Goal: Task Accomplishment & Management: Use online tool/utility

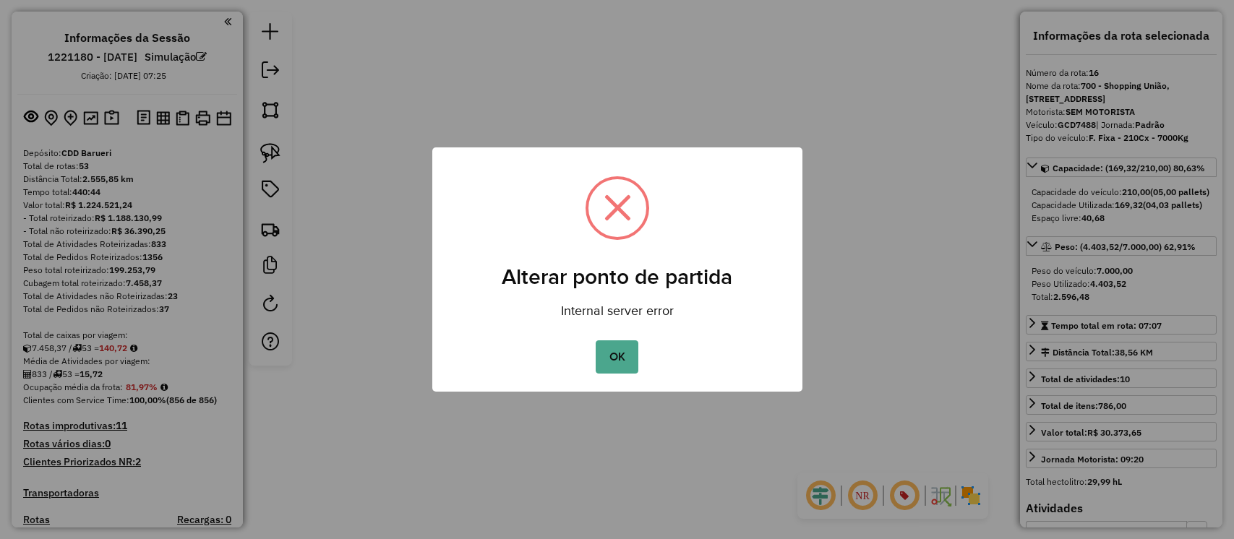
select select "**********"
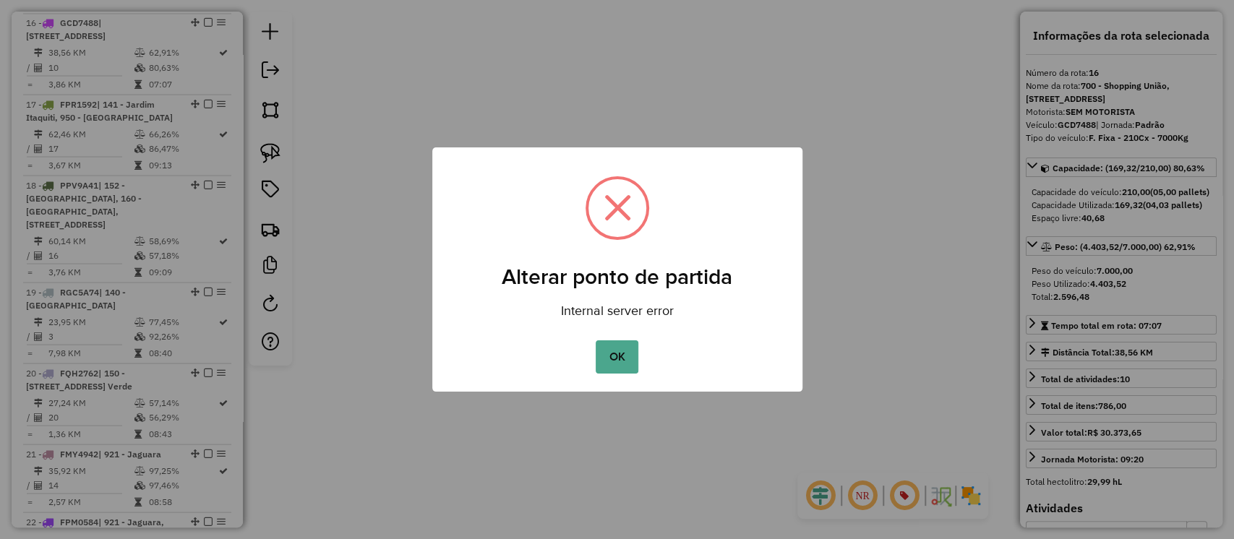
click at [614, 358] on button "OK" at bounding box center [616, 356] width 43 height 33
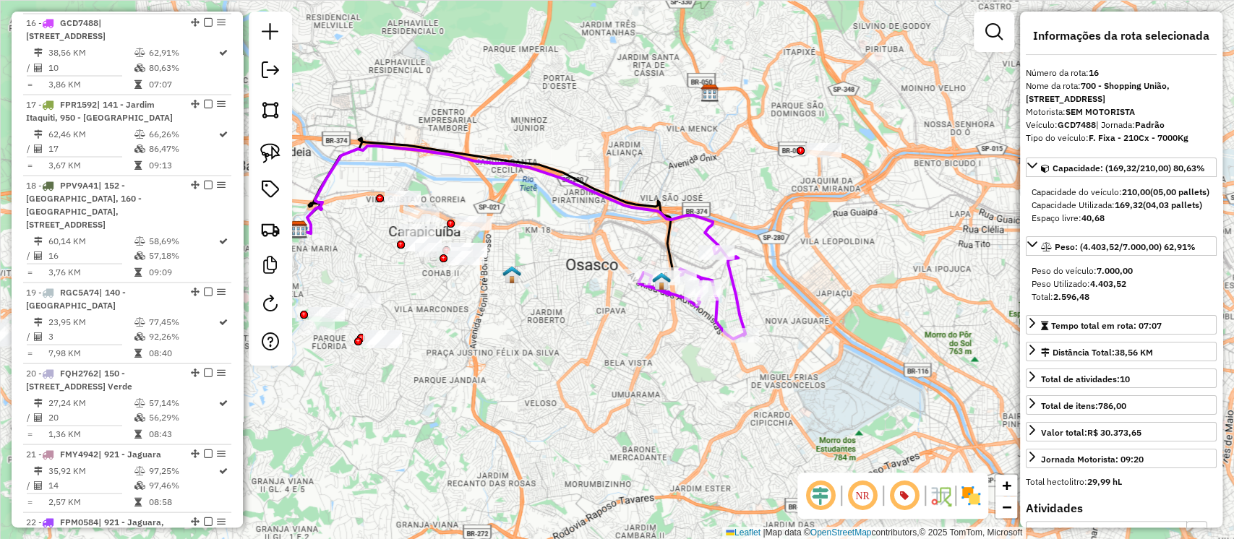
click at [732, 292] on icon at bounding box center [691, 292] width 107 height 94
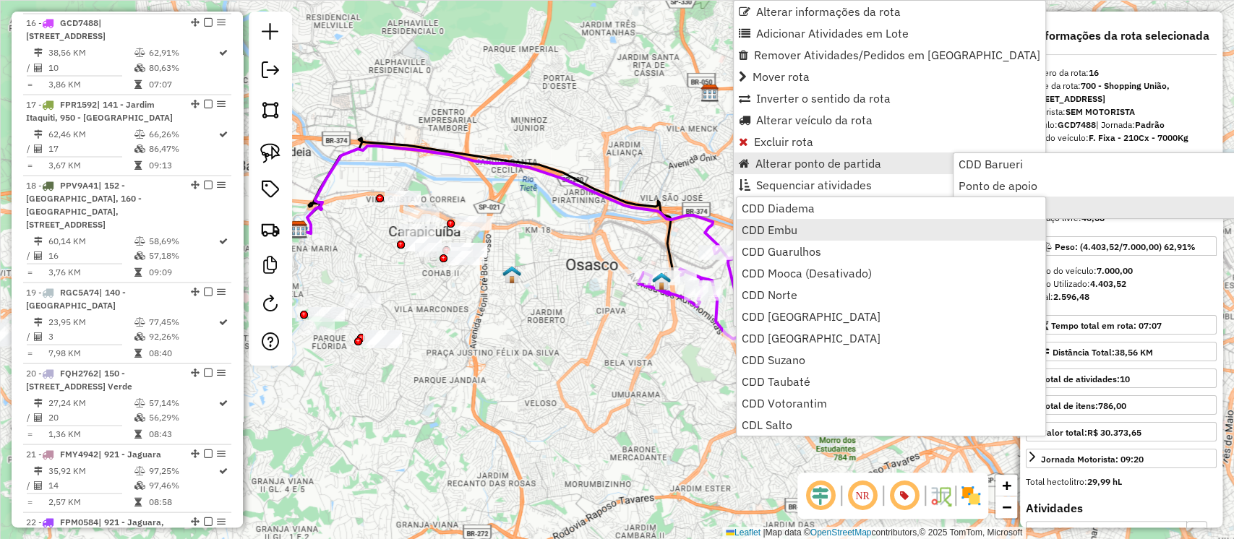
click at [812, 228] on link "CDD Embu" at bounding box center [890, 230] width 309 height 22
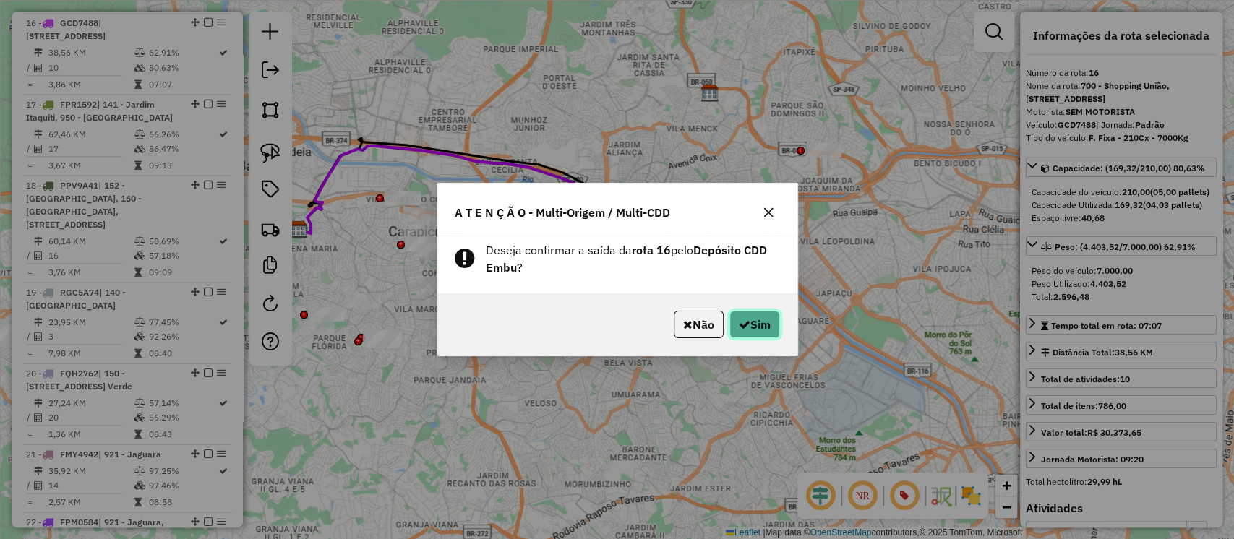
click at [752, 330] on button "Sim" at bounding box center [754, 324] width 51 height 27
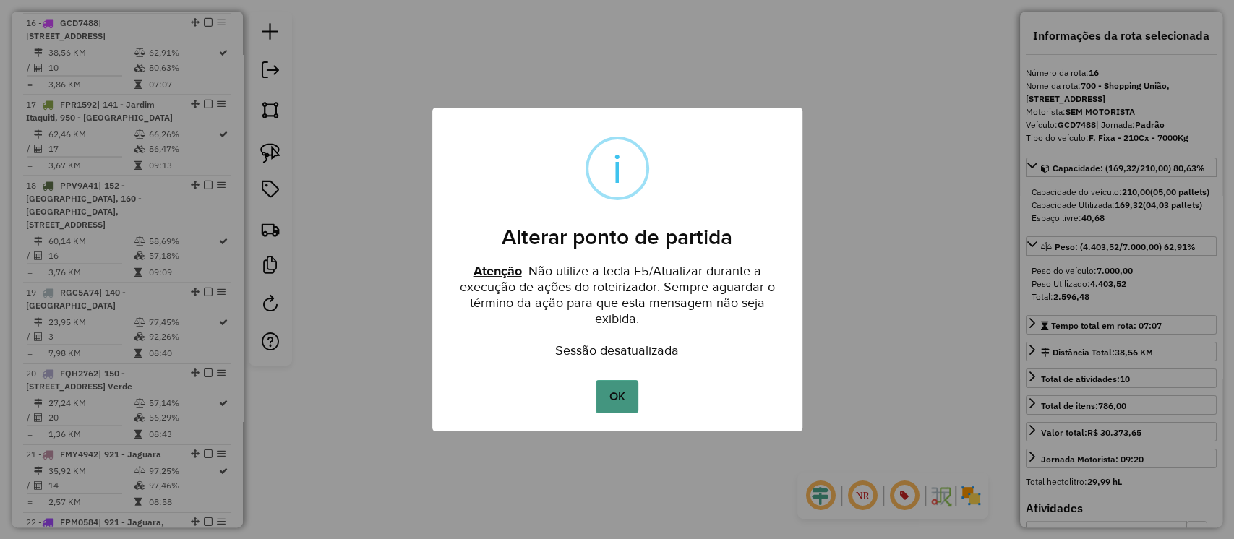
click at [613, 390] on button "OK" at bounding box center [616, 396] width 43 height 33
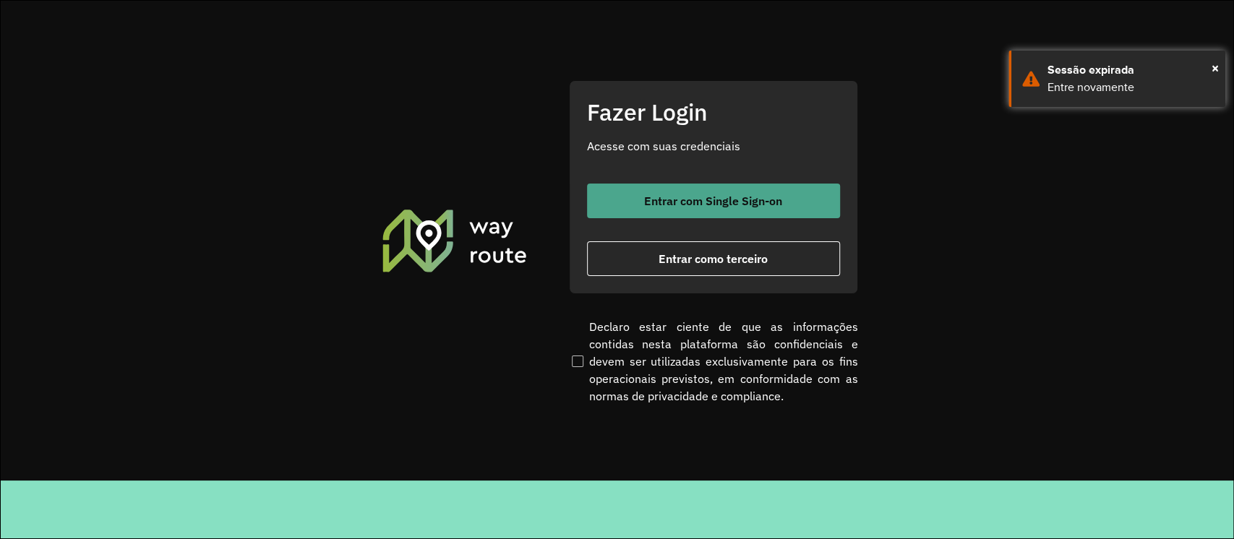
click at [676, 196] on span "Entrar com Single Sign-on" at bounding box center [713, 201] width 138 height 12
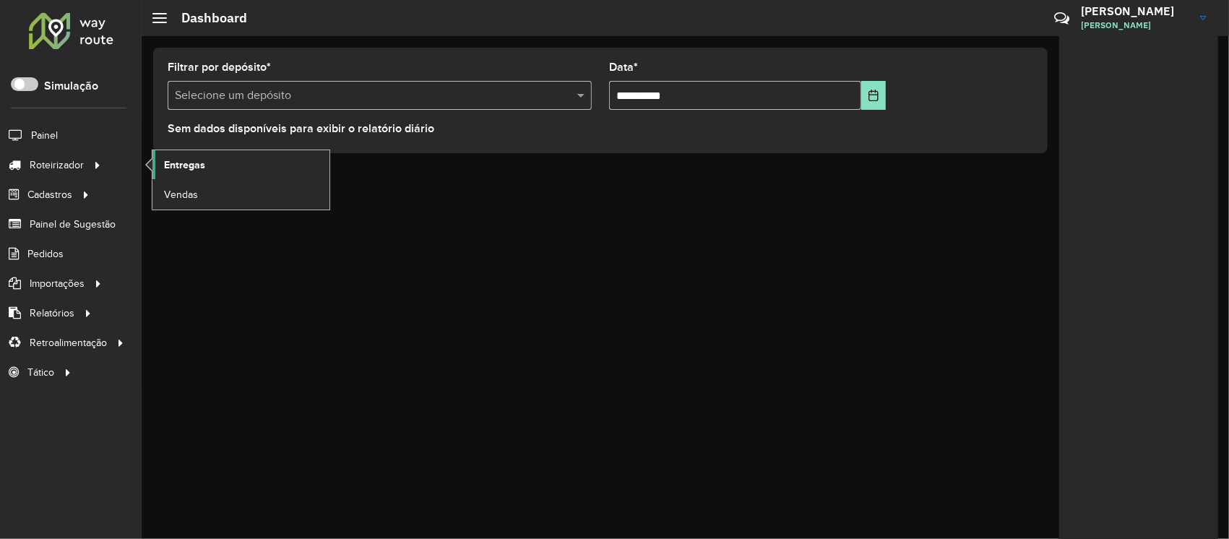
click at [164, 164] on span "Entregas" at bounding box center [184, 165] width 41 height 15
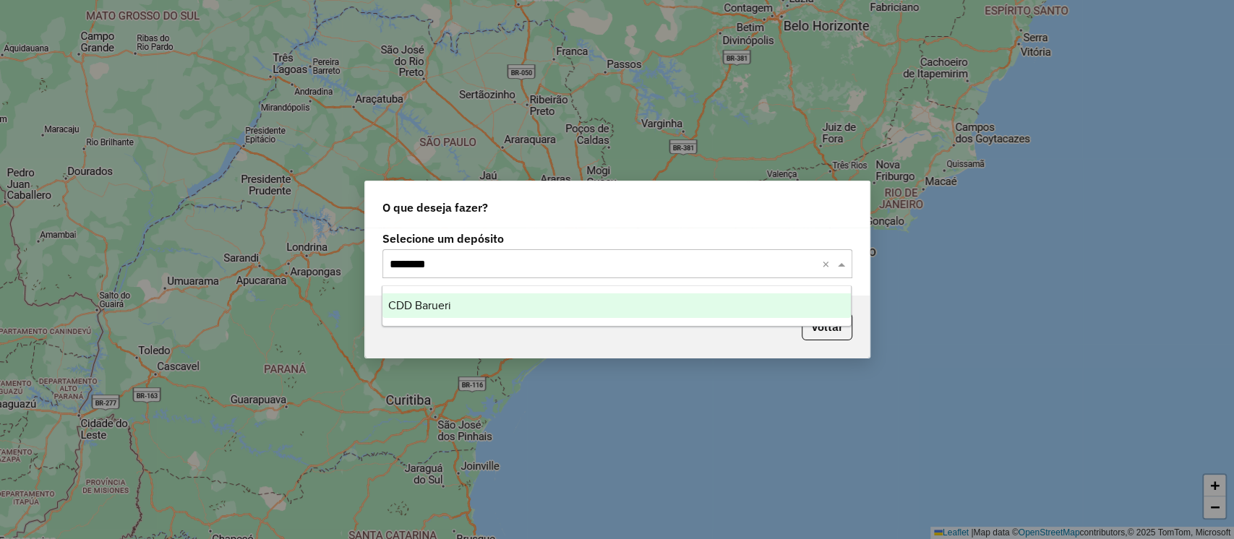
type input "*******"
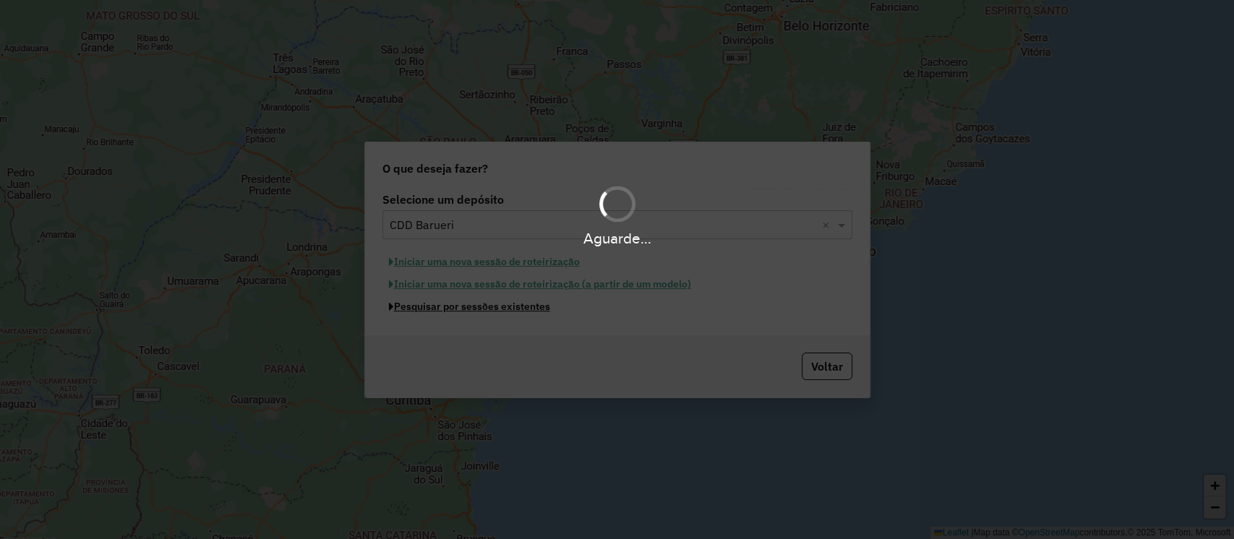
click at [382, 296] on button "Pesquisar por sessões existentes" at bounding box center [469, 307] width 174 height 22
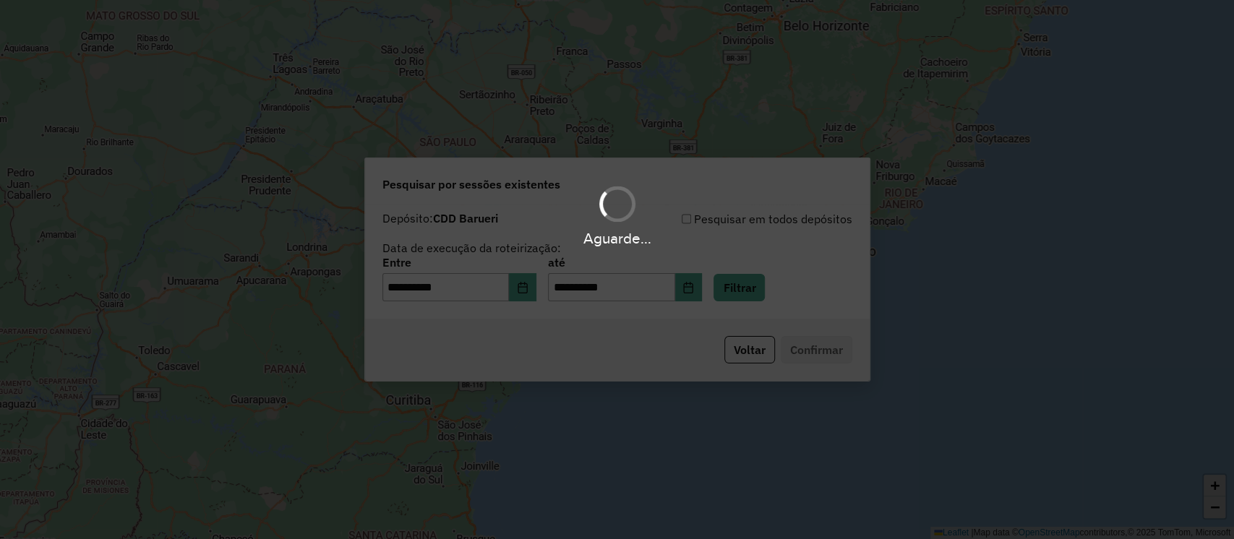
click at [710, 290] on div "Aguarde..." at bounding box center [617, 269] width 1234 height 539
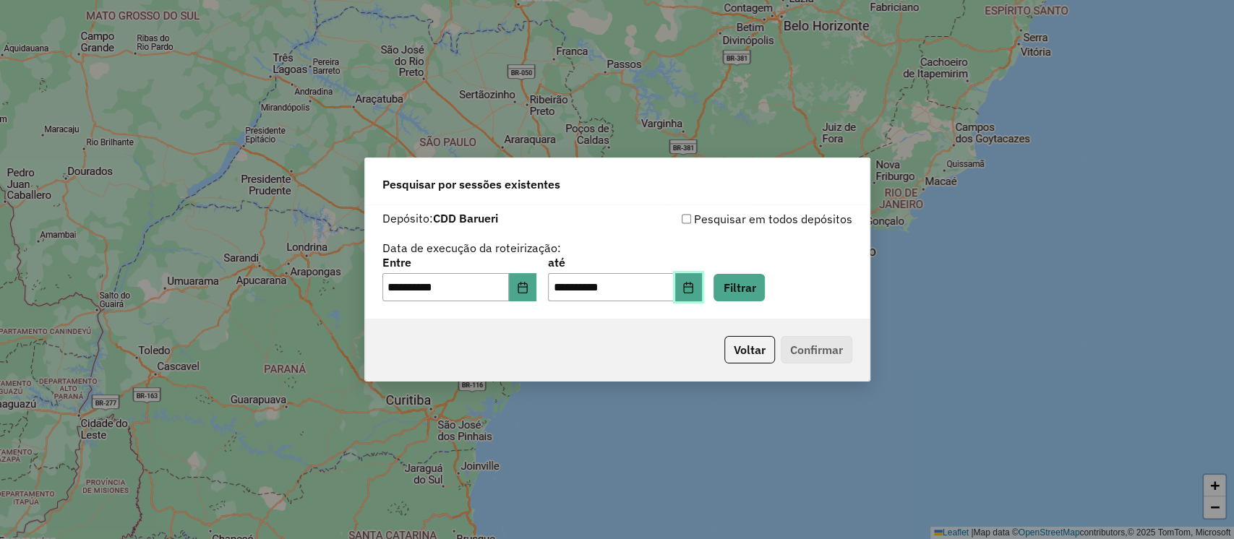
click at [694, 290] on icon "Choose Date" at bounding box center [688, 288] width 12 height 12
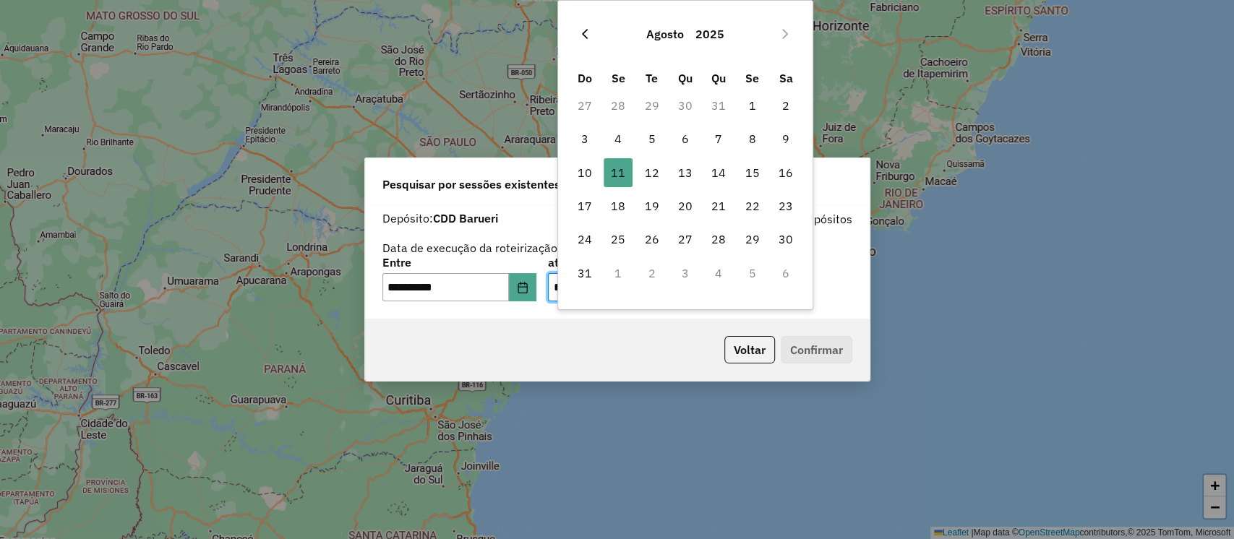
click at [588, 32] on icon "Previous Month" at bounding box center [585, 34] width 12 height 12
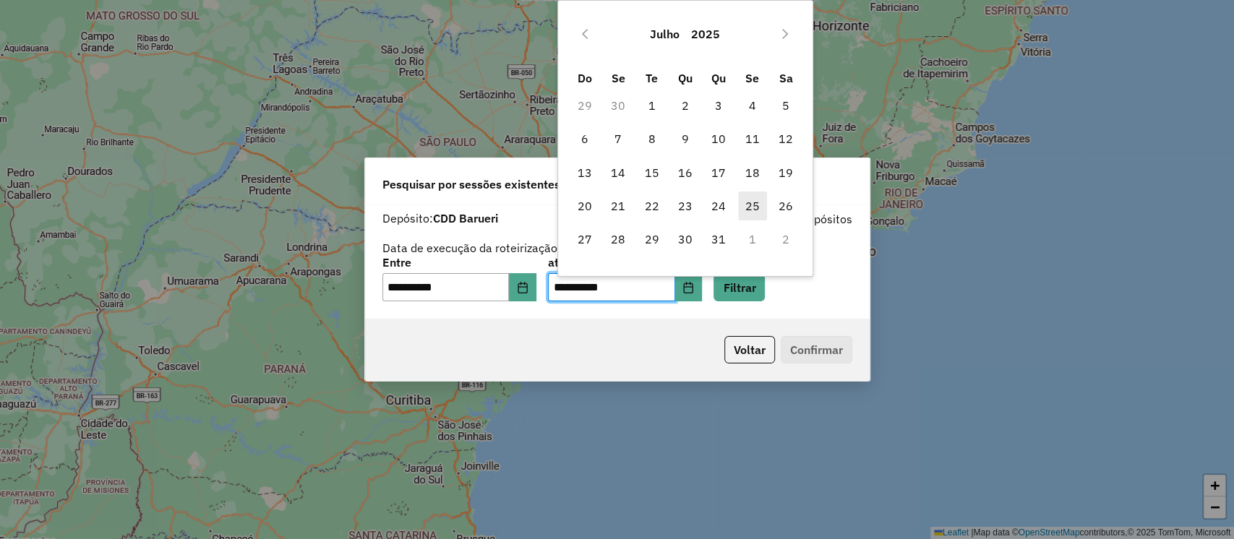
click at [753, 199] on span "25" at bounding box center [752, 205] width 29 height 29
type input "**********"
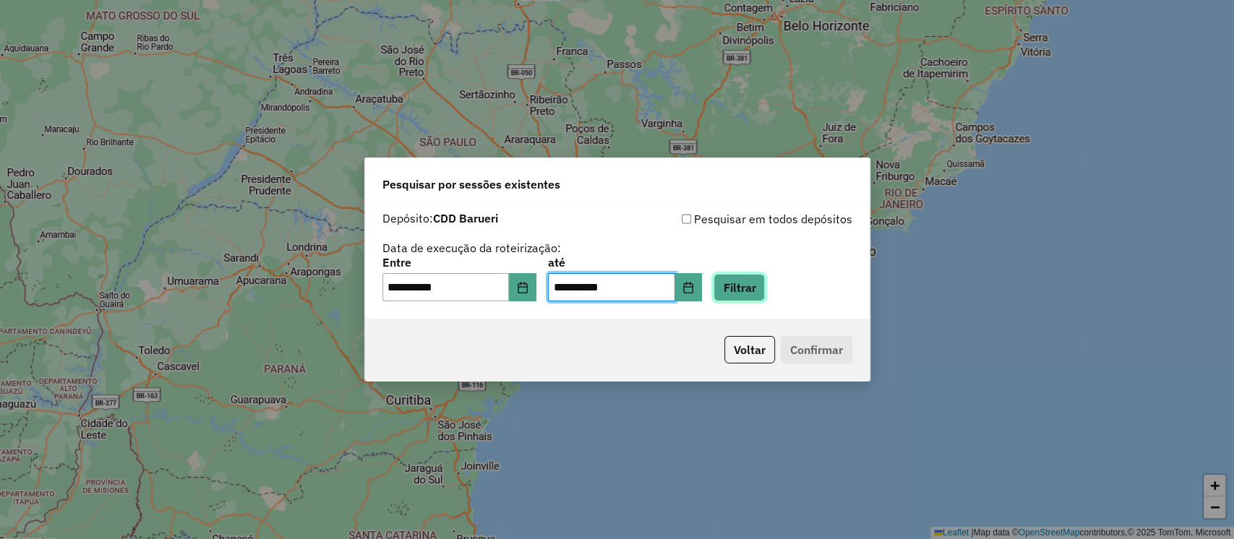
click at [756, 283] on button "Filtrar" at bounding box center [738, 287] width 51 height 27
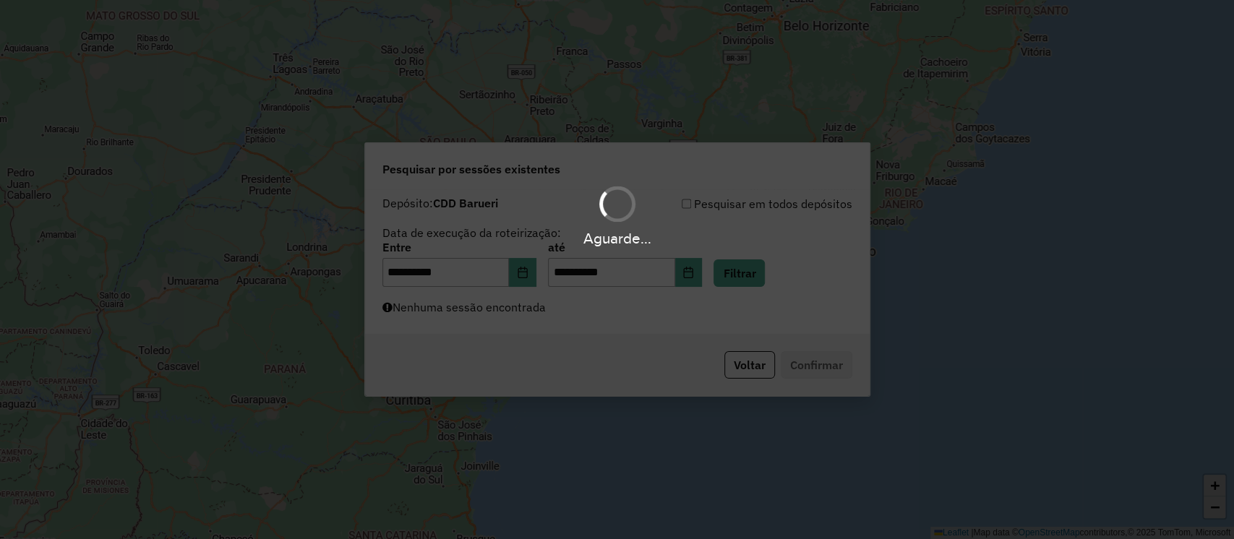
click at [690, 328] on div "Aguarde..." at bounding box center [617, 269] width 1234 height 539
click at [614, 317] on div "Aguarde..." at bounding box center [617, 269] width 1234 height 539
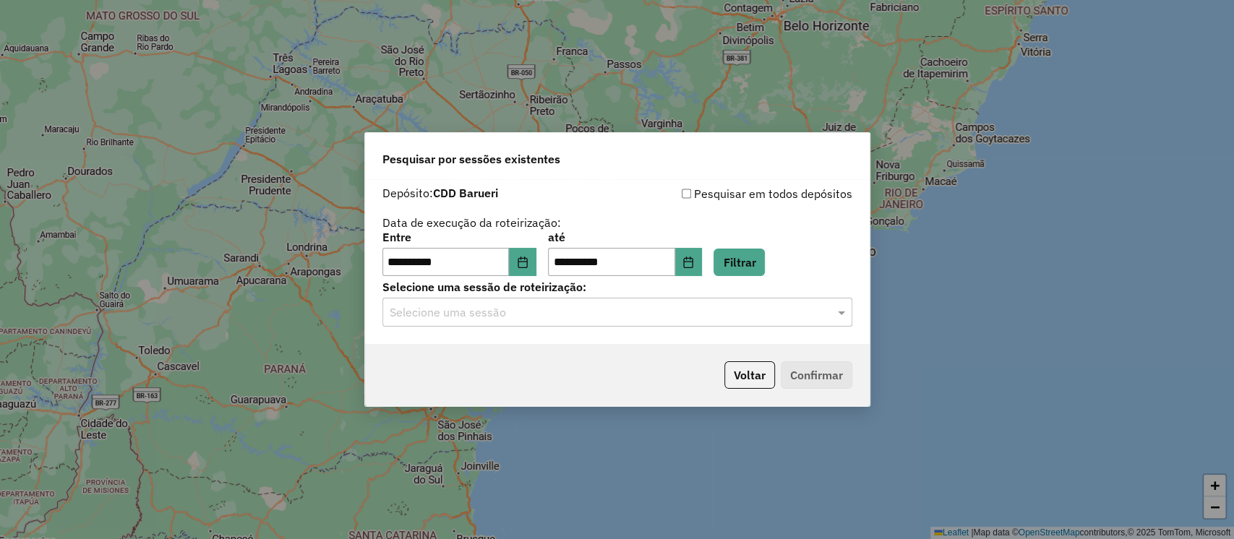
click at [632, 317] on input "text" at bounding box center [603, 312] width 426 height 17
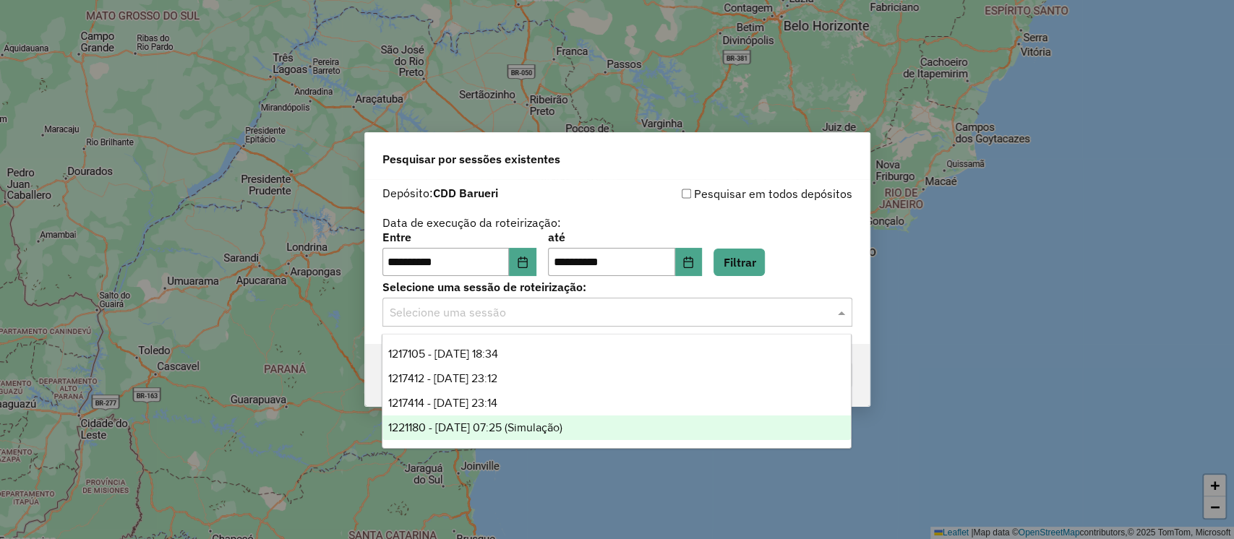
click at [562, 429] on span "1221180 - 25/07/2025 07:25 (Simulação)" at bounding box center [475, 427] width 174 height 12
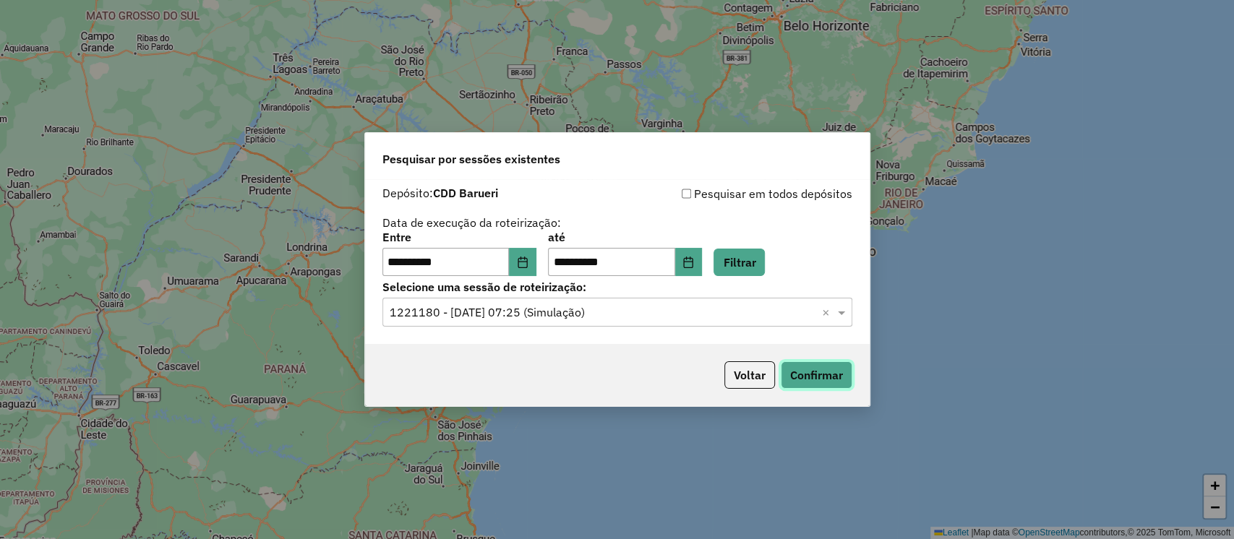
click at [828, 371] on button "Confirmar" at bounding box center [816, 374] width 72 height 27
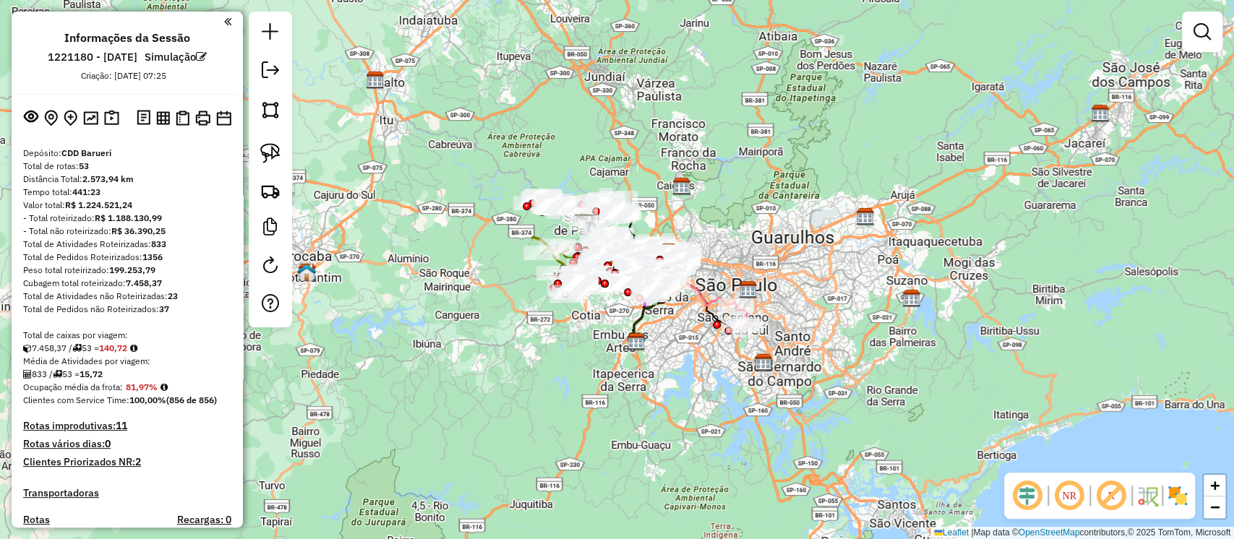
click at [684, 329] on div "Janela de atendimento Grade de atendimento Capacidade Transportadoras Veículos …" at bounding box center [617, 269] width 1234 height 539
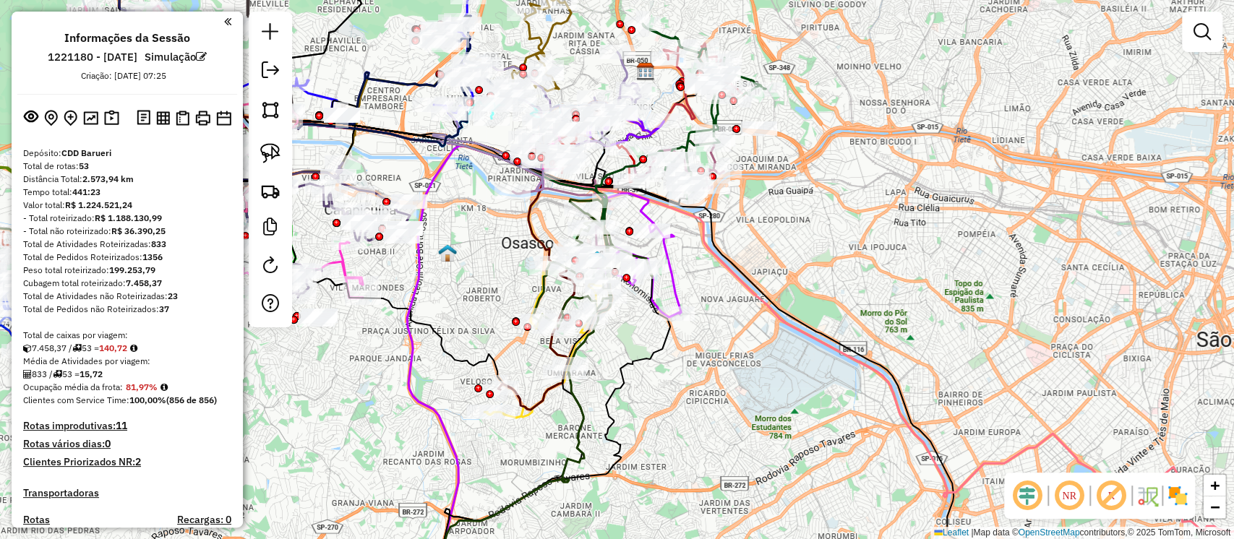
click at [673, 283] on icon at bounding box center [627, 270] width 107 height 94
select select "**********"
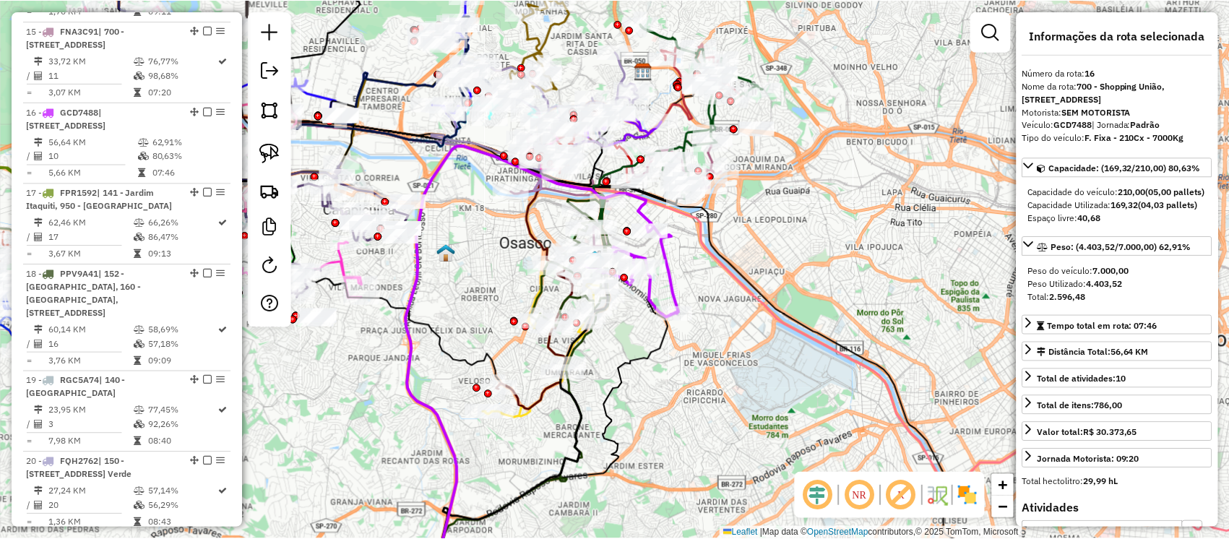
scroll to position [1793, 0]
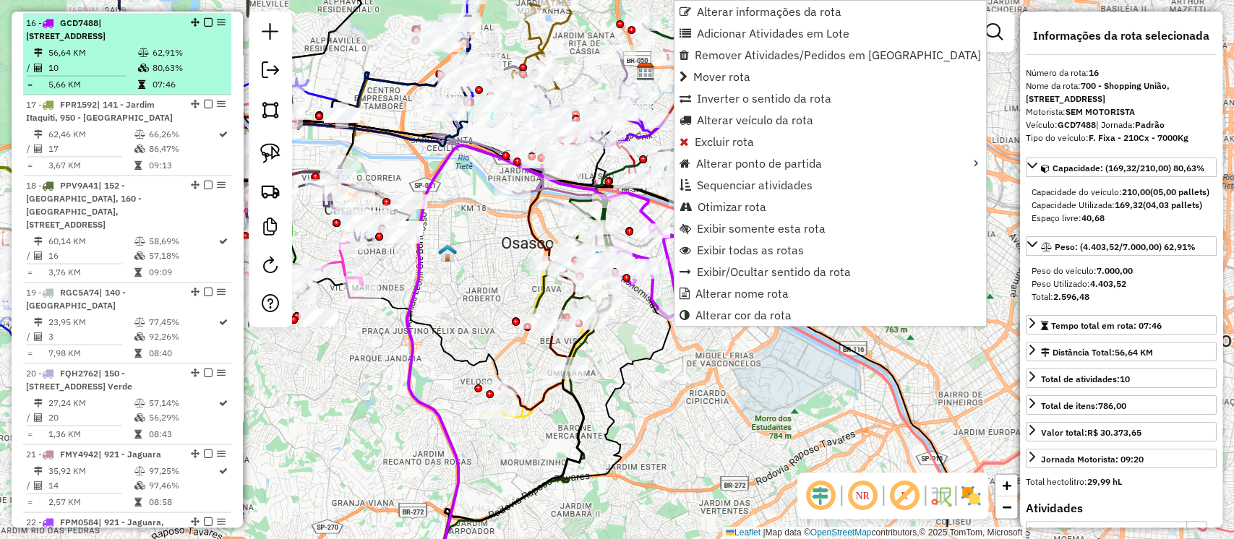
click at [204, 20] on em at bounding box center [208, 22] width 9 height 9
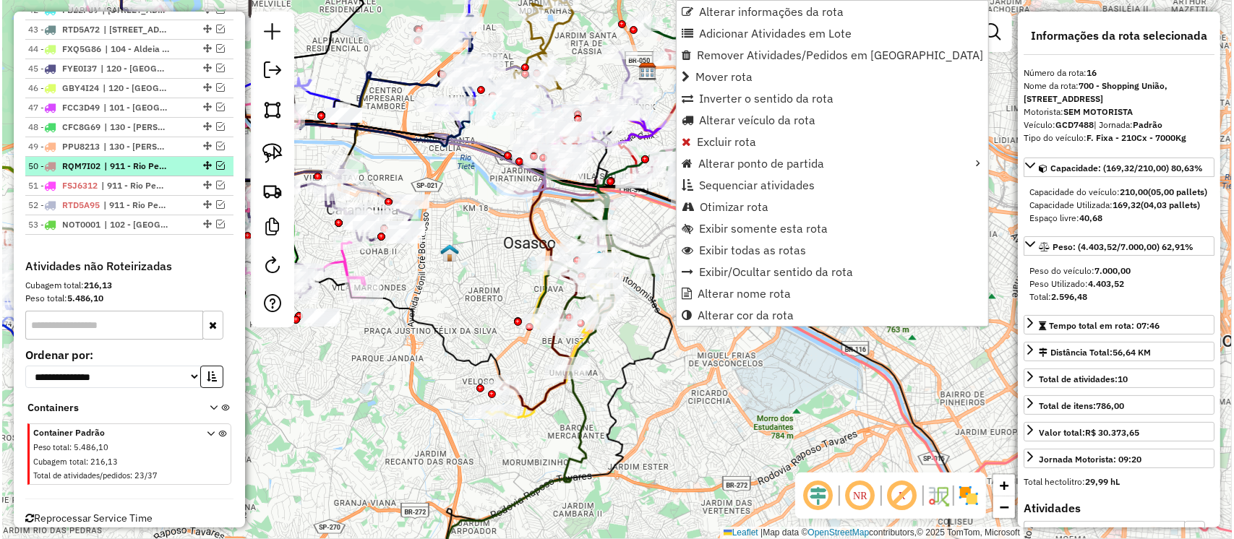
scroll to position [3516, 0]
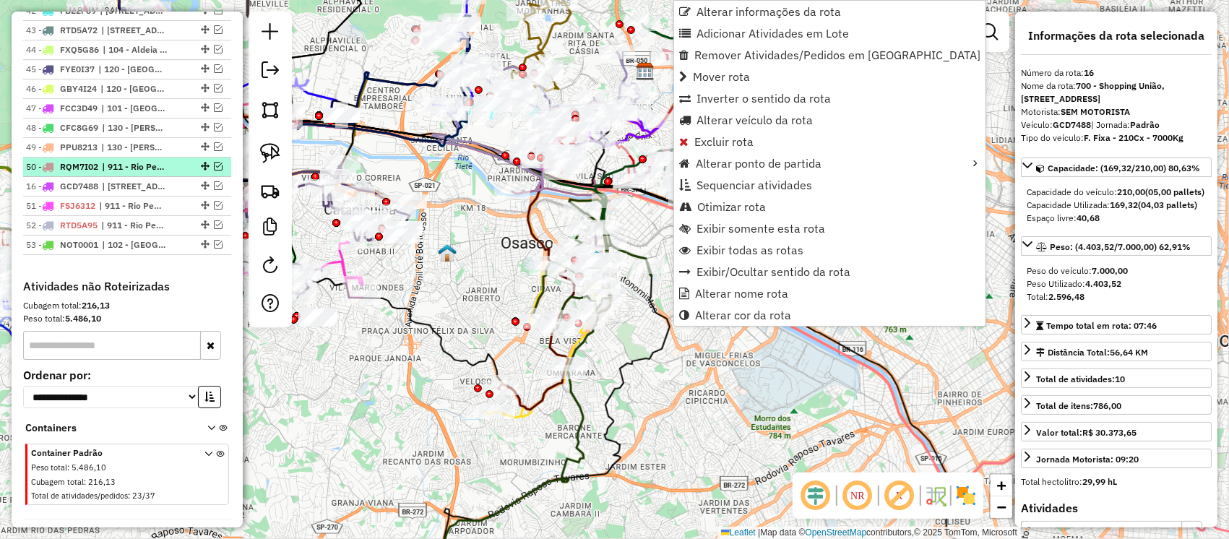
drag, startPoint x: 202, startPoint y: 17, endPoint x: 162, endPoint y: 145, distance: 134.8
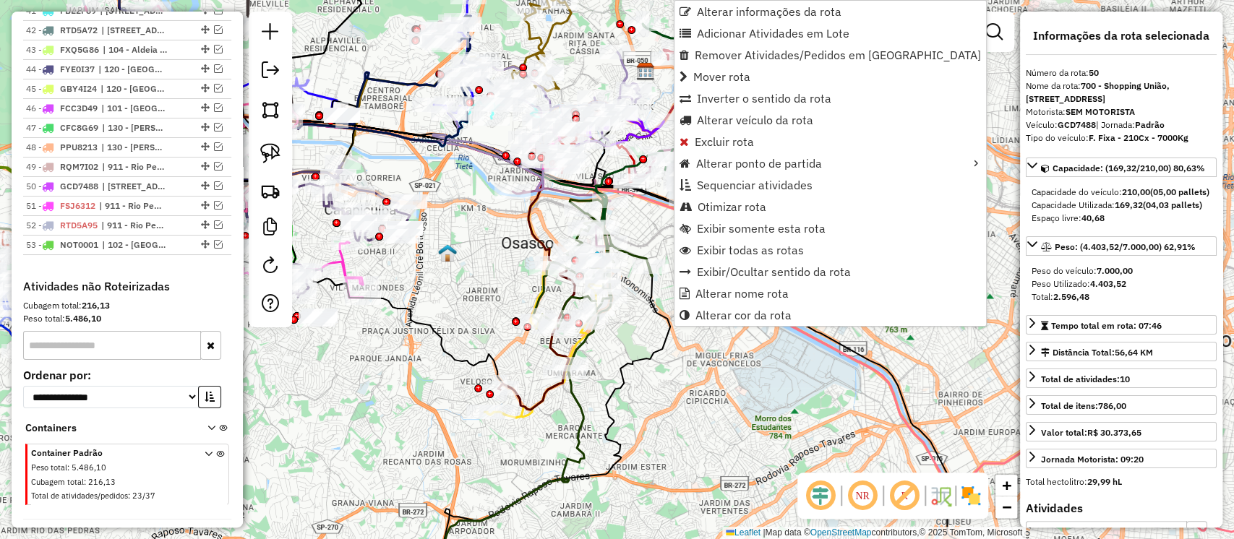
click at [580, 421] on icon at bounding box center [521, 406] width 181 height 371
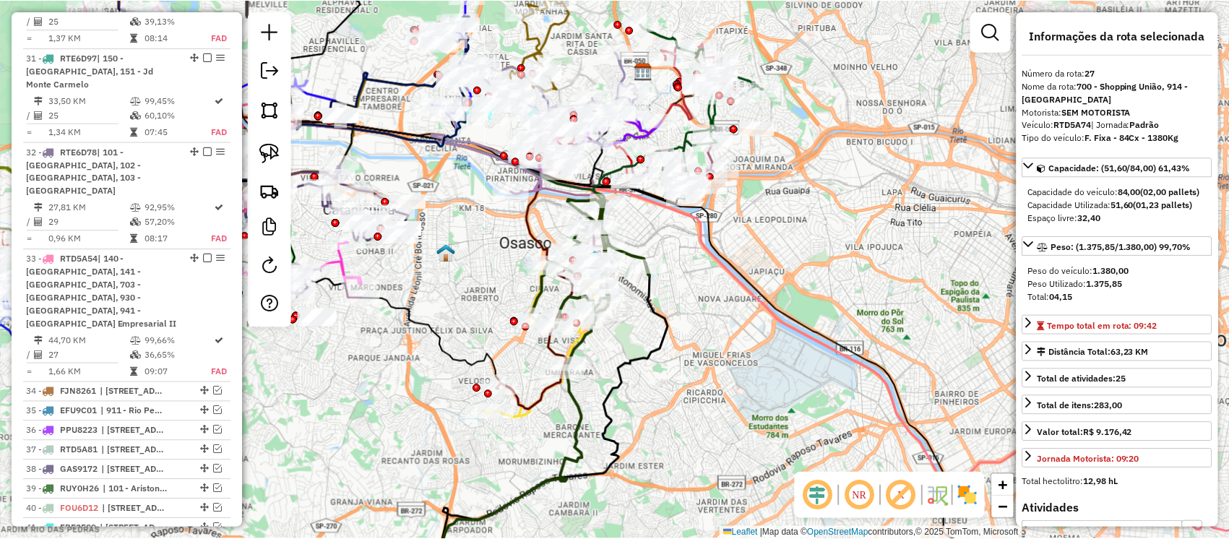
scroll to position [2722, 0]
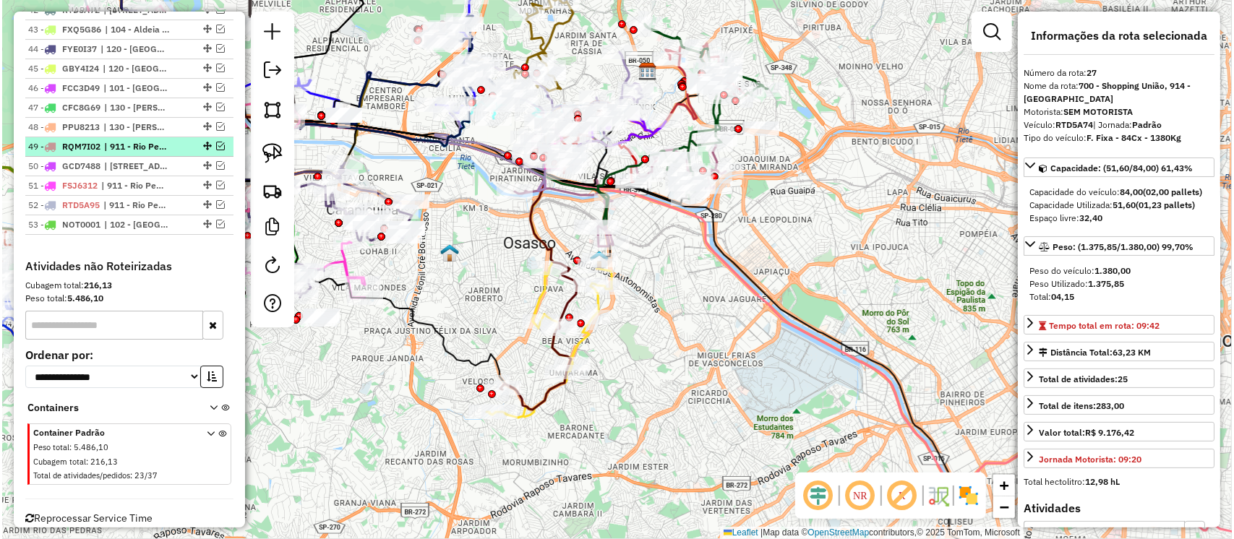
scroll to position [3455, 0]
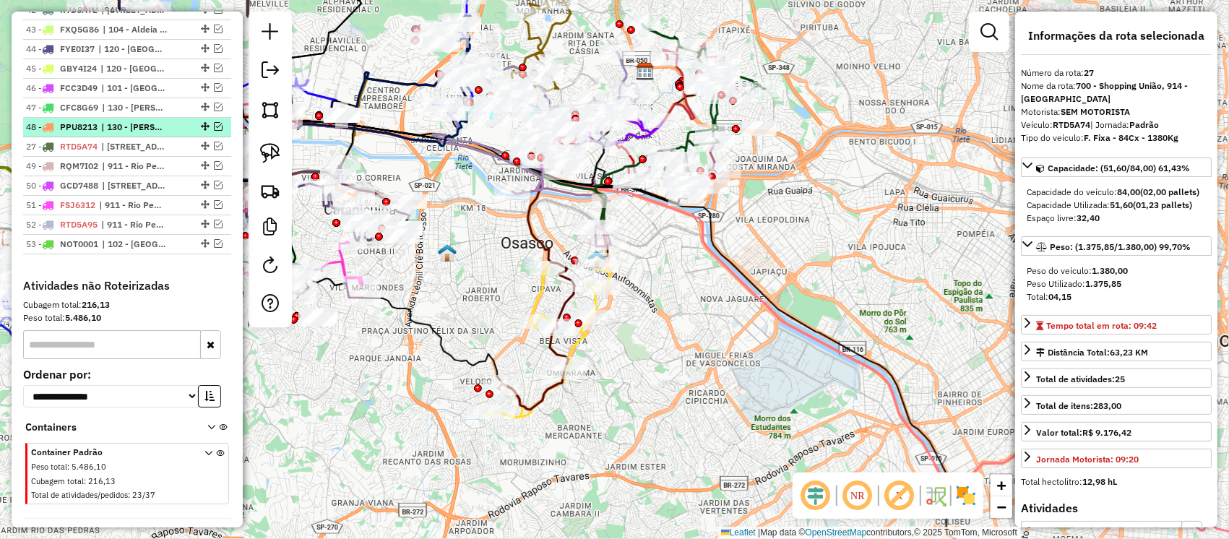
drag, startPoint x: 203, startPoint y: 20, endPoint x: 168, endPoint y: 103, distance: 90.1
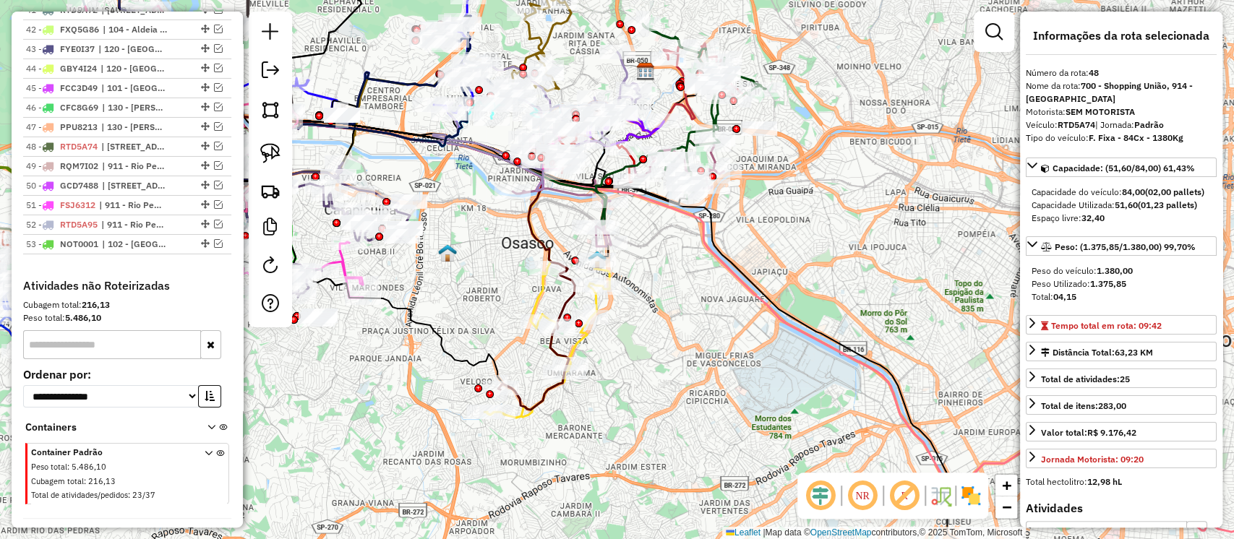
click at [573, 346] on icon at bounding box center [546, 337] width 125 height 161
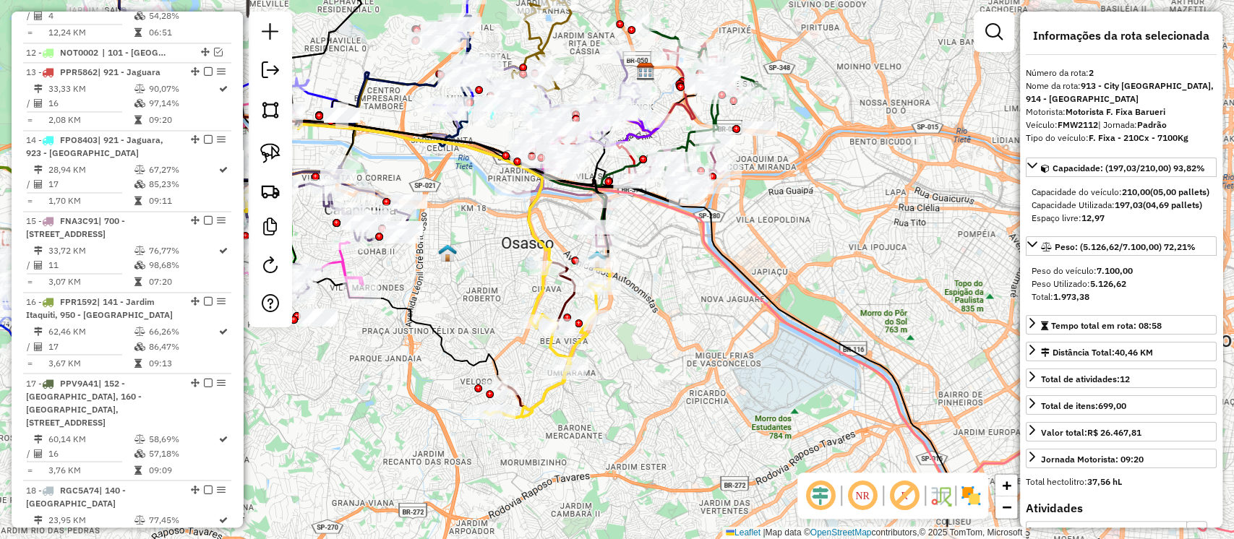
scroll to position [683, 0]
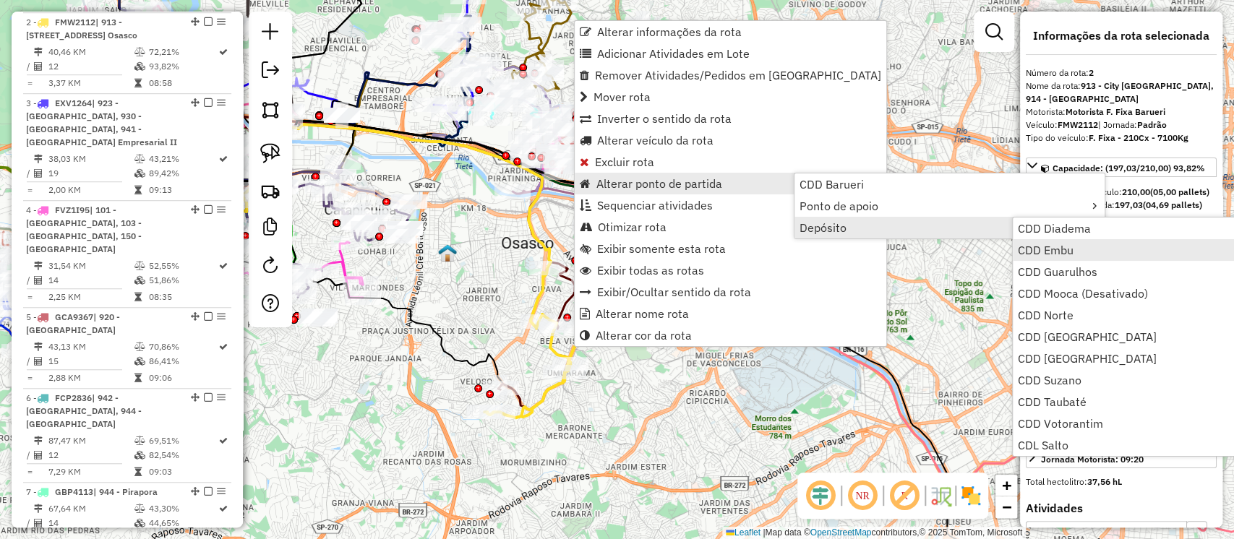
click at [1061, 246] on span "CDD Embu" at bounding box center [1045, 250] width 56 height 12
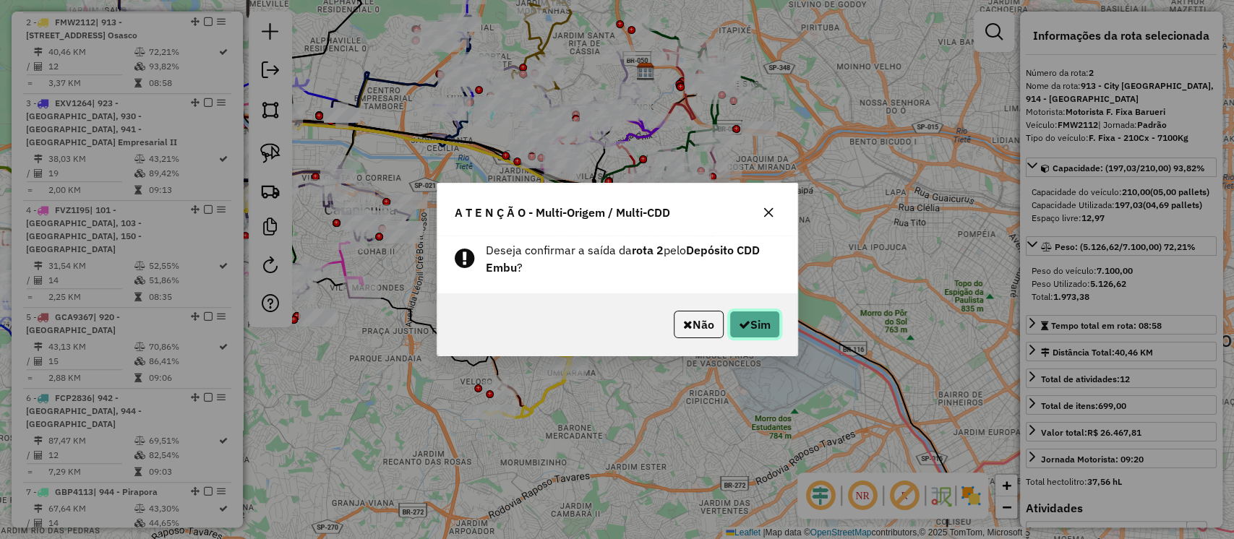
click at [740, 320] on icon "button" at bounding box center [745, 325] width 12 height 12
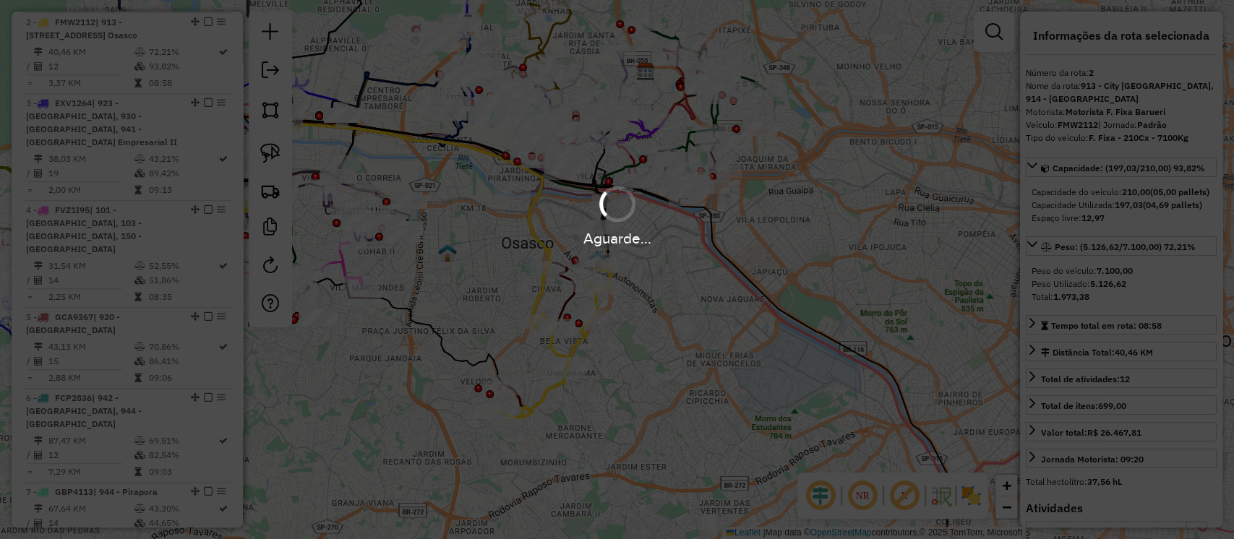
click at [637, 301] on div "Aguarde..." at bounding box center [617, 269] width 1234 height 539
click at [692, 282] on div "Aguarde..." at bounding box center [617, 269] width 1234 height 539
click at [692, 321] on div "Aguarde..." at bounding box center [617, 269] width 1234 height 539
click at [642, 283] on div "Aguarde..." at bounding box center [617, 269] width 1234 height 539
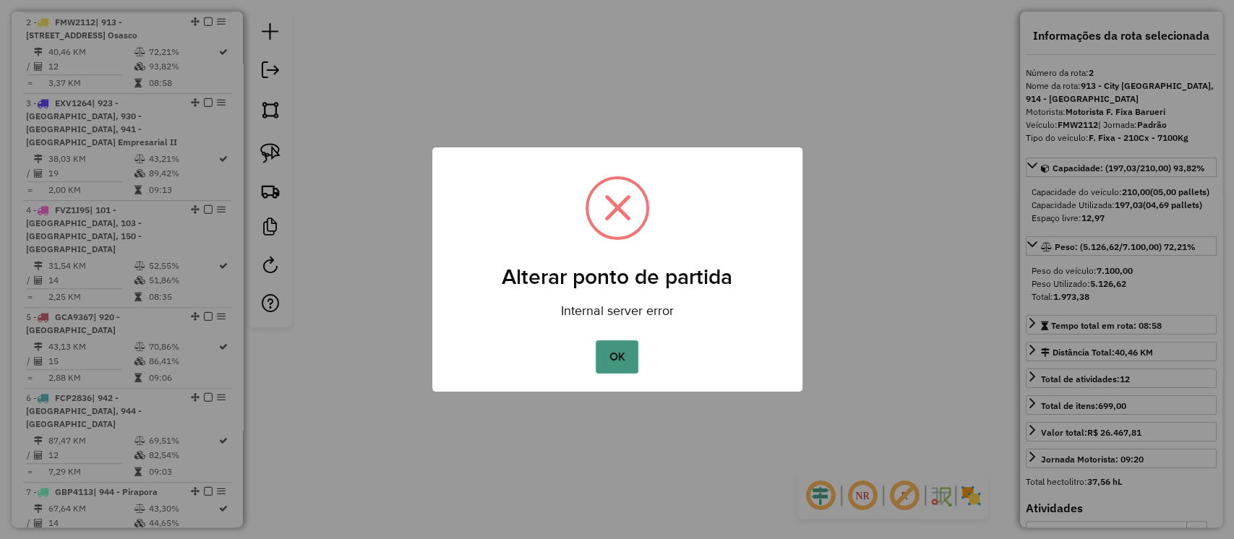
click at [603, 355] on button "OK" at bounding box center [616, 356] width 43 height 33
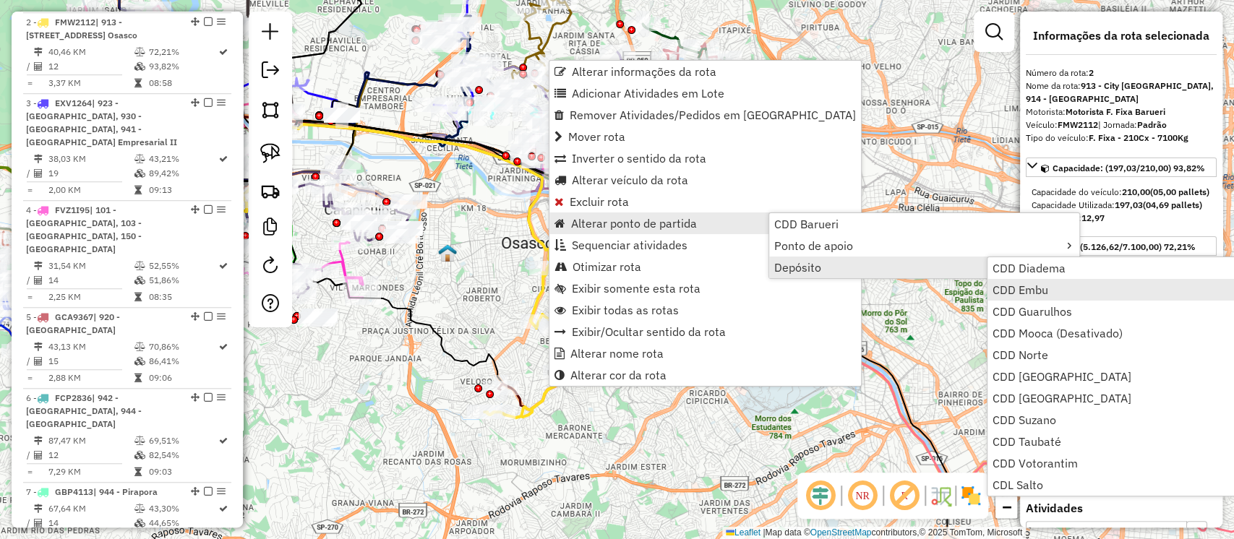
click at [1007, 285] on span "CDD Embu" at bounding box center [1020, 290] width 56 height 12
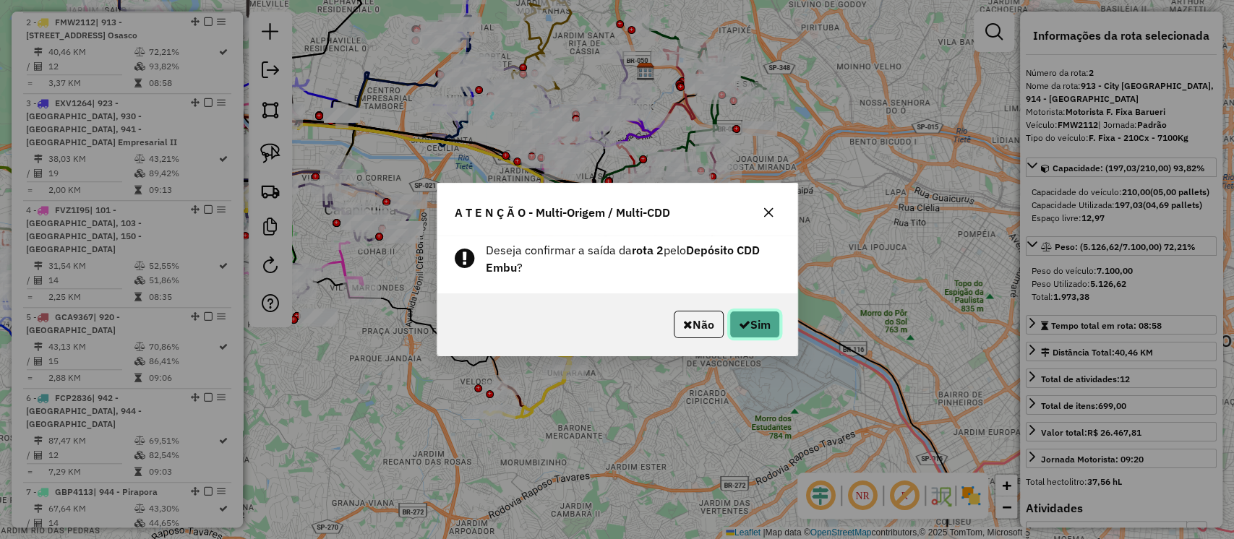
click at [763, 330] on button "Sim" at bounding box center [754, 324] width 51 height 27
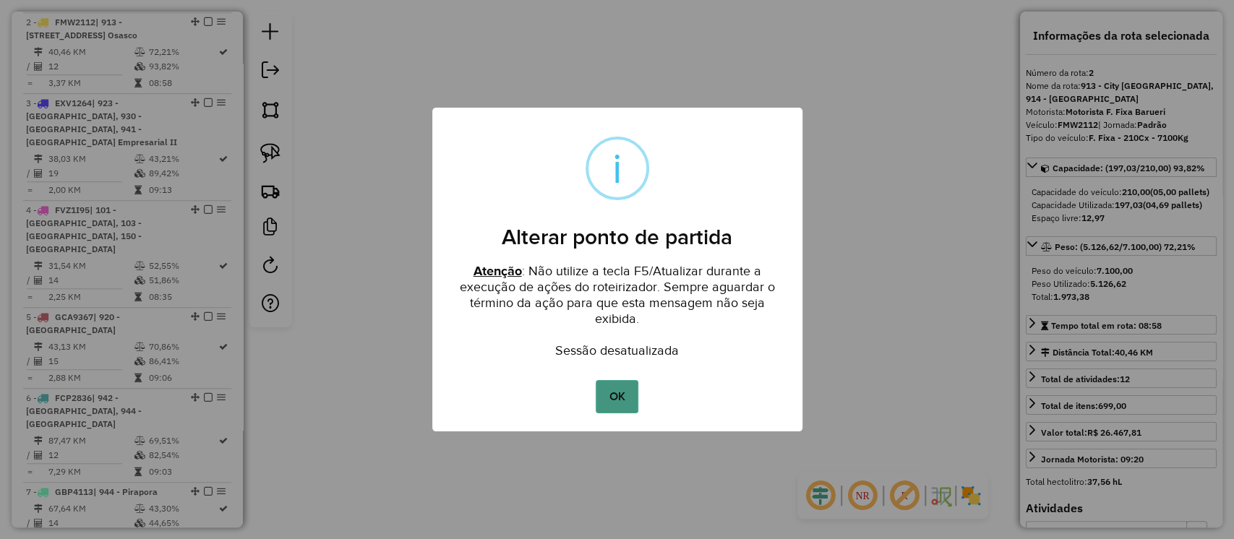
click at [608, 403] on button "OK" at bounding box center [616, 396] width 43 height 33
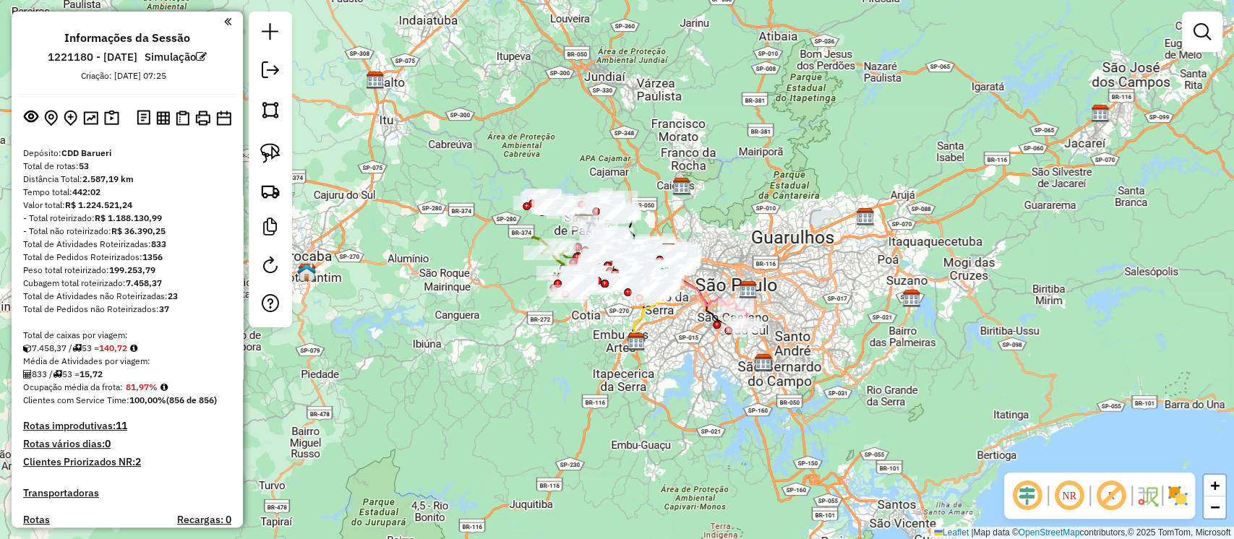
click at [640, 320] on icon at bounding box center [645, 309] width 32 height 65
select select "**********"
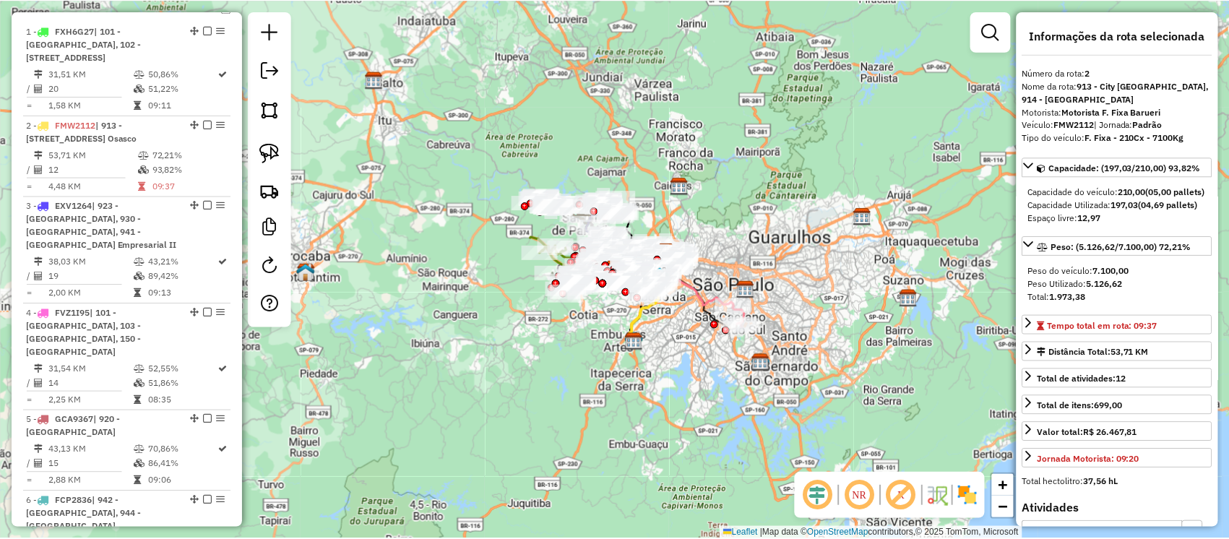
scroll to position [683, 0]
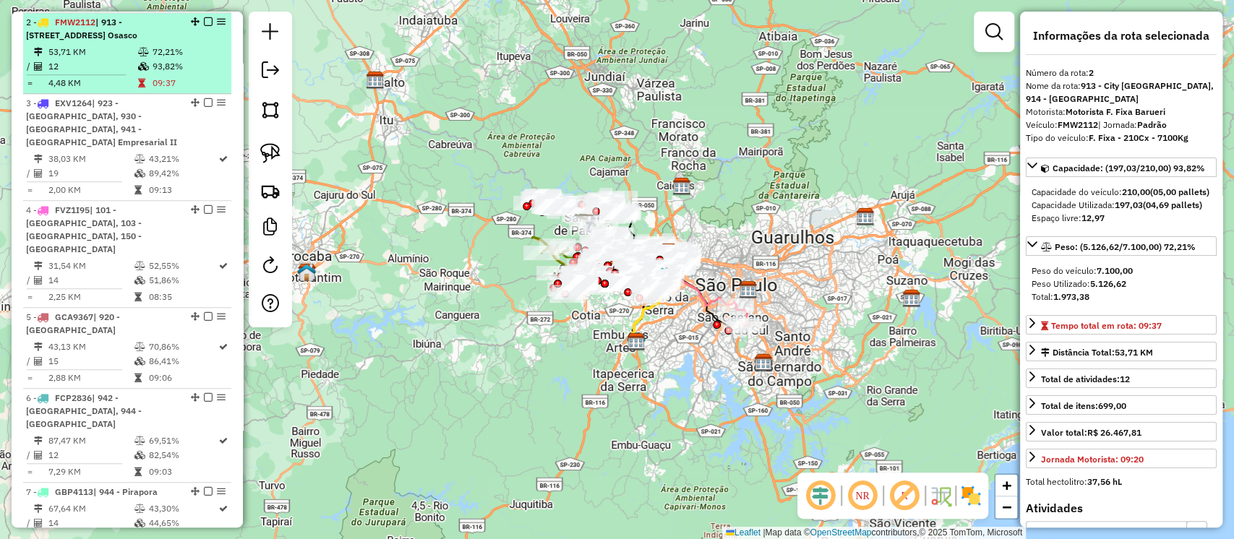
click at [204, 22] on em at bounding box center [208, 21] width 9 height 9
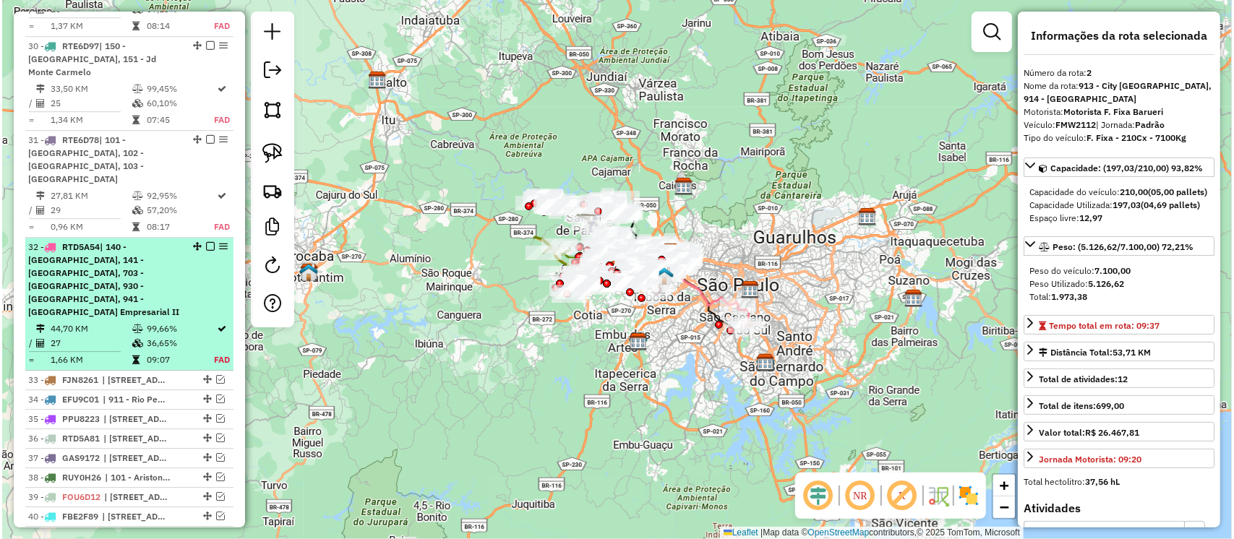
scroll to position [2848, 0]
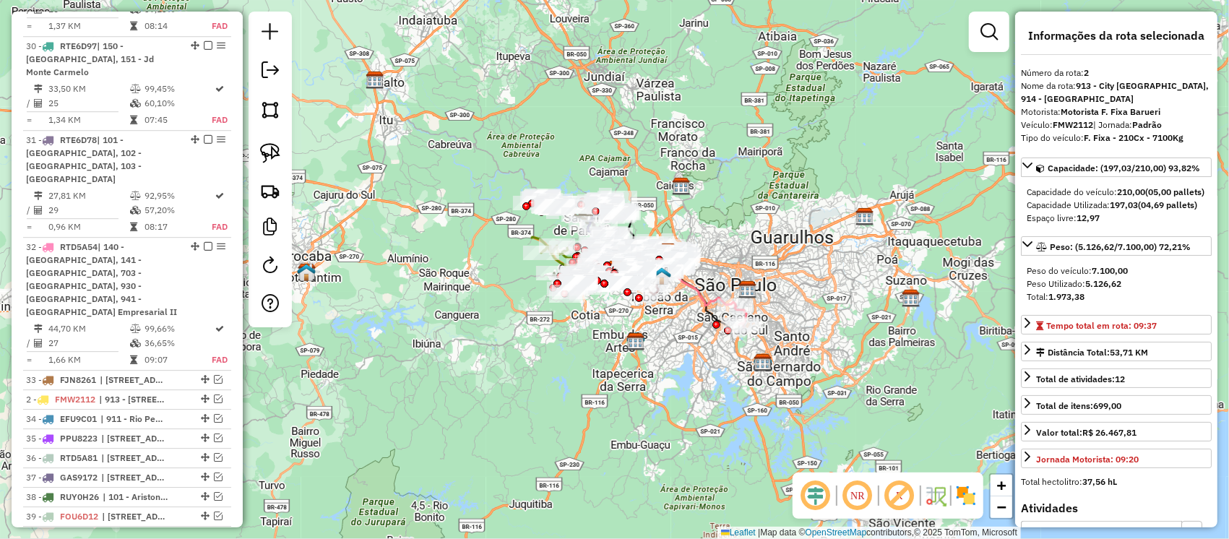
drag, startPoint x: 202, startPoint y: 20, endPoint x: 90, endPoint y: 373, distance: 369.8
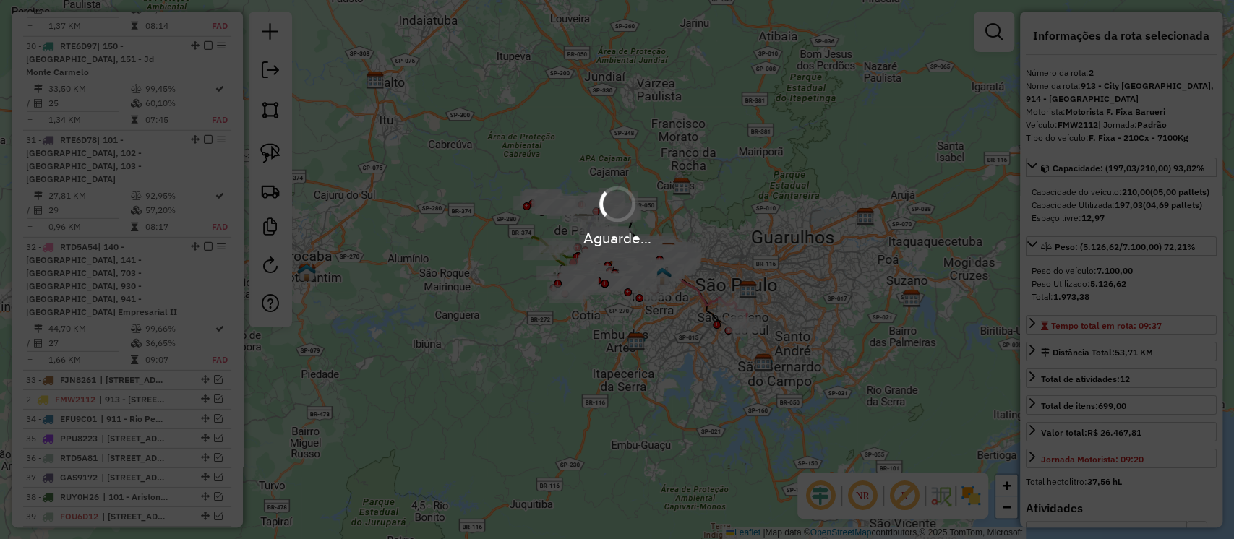
drag, startPoint x: 495, startPoint y: 337, endPoint x: 541, endPoint y: 340, distance: 46.3
click at [507, 338] on div "Aguarde..." at bounding box center [617, 269] width 1234 height 539
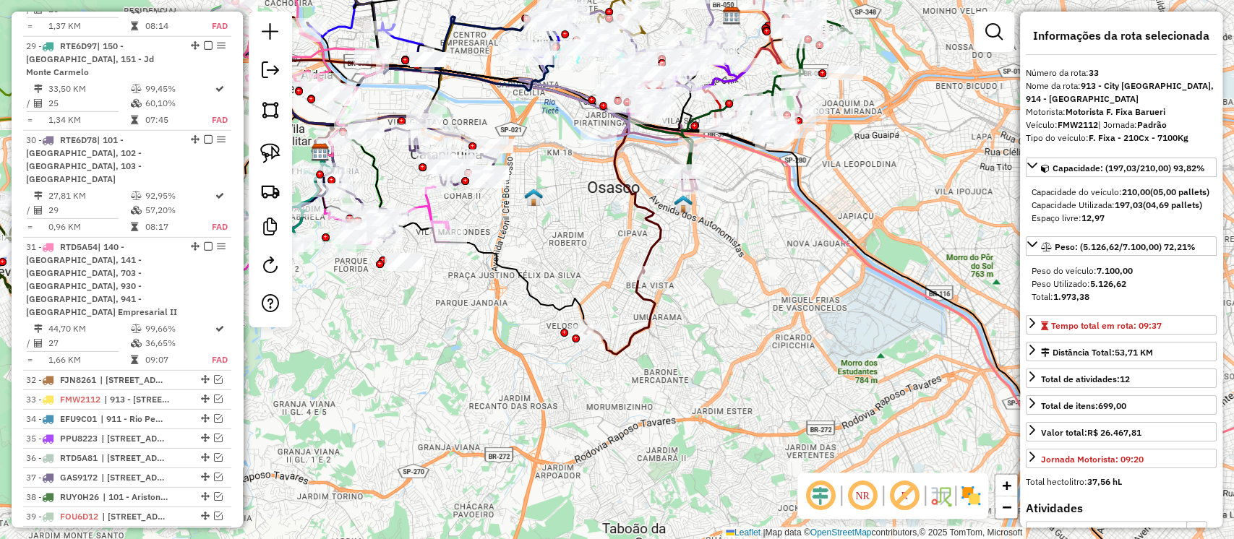
click at [658, 250] on icon at bounding box center [419, 162] width 481 height 384
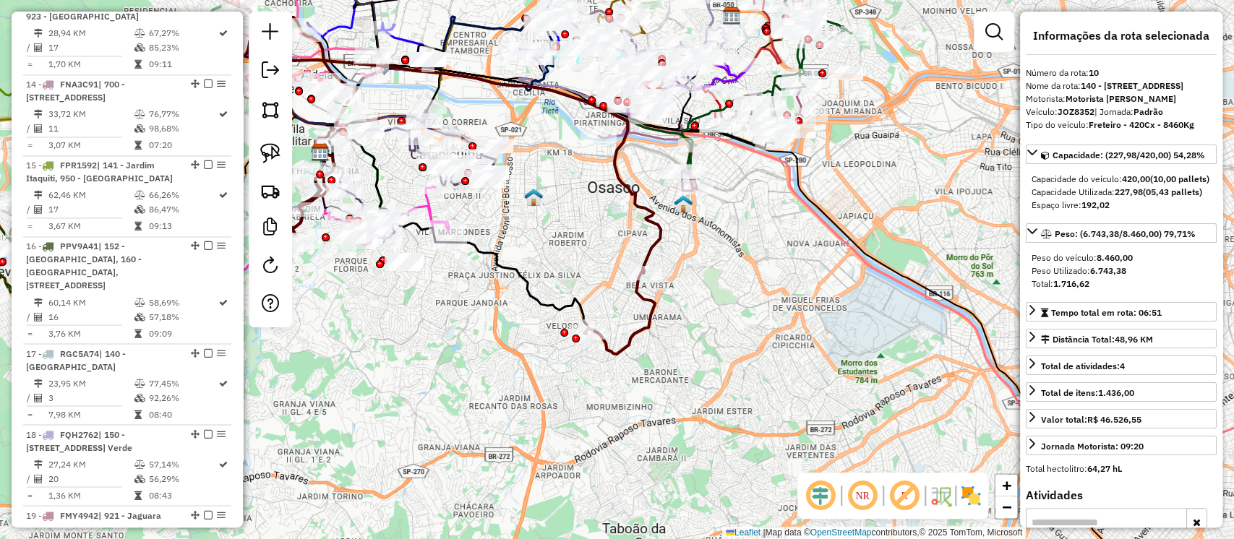
scroll to position [1343, 0]
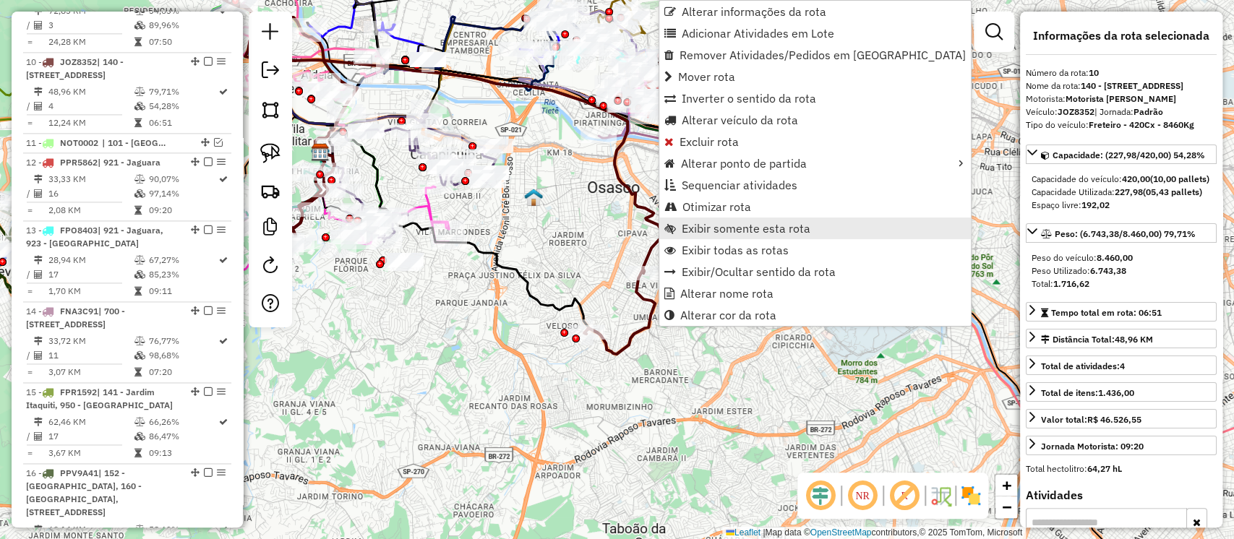
click at [688, 228] on span "Exibir somente esta rota" at bounding box center [745, 229] width 129 height 12
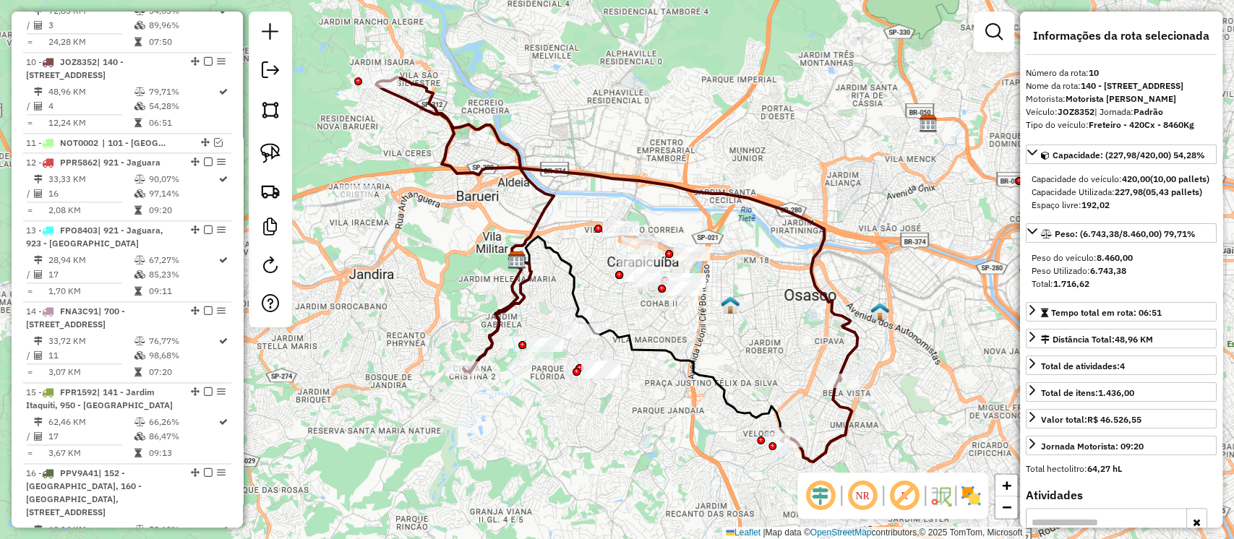
click at [898, 494] on em at bounding box center [904, 495] width 35 height 35
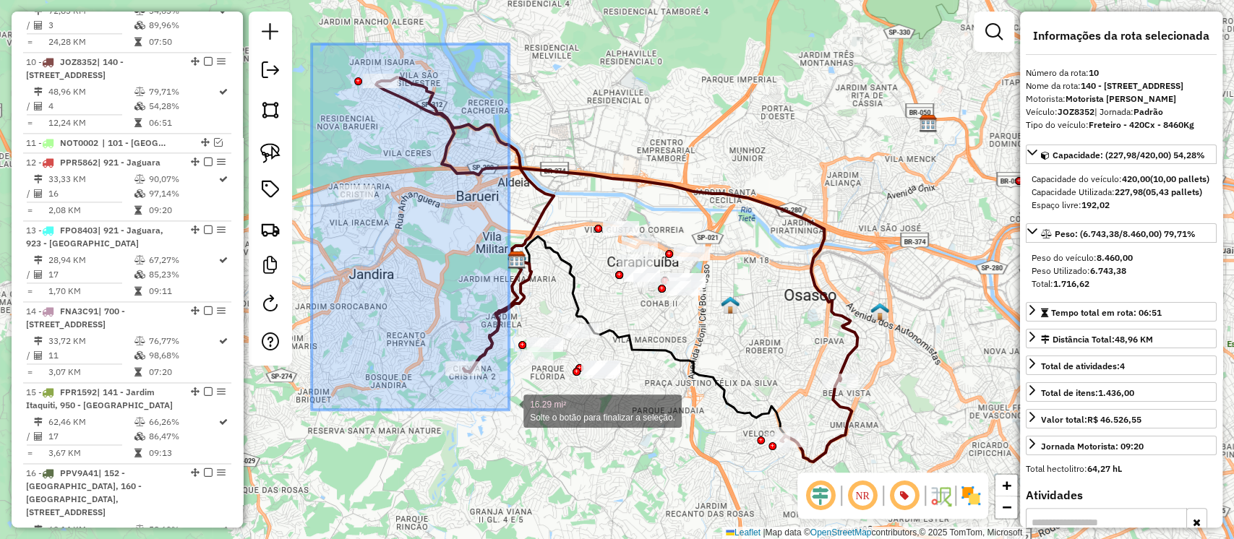
drag, startPoint x: 345, startPoint y: 87, endPoint x: 511, endPoint y: 413, distance: 366.2
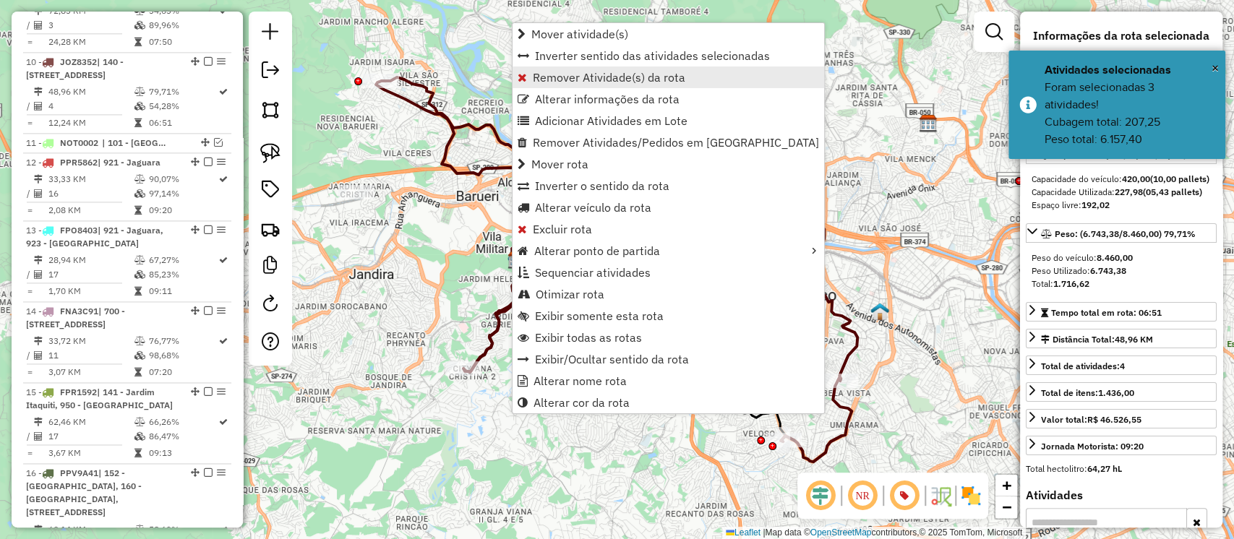
click at [579, 79] on span "Remover Atividade(s) da rota" at bounding box center [609, 78] width 152 height 12
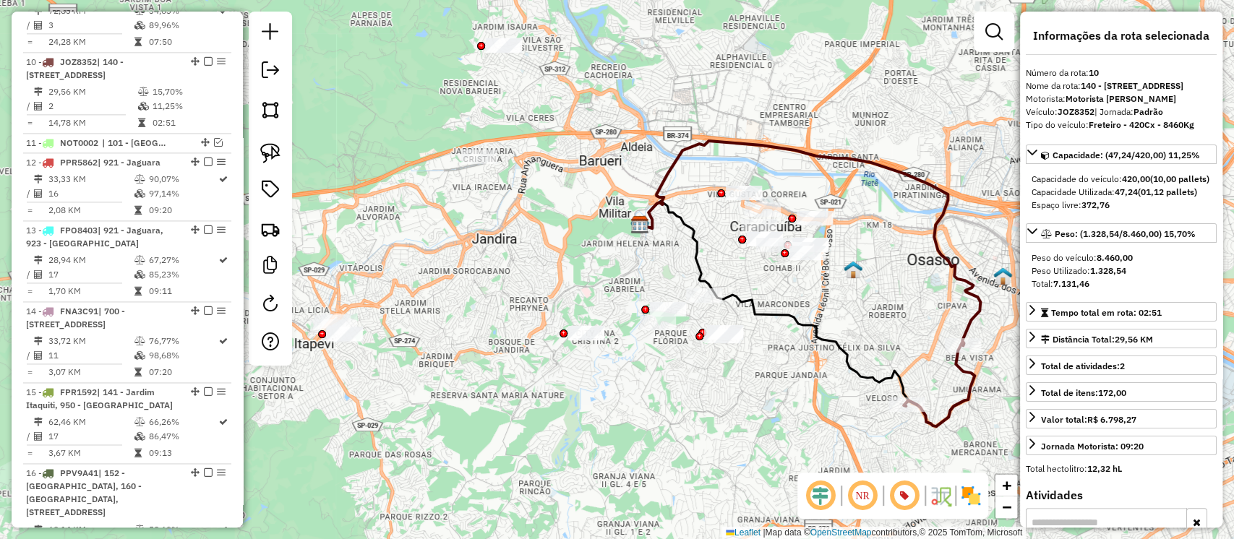
drag, startPoint x: 746, startPoint y: 311, endPoint x: 938, endPoint y: 324, distance: 192.7
click at [938, 324] on div "Janela de atendimento Grade de atendimento Capacidade Transportadoras Veículos …" at bounding box center [617, 269] width 1234 height 539
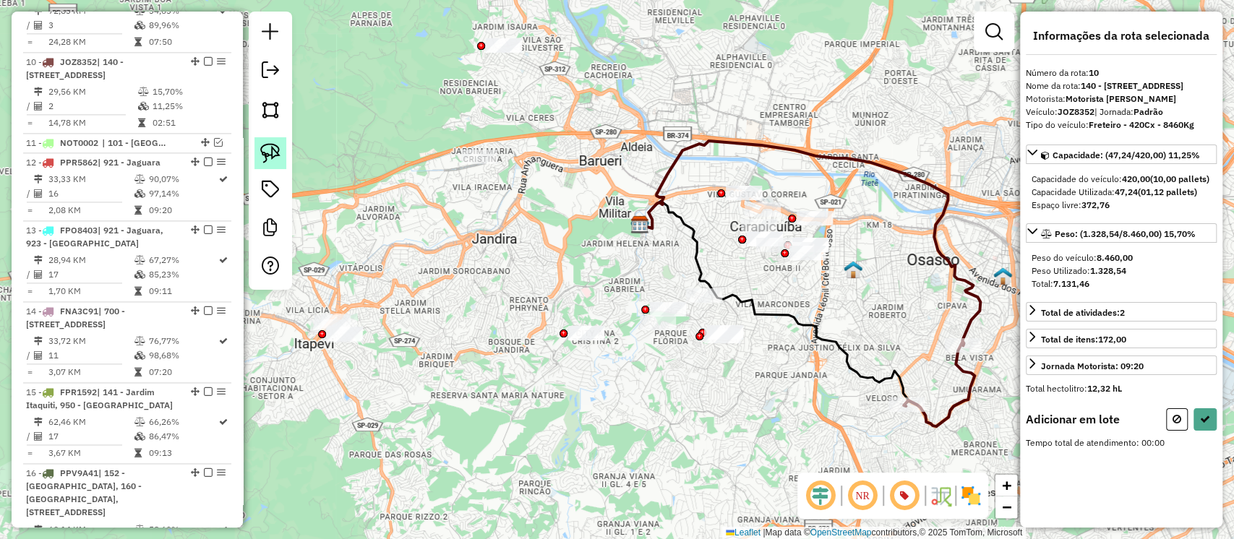
click at [257, 152] on link at bounding box center [270, 153] width 32 height 32
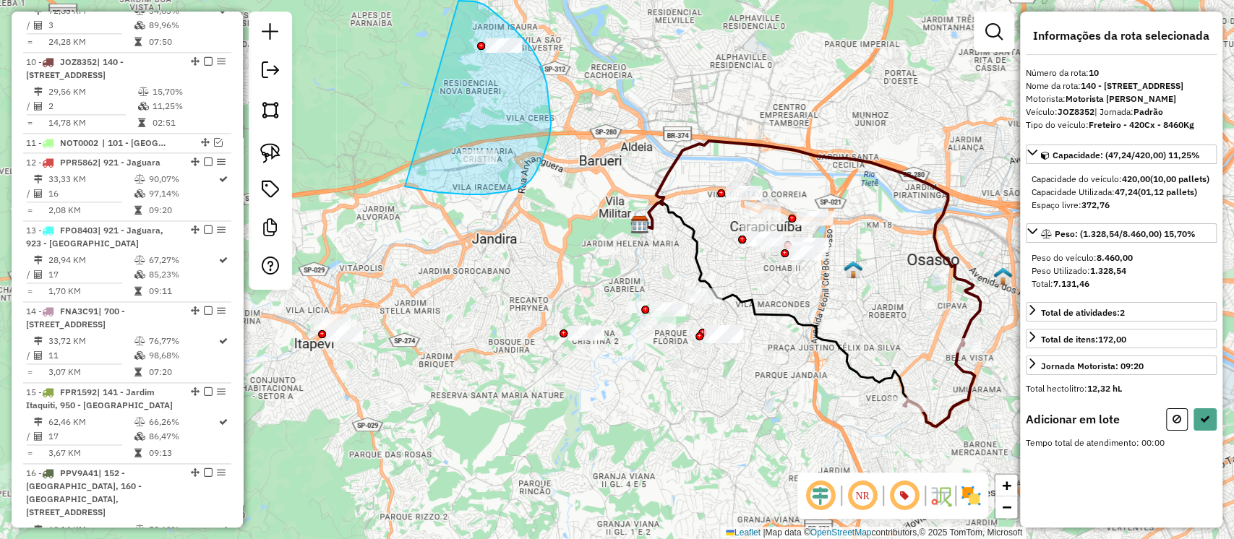
drag, startPoint x: 416, startPoint y: 188, endPoint x: 458, endPoint y: 1, distance: 192.0
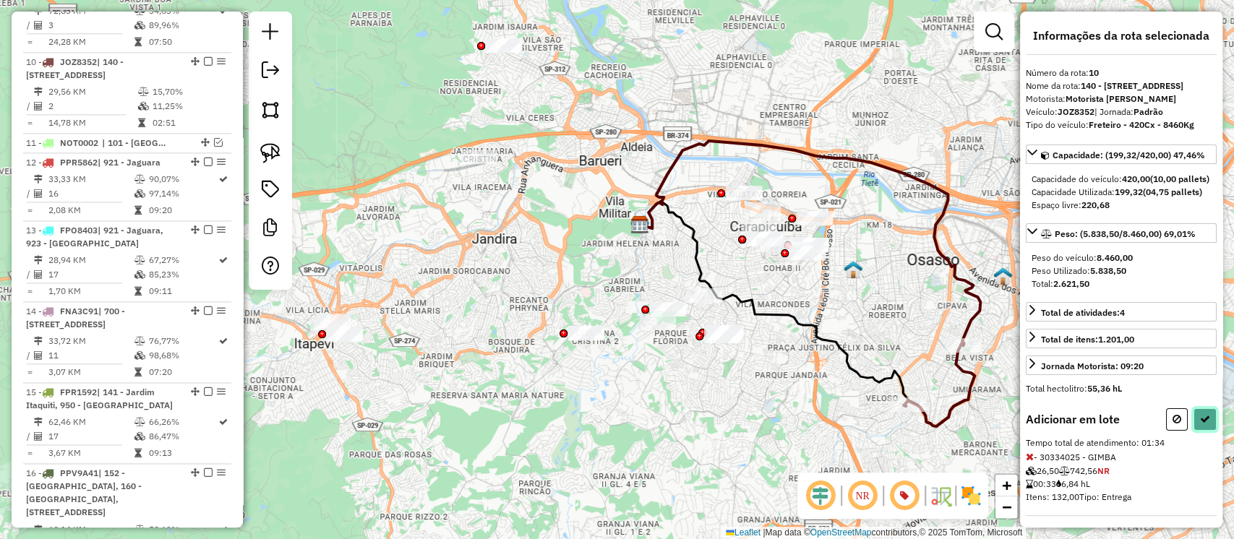
click at [1205, 424] on icon at bounding box center [1205, 419] width 10 height 10
select select "**********"
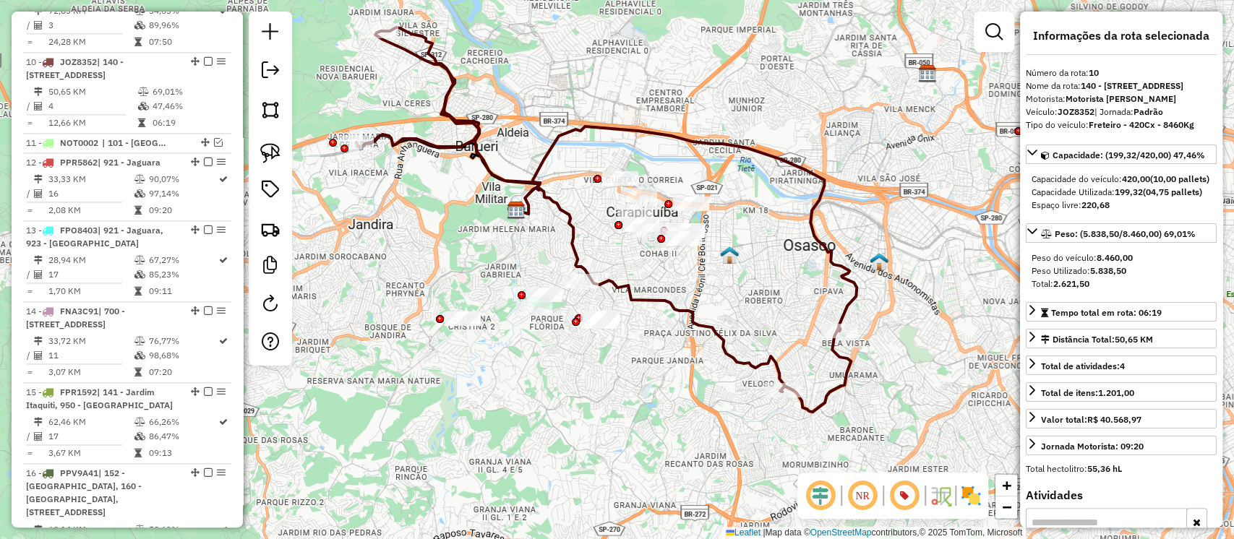
drag, startPoint x: 806, startPoint y: 348, endPoint x: 796, endPoint y: 303, distance: 46.5
click at [796, 303] on div "Janela de atendimento Grade de atendimento Capacidade Transportadoras Veículos …" at bounding box center [617, 269] width 1234 height 539
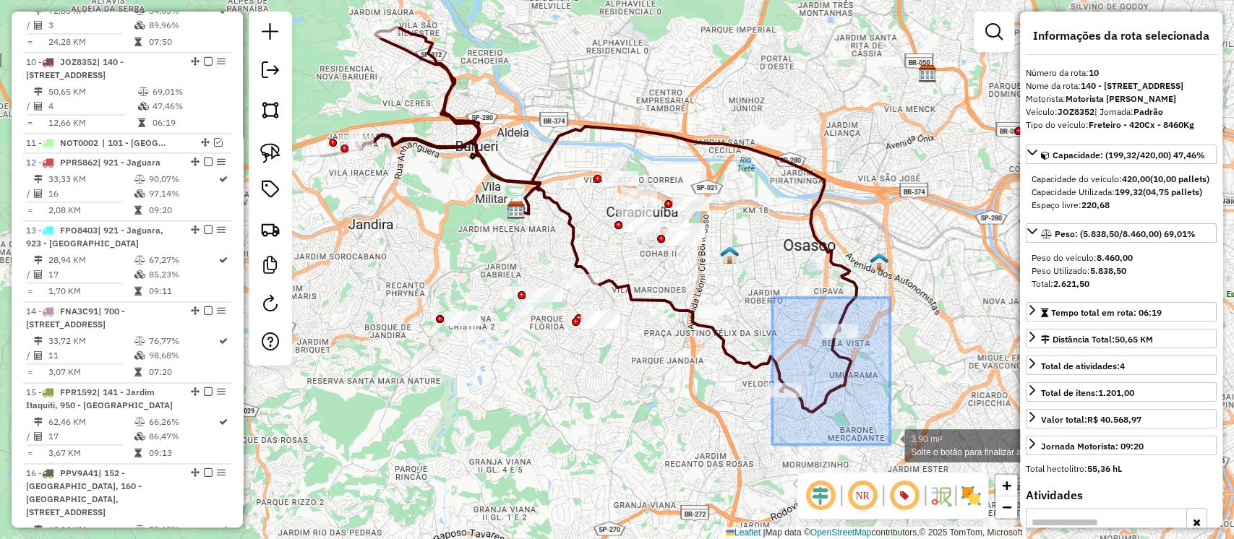
drag, startPoint x: 772, startPoint y: 298, endPoint x: 890, endPoint y: 444, distance: 188.1
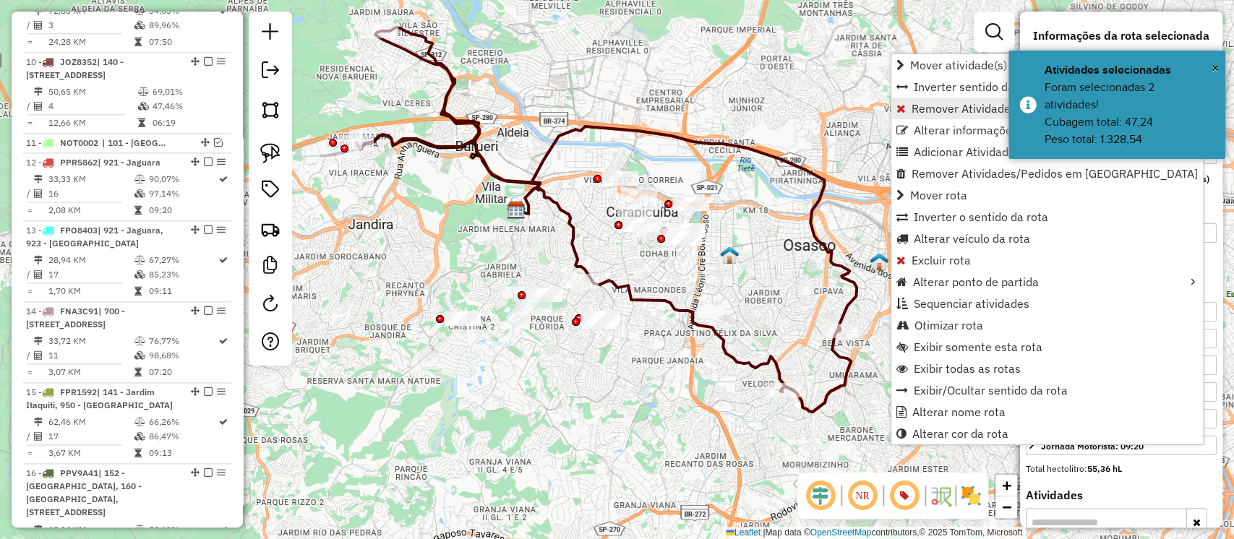
click at [950, 104] on span "Remover Atividade(s) da rota" at bounding box center [987, 109] width 152 height 12
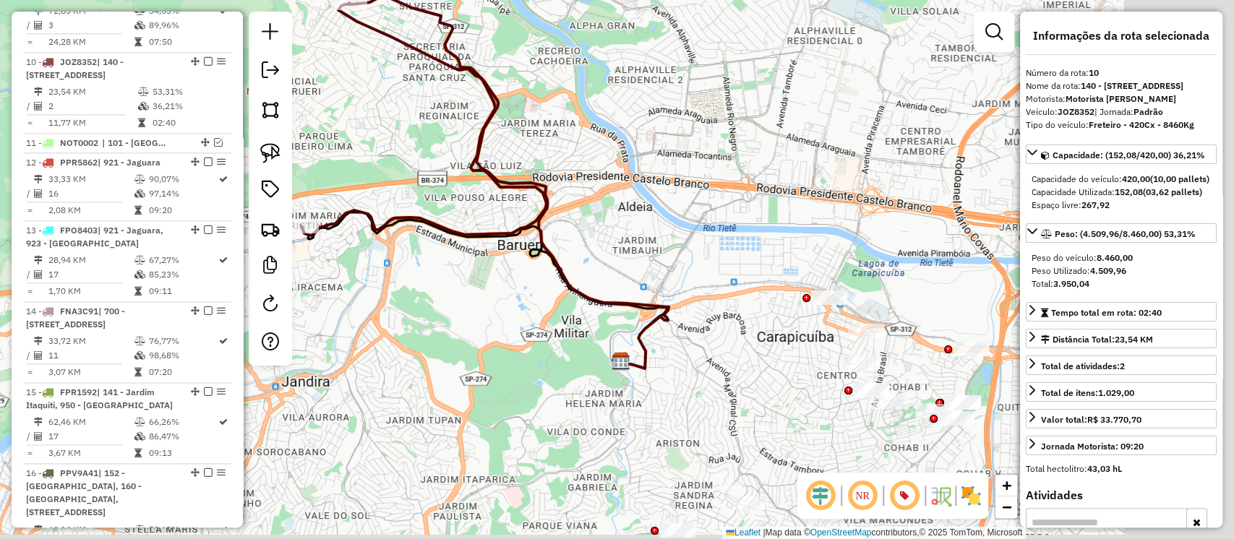
drag, startPoint x: 813, startPoint y: 367, endPoint x: 542, endPoint y: 150, distance: 347.5
click at [548, 156] on div "Janela de atendimento Grade de atendimento Capacidade Transportadoras Veículos …" at bounding box center [617, 269] width 1234 height 539
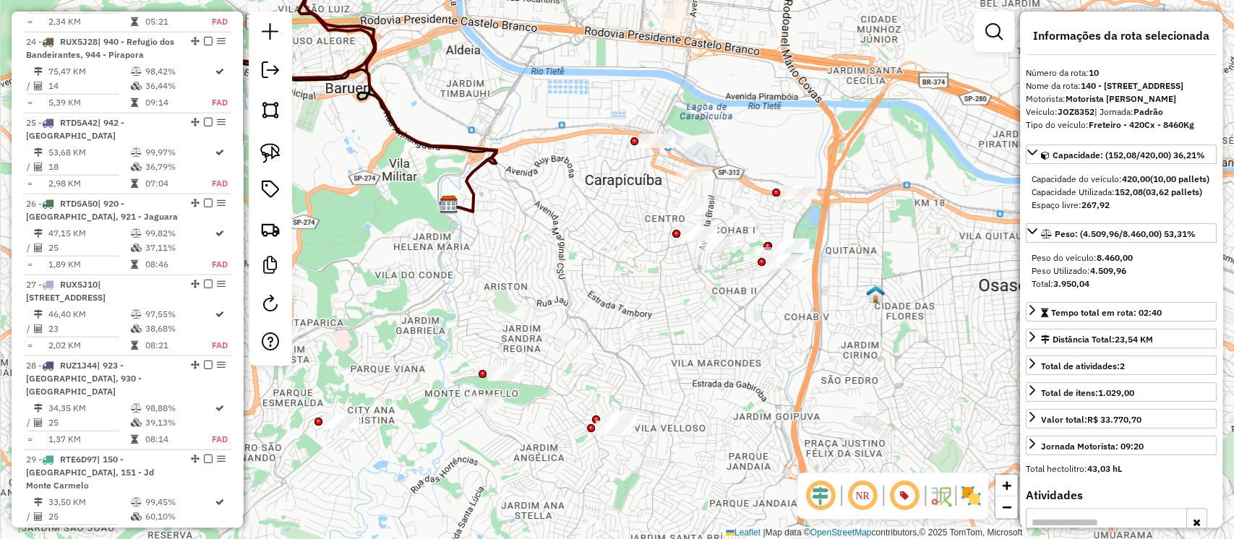
scroll to position [2981, 0]
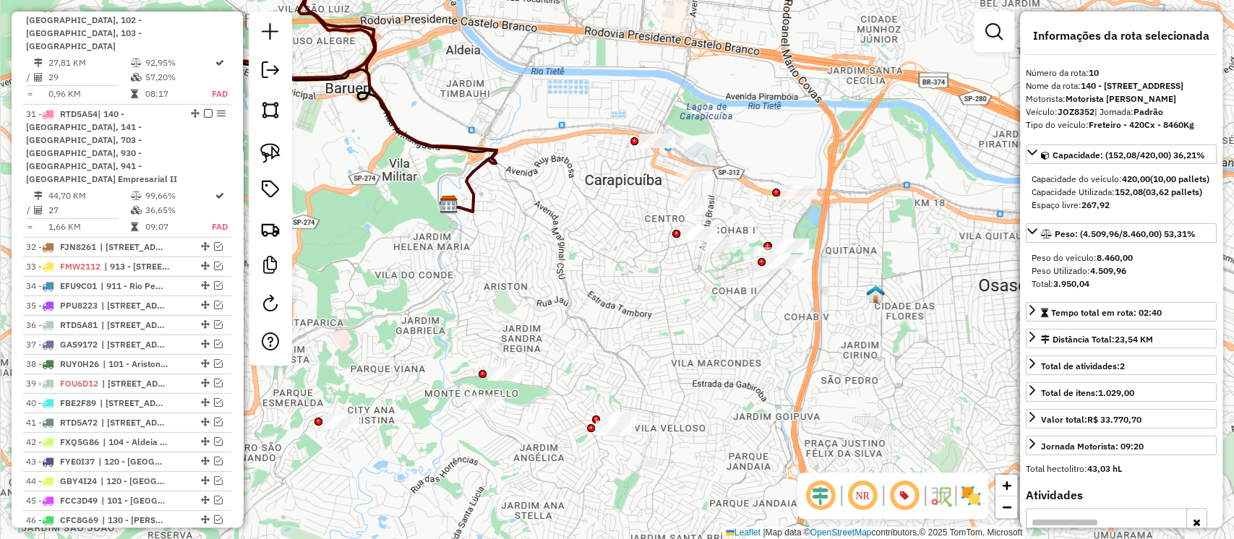
click at [653, 332] on div "Janela de atendimento Grade de atendimento Capacidade Transportadoras Veículos …" at bounding box center [617, 269] width 1234 height 539
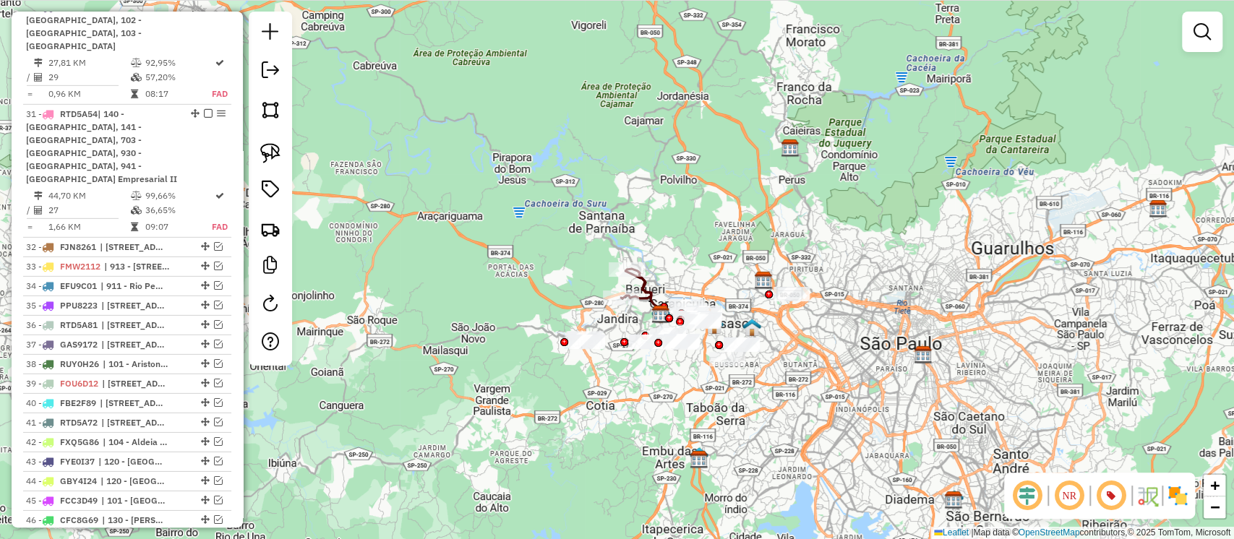
select select "**********"
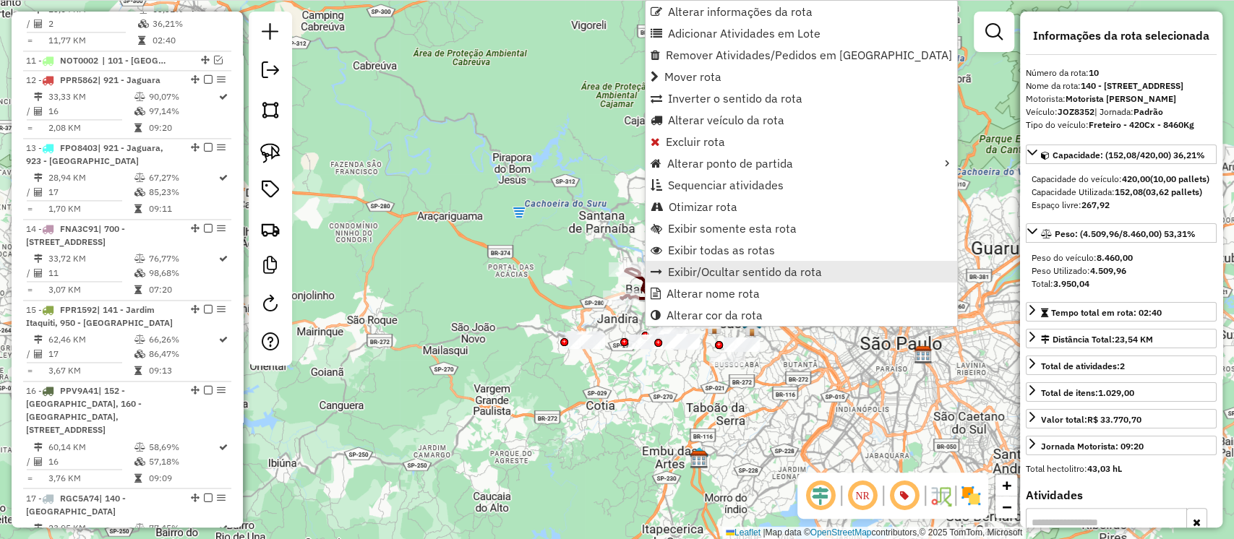
scroll to position [1343, 0]
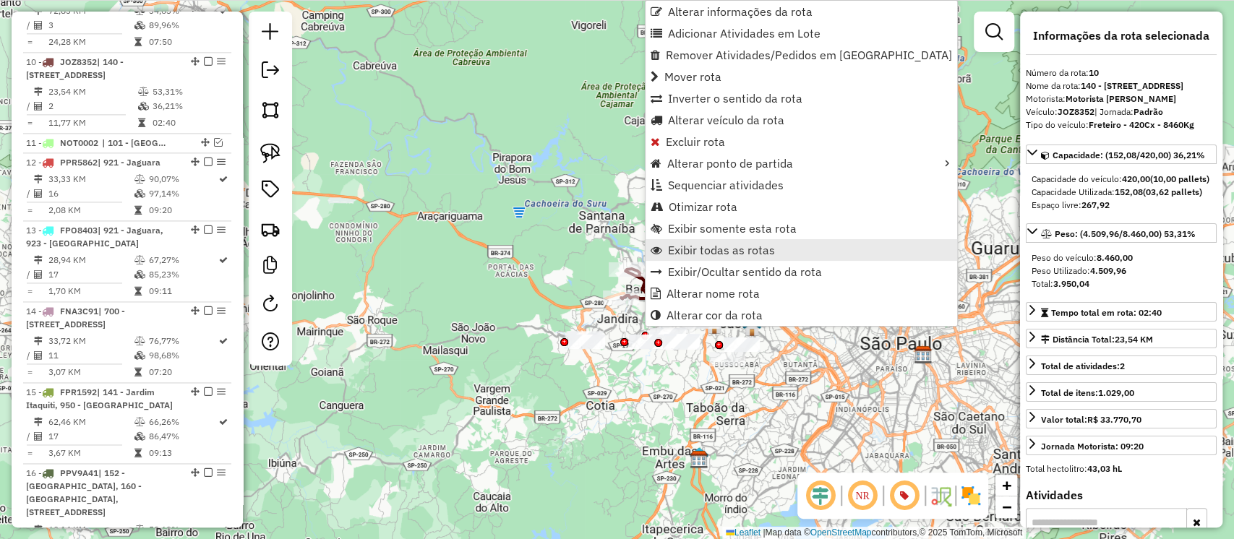
click at [691, 250] on span "Exibir todas as rotas" at bounding box center [721, 250] width 107 height 12
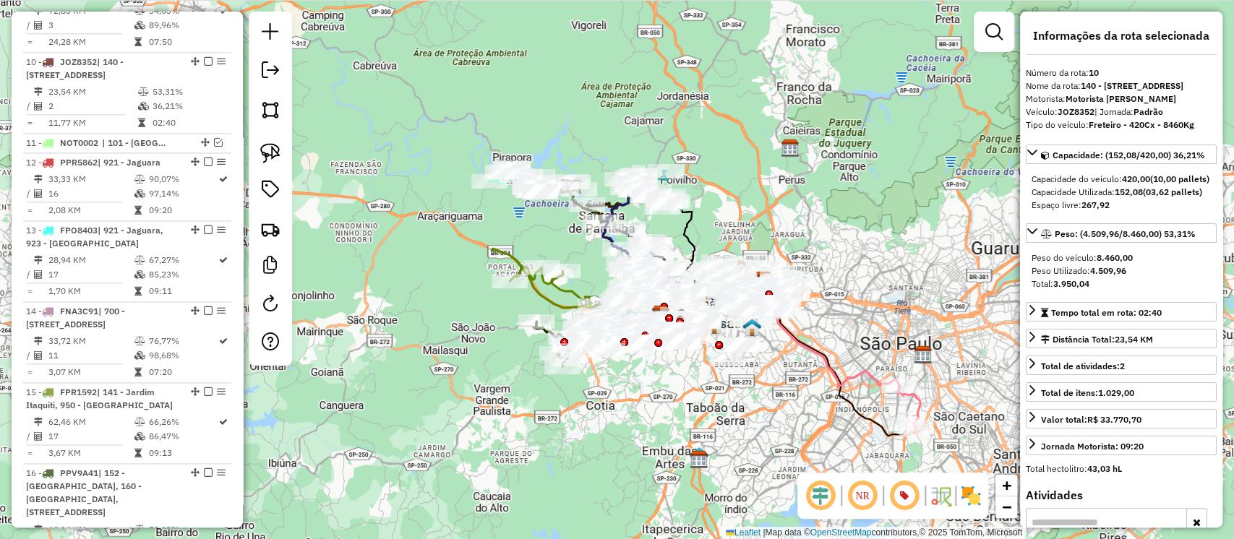
click at [780, 379] on div "Janela de atendimento Grade de atendimento Capacidade Transportadoras Veículos …" at bounding box center [617, 269] width 1234 height 539
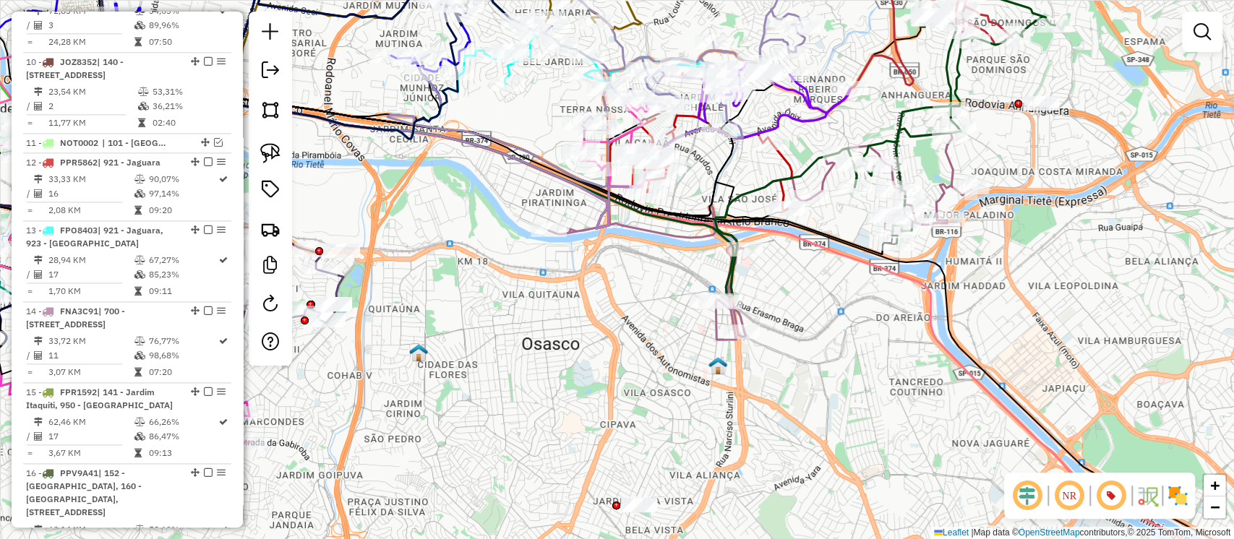
click at [647, 231] on icon at bounding box center [646, 226] width 197 height 220
select select "**********"
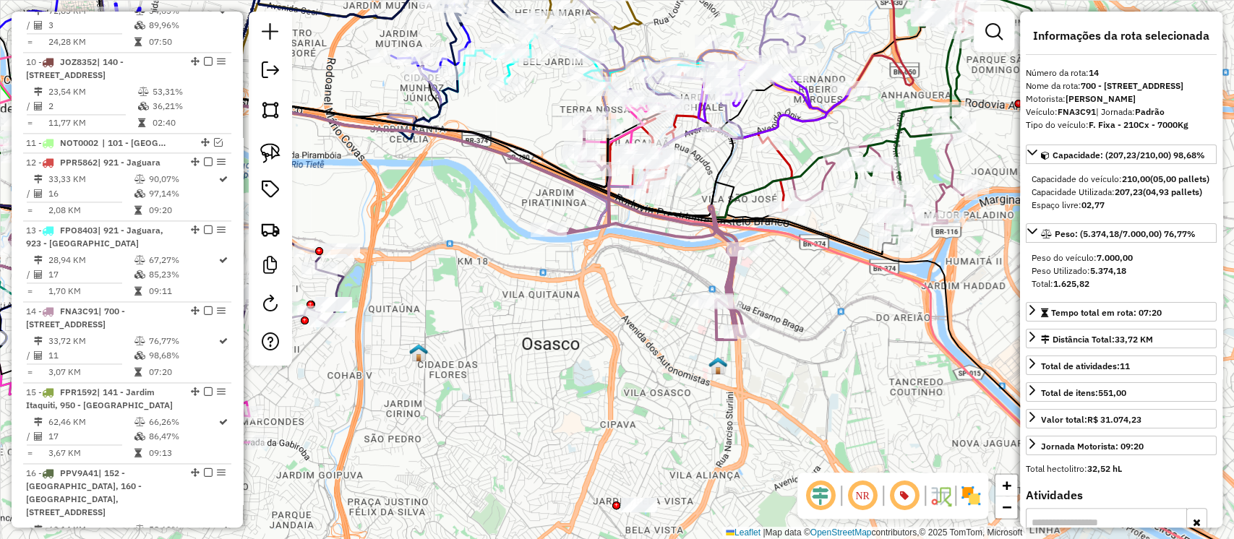
scroll to position [1606, 0]
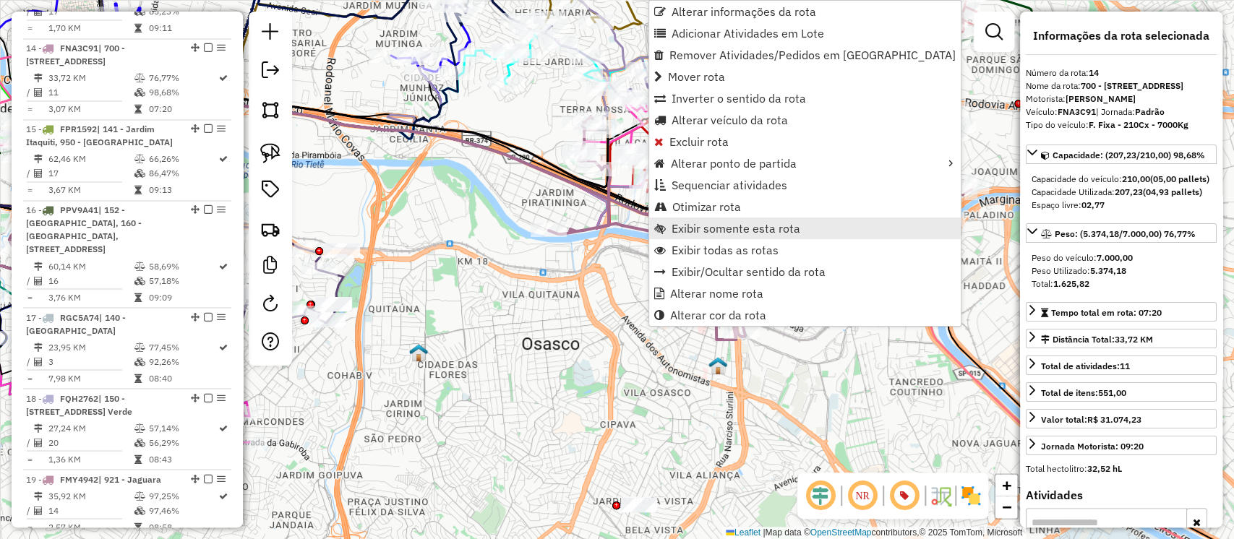
click at [688, 224] on span "Exibir somente esta rota" at bounding box center [735, 229] width 129 height 12
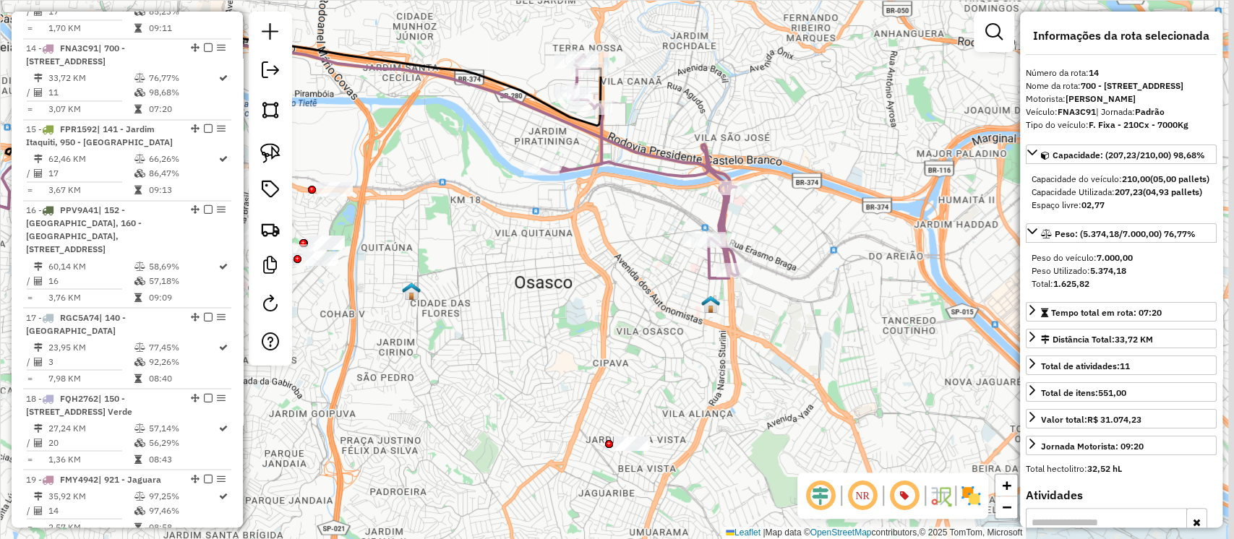
drag, startPoint x: 778, startPoint y: 344, endPoint x: 521, endPoint y: 222, distance: 284.1
click at [521, 222] on div "Janela de atendimento Grade de atendimento Capacidade Transportadoras Veículos …" at bounding box center [617, 269] width 1234 height 539
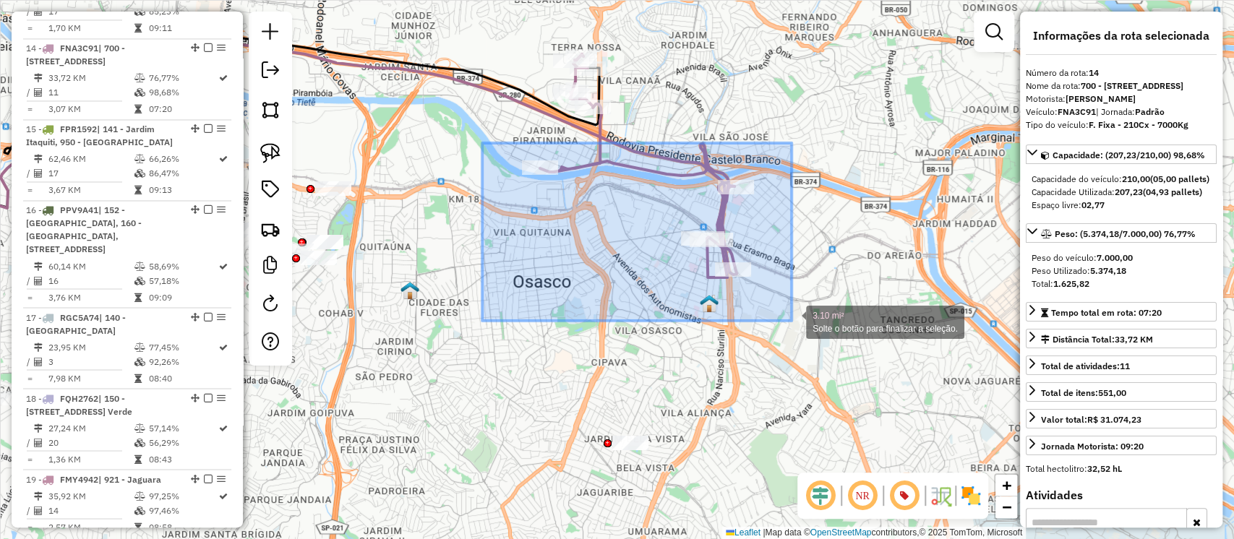
drag, startPoint x: 482, startPoint y: 143, endPoint x: 791, endPoint y: 321, distance: 356.7
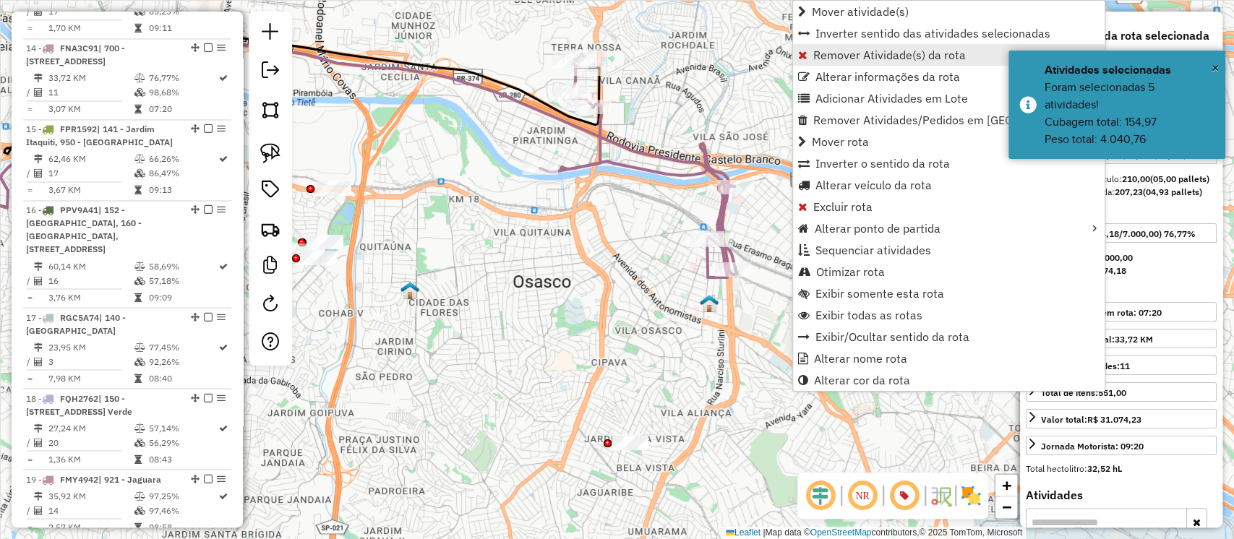
click at [848, 58] on span "Remover Atividade(s) da rota" at bounding box center [889, 55] width 152 height 12
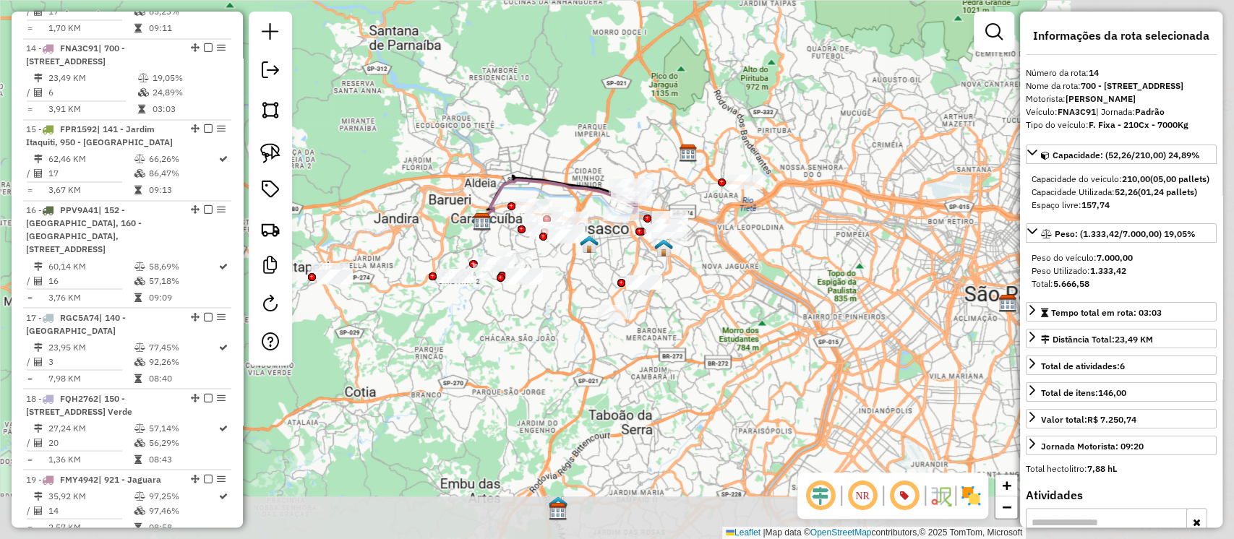
drag, startPoint x: 756, startPoint y: 353, endPoint x: 584, endPoint y: 263, distance: 194.3
click at [584, 263] on div "Janela de atendimento Grade de atendimento Capacidade Transportadoras Veículos …" at bounding box center [617, 269] width 1234 height 539
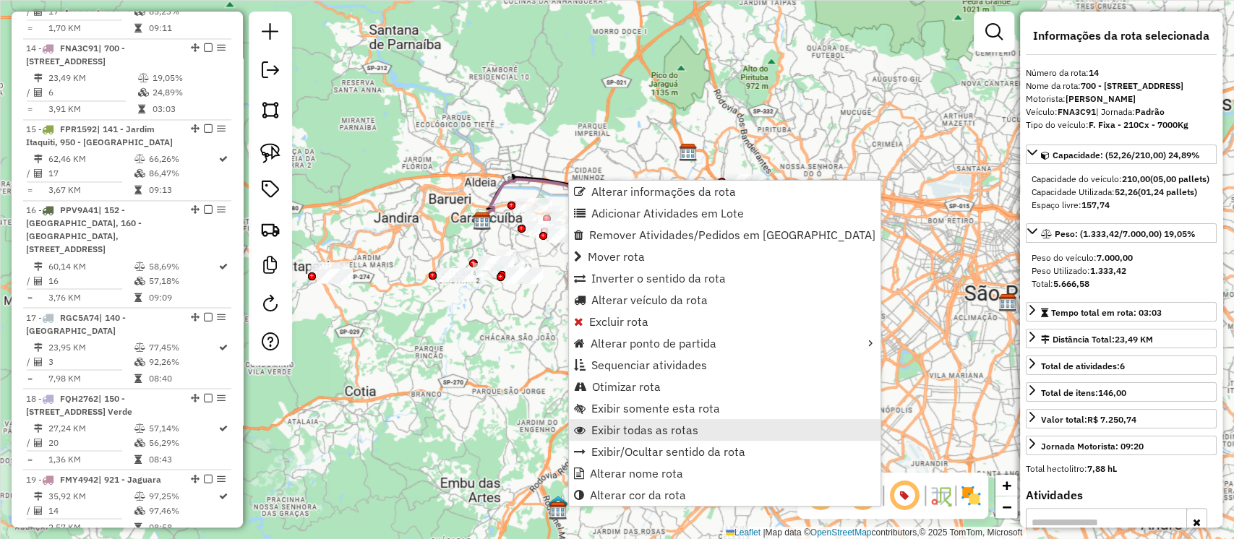
click at [619, 425] on span "Exibir todas as rotas" at bounding box center [644, 430] width 107 height 12
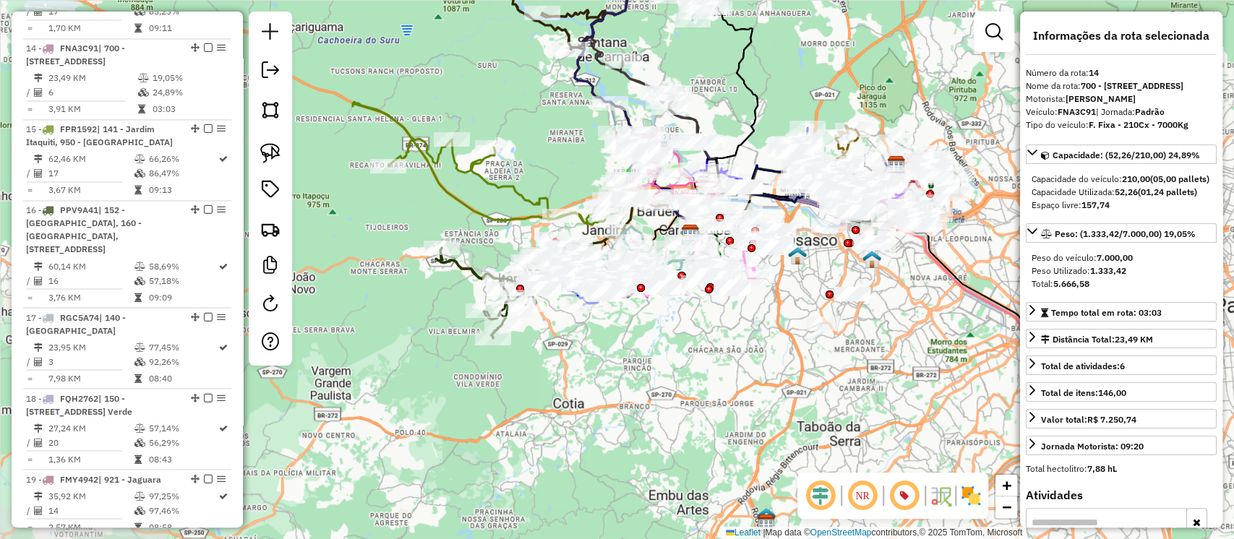
drag, startPoint x: 561, startPoint y: 337, endPoint x: 792, endPoint y: 350, distance: 231.6
click at [792, 350] on div "Janela de atendimento Grade de atendimento Capacidade Transportadoras Veículos …" at bounding box center [617, 269] width 1234 height 539
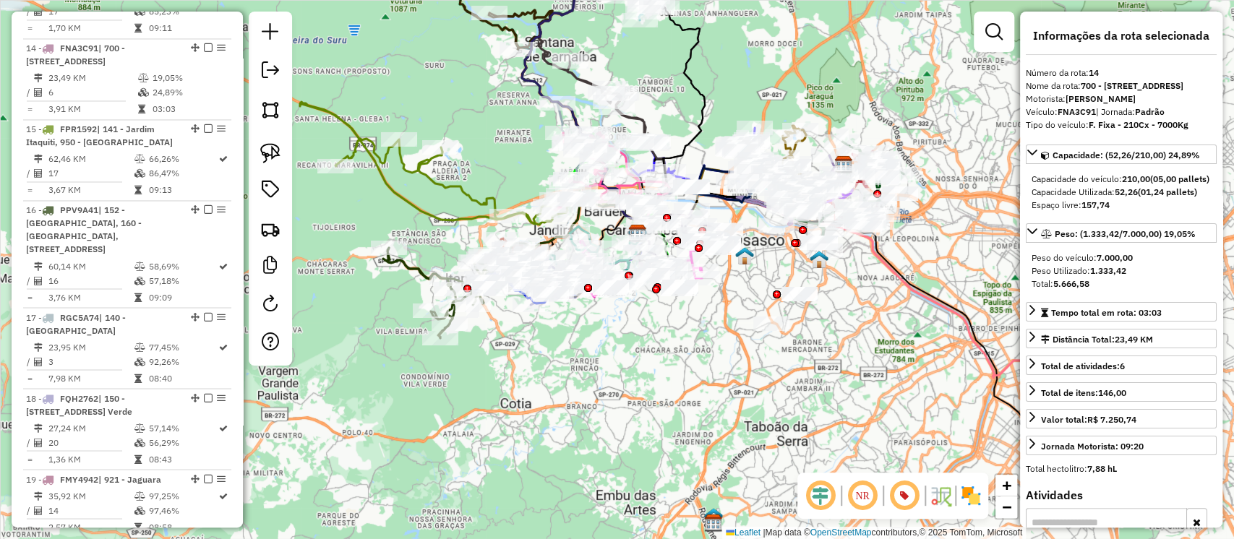
drag, startPoint x: 753, startPoint y: 339, endPoint x: 676, endPoint y: 339, distance: 76.6
click at [676, 339] on div "Janela de atendimento Grade de atendimento Capacidade Transportadoras Veículos …" at bounding box center [617, 269] width 1234 height 539
click at [999, 38] on em at bounding box center [993, 31] width 17 height 17
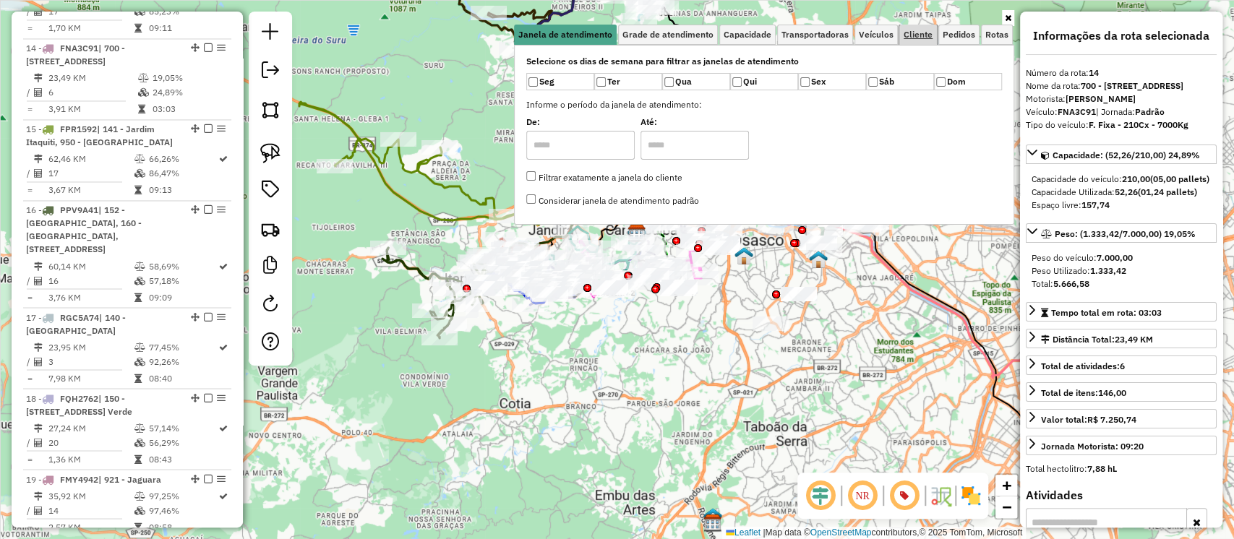
click at [923, 34] on span "Cliente" at bounding box center [917, 34] width 29 height 9
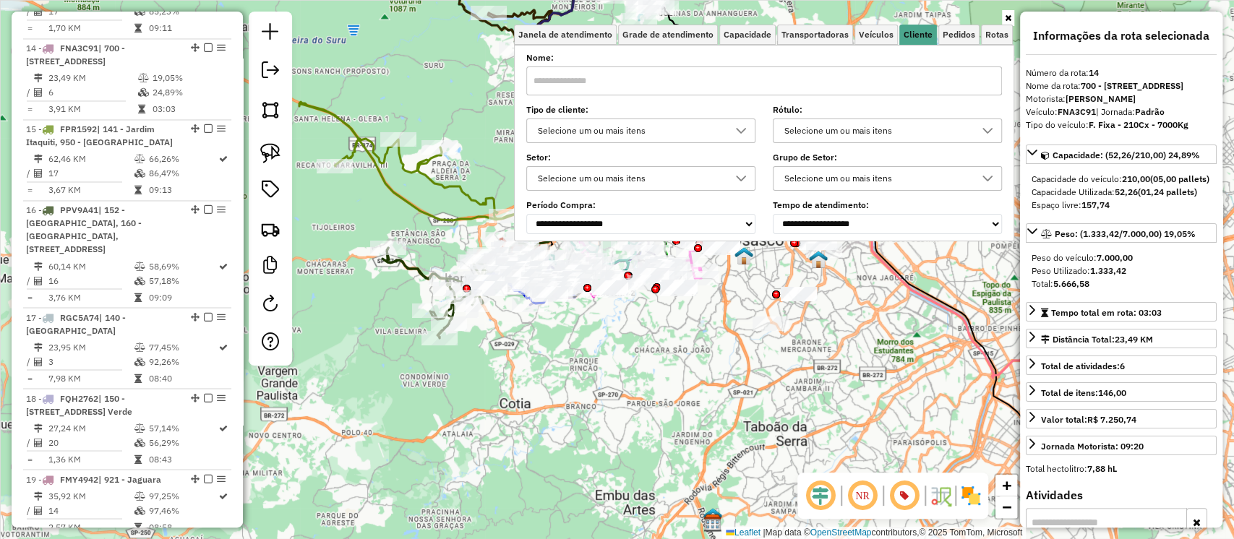
click at [677, 129] on div "Selecione um ou mais itens" at bounding box center [630, 130] width 194 height 23
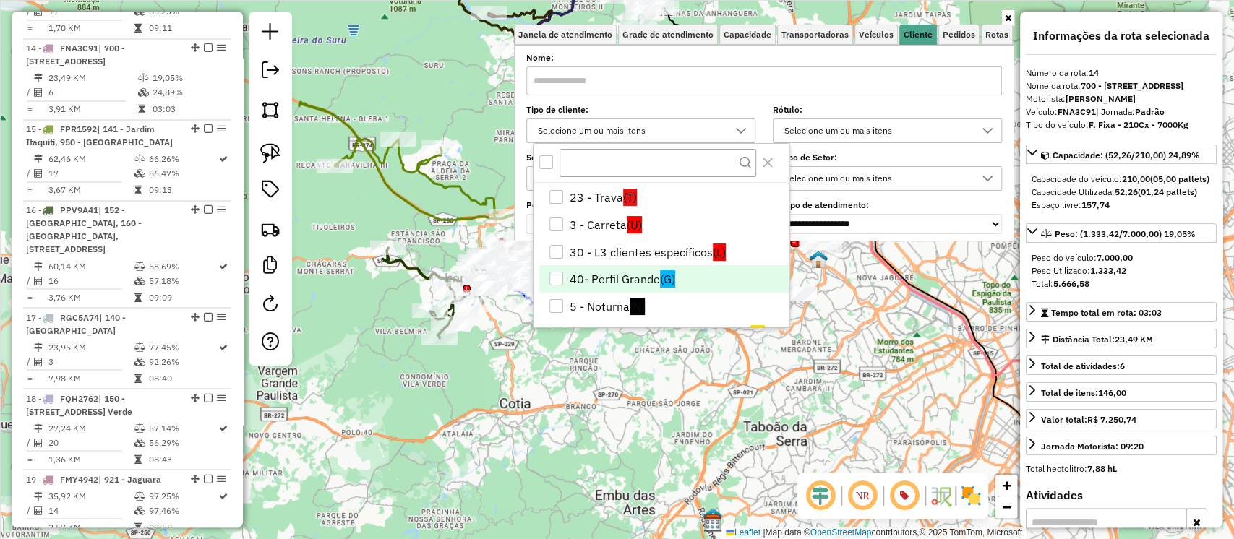
scroll to position [82, 0]
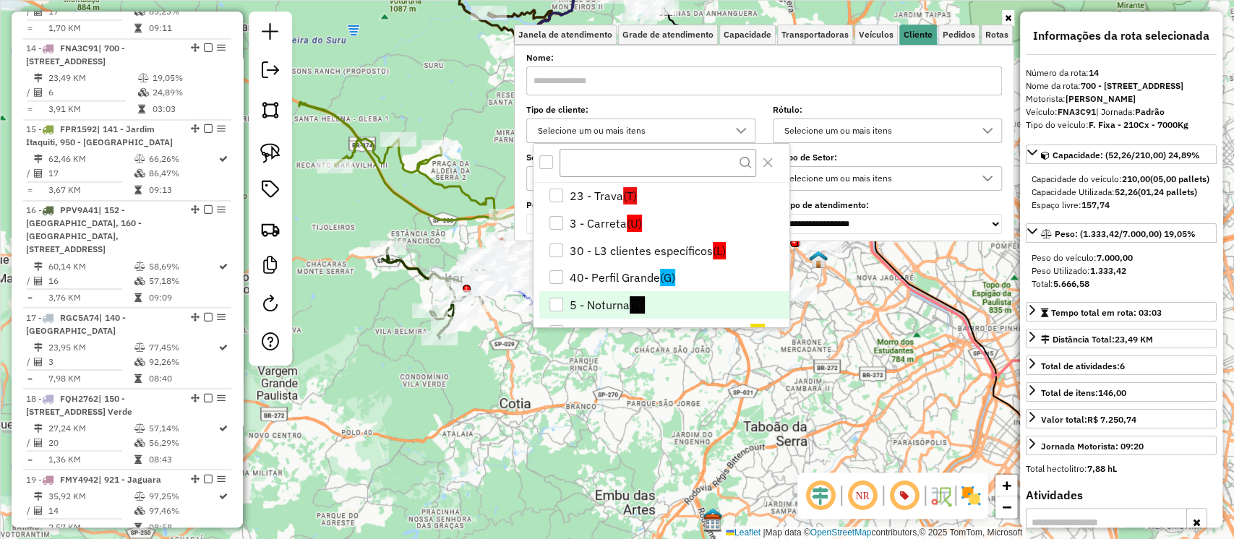
click at [603, 297] on li "5 - Noturna (N)" at bounding box center [663, 304] width 249 height 27
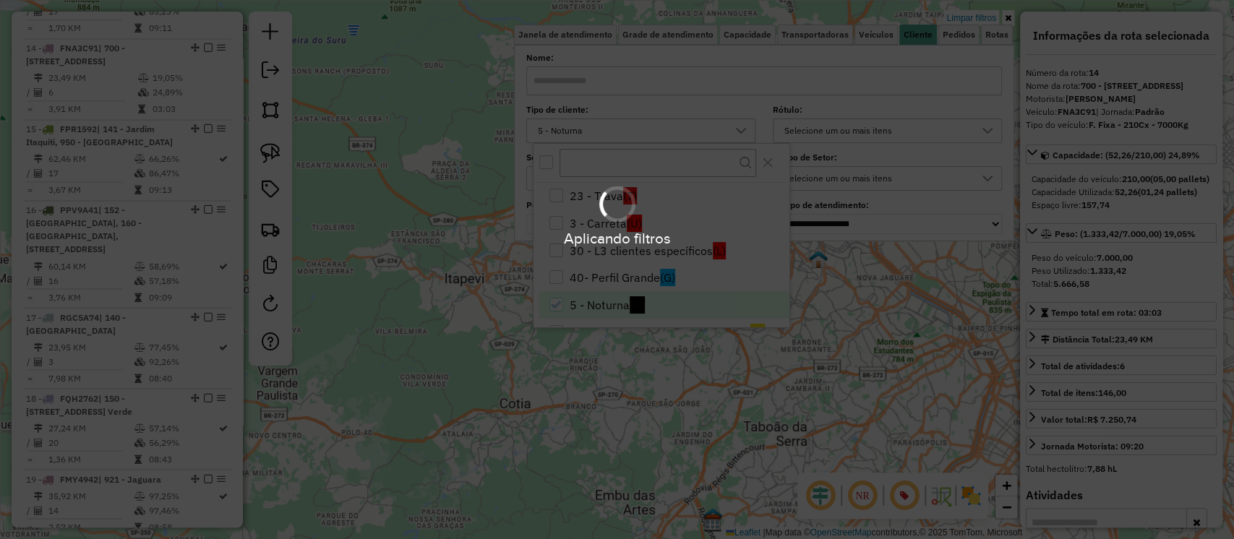
click at [619, 390] on div "Limpar filtros Janela de atendimento Grade de atendimento Capacidade Transporta…" at bounding box center [617, 269] width 1234 height 539
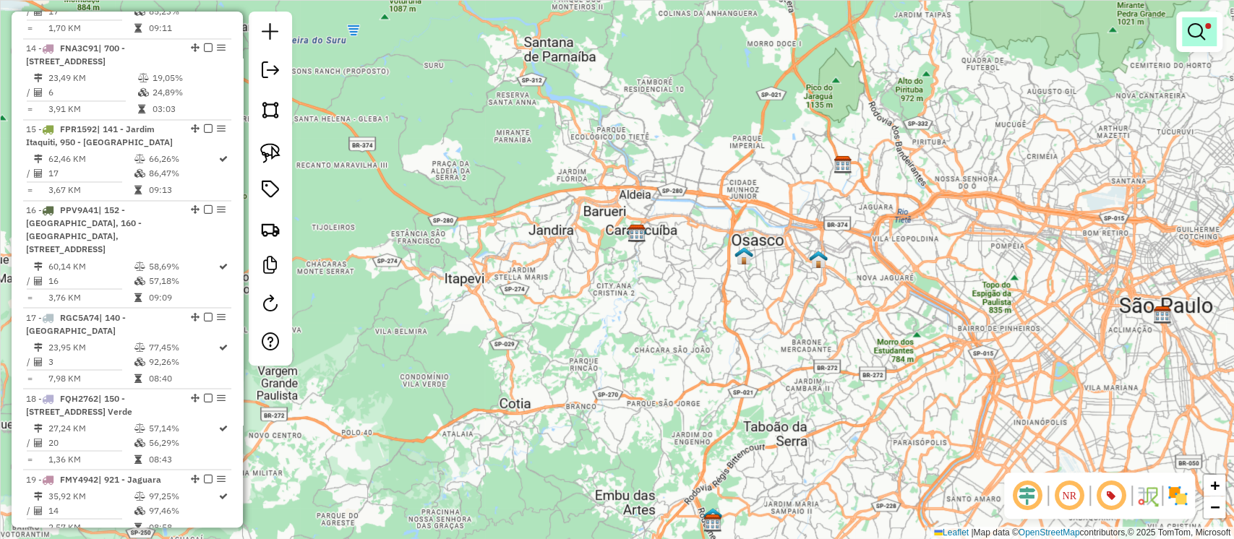
click at [1200, 32] on em at bounding box center [1195, 31] width 17 height 17
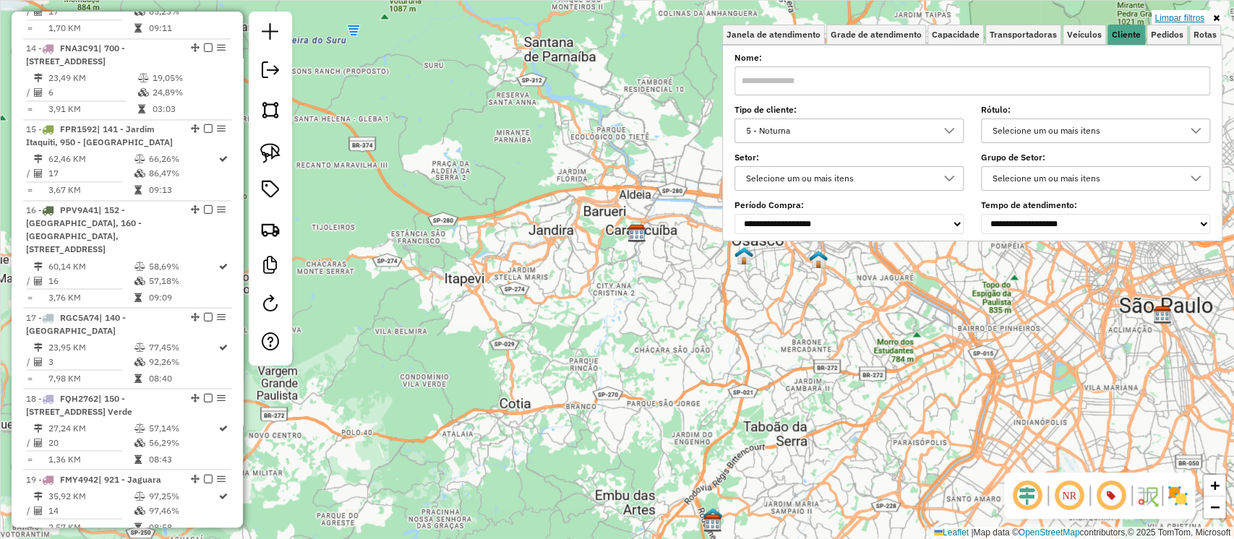
click at [1184, 16] on link "Limpar filtros" at bounding box center [1179, 18] width 56 height 16
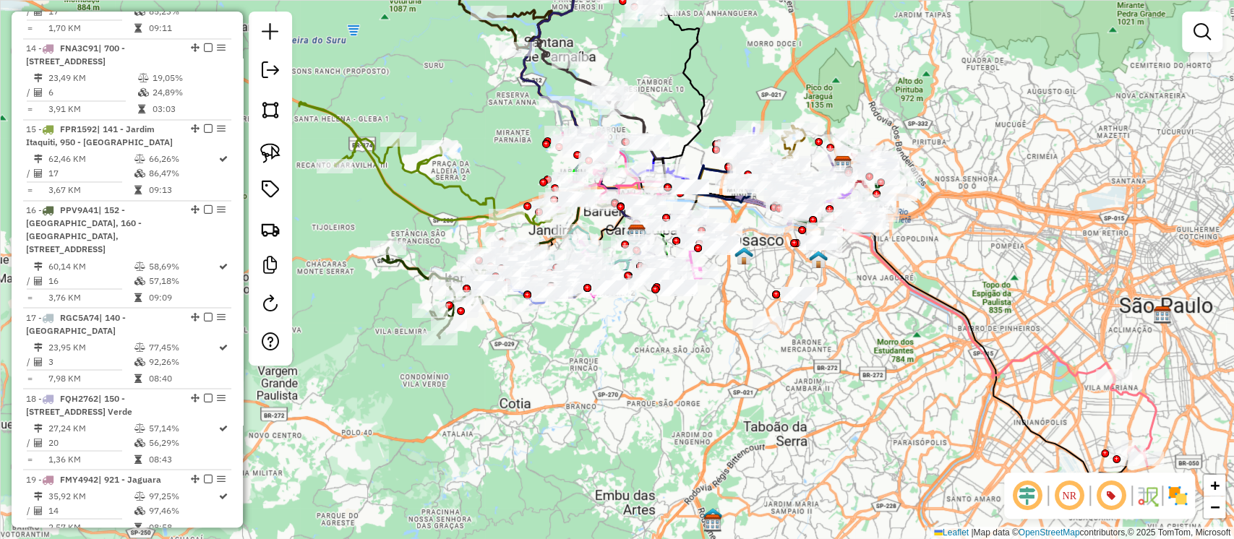
click at [737, 324] on div "Janela de atendimento Grade de atendimento Capacidade Transportadoras Veículos …" at bounding box center [617, 269] width 1234 height 539
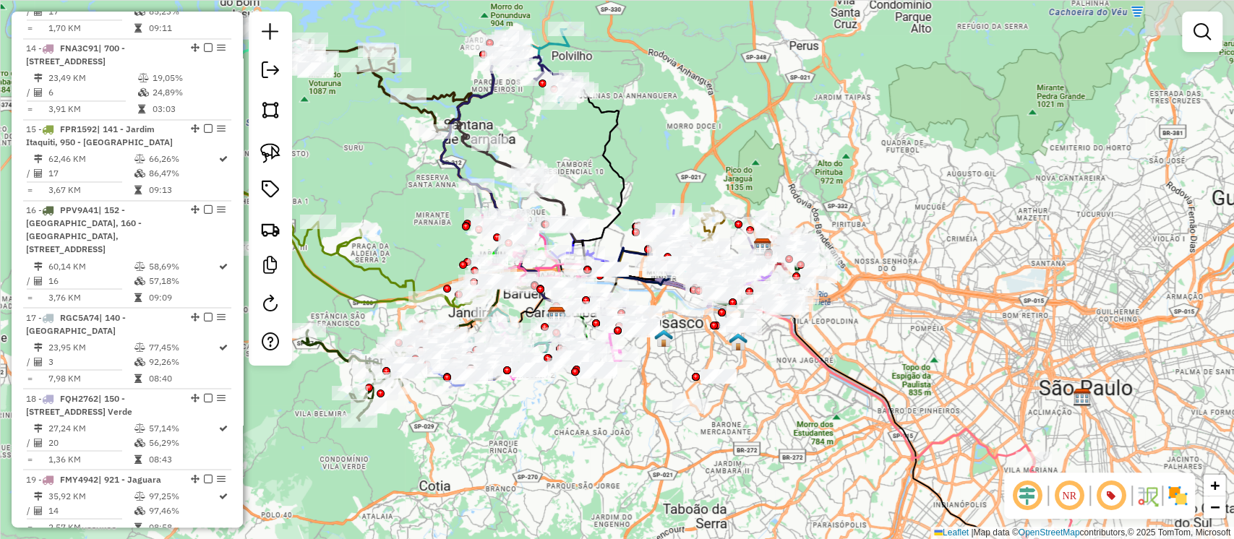
drag, startPoint x: 737, startPoint y: 319, endPoint x: 657, endPoint y: 402, distance: 115.0
click at [657, 402] on div "Janela de atendimento Grade de atendimento Capacidade Transportadoras Veículos …" at bounding box center [617, 269] width 1234 height 539
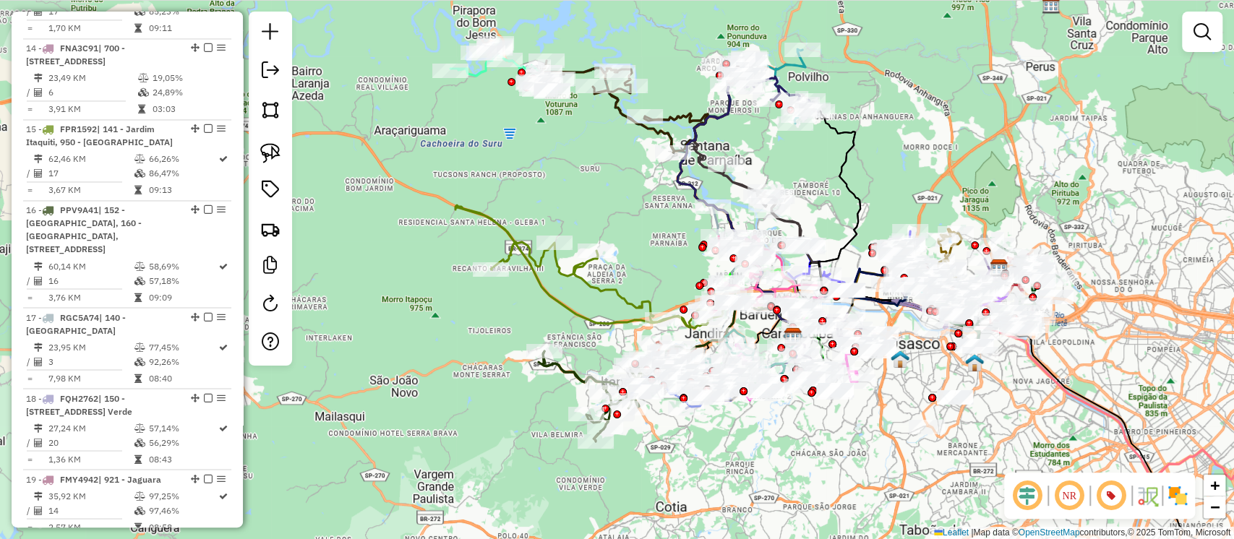
drag, startPoint x: 594, startPoint y: 436, endPoint x: 810, endPoint y: 455, distance: 216.9
click at [815, 458] on div "Janela de atendimento Grade de atendimento Capacidade Transportadoras Veículos …" at bounding box center [617, 269] width 1234 height 539
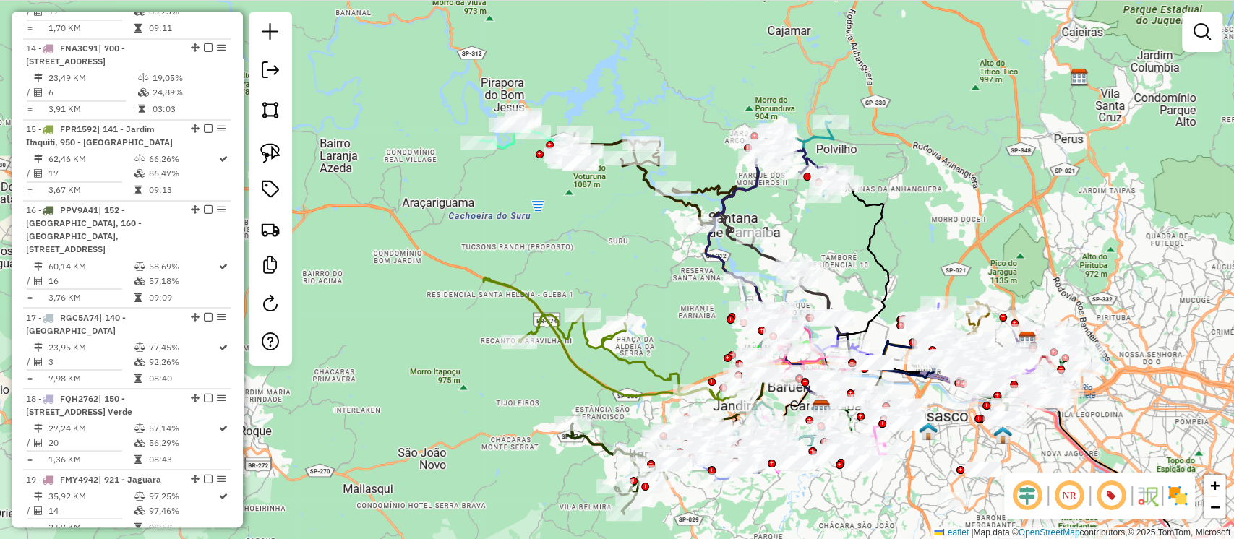
drag, startPoint x: 627, startPoint y: 183, endPoint x: 654, endPoint y: 255, distance: 77.3
click at [654, 255] on div "Janela de atendimento Grade de atendimento Capacidade Transportadoras Veículos …" at bounding box center [617, 269] width 1234 height 539
click at [503, 146] on icon at bounding box center [524, 139] width 93 height 46
select select "**********"
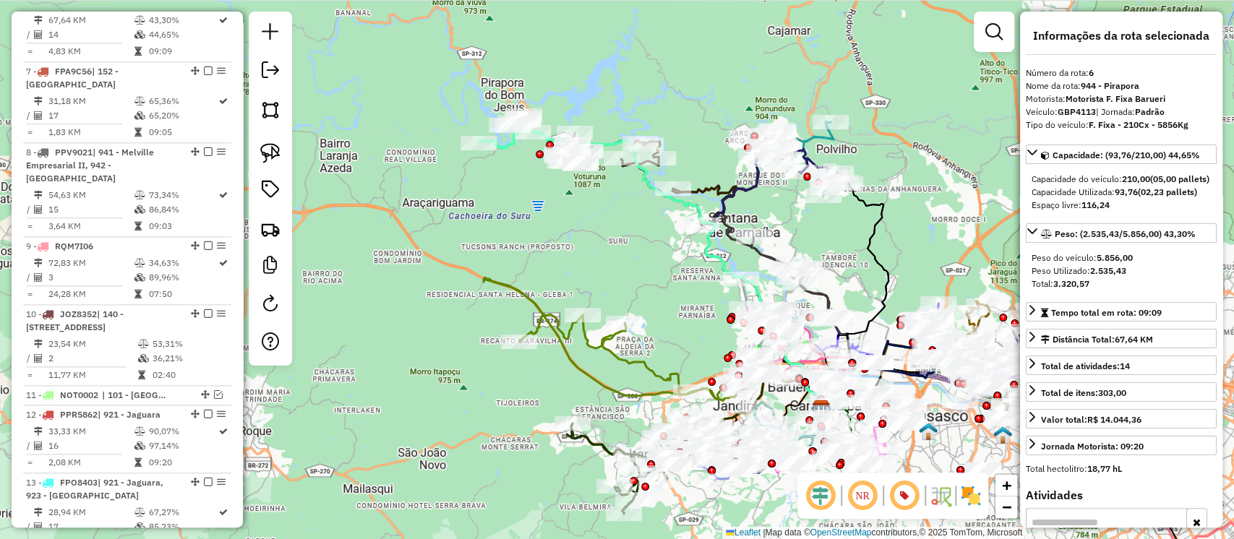
scroll to position [1033, 0]
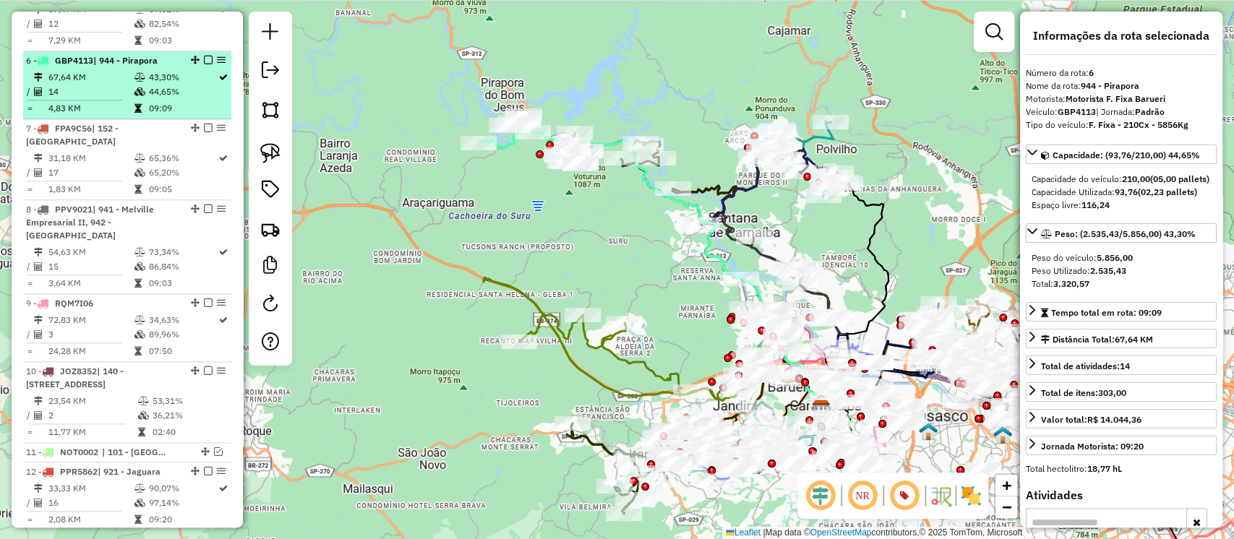
click at [204, 56] on em at bounding box center [208, 60] width 9 height 9
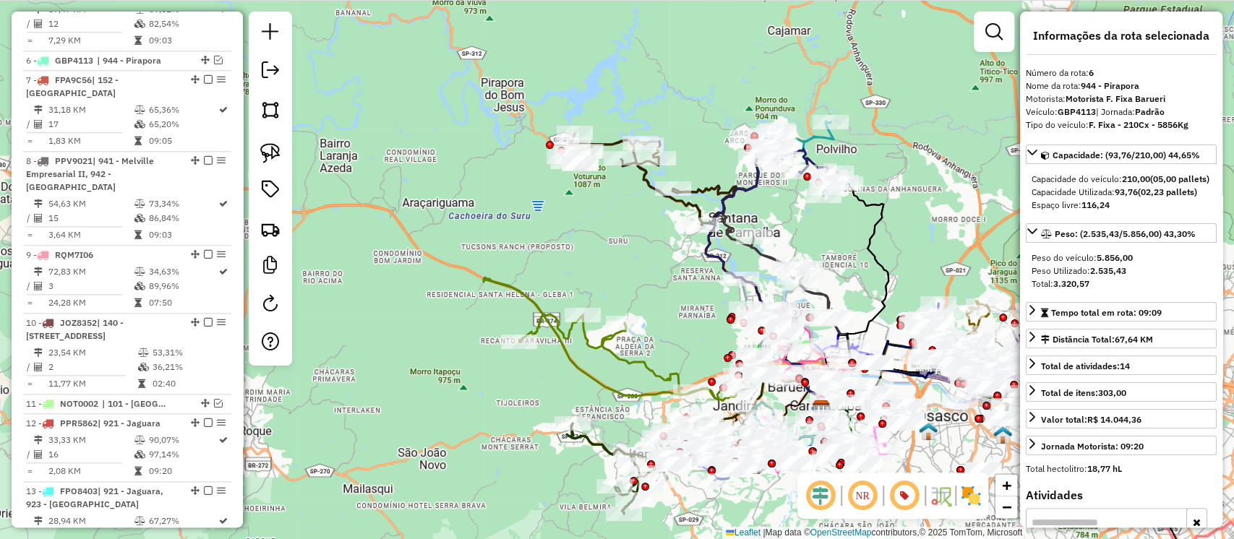
click at [612, 144] on icon at bounding box center [651, 179] width 169 height 92
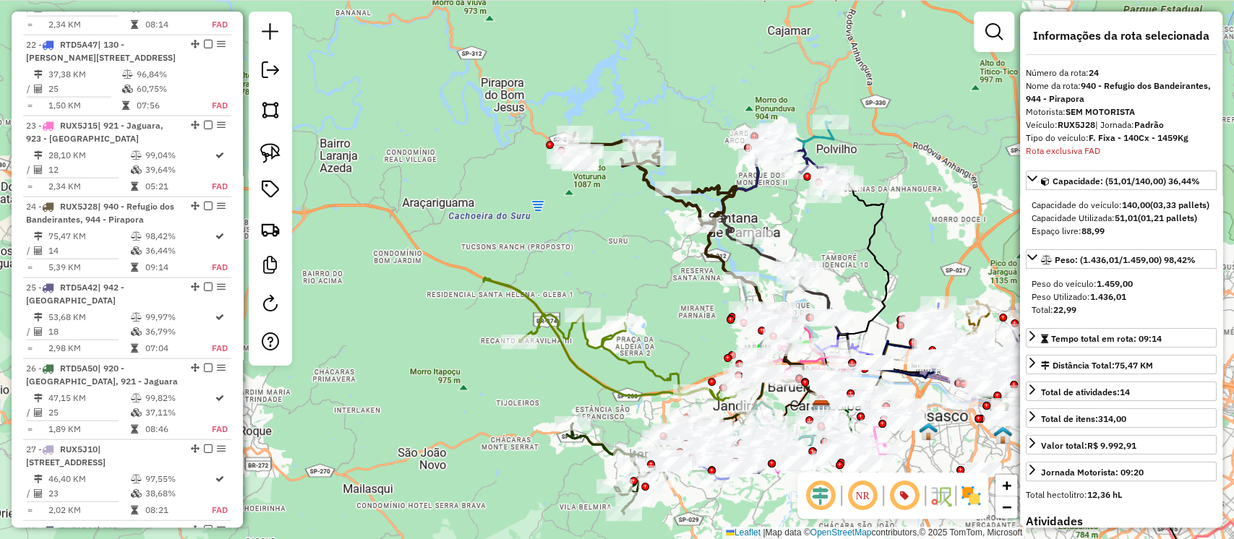
scroll to position [2431, 0]
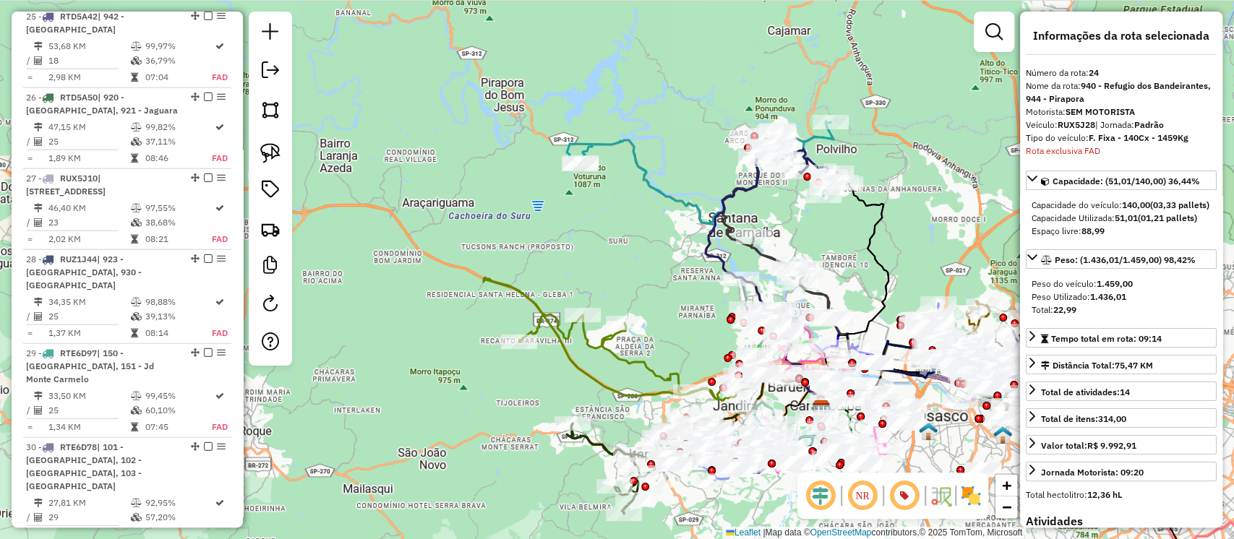
click at [608, 140] on icon at bounding box center [705, 172] width 276 height 103
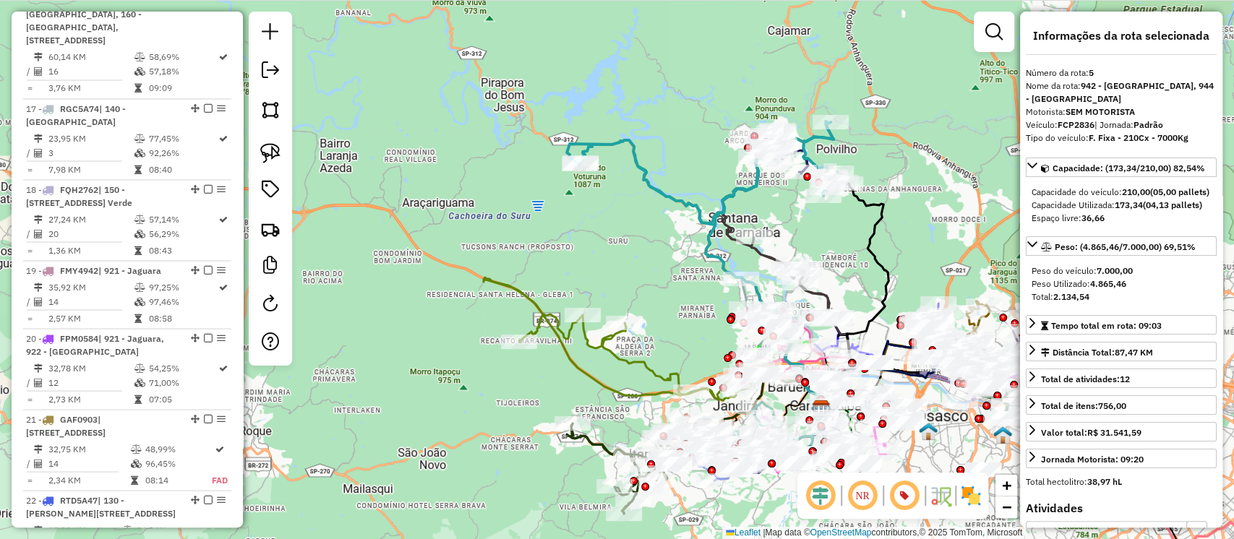
scroll to position [952, 0]
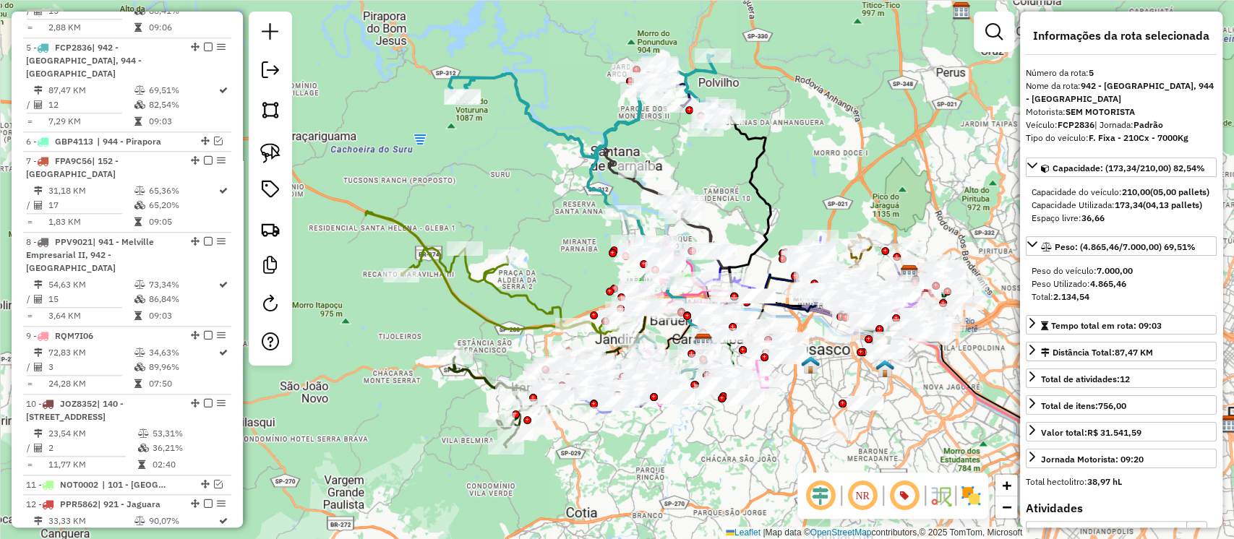
drag, startPoint x: 650, startPoint y: 266, endPoint x: 532, endPoint y: 199, distance: 135.3
click at [532, 199] on div "Janela de atendimento Grade de atendimento Capacidade Transportadoras Veículos …" at bounding box center [617, 269] width 1234 height 539
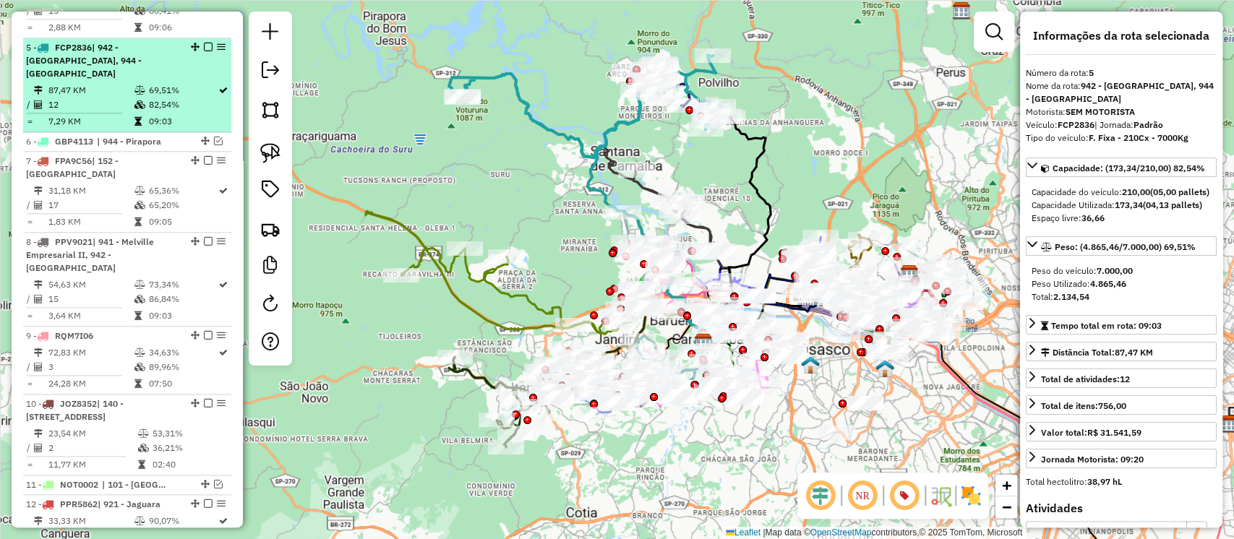
click at [205, 43] on em at bounding box center [208, 47] width 9 height 9
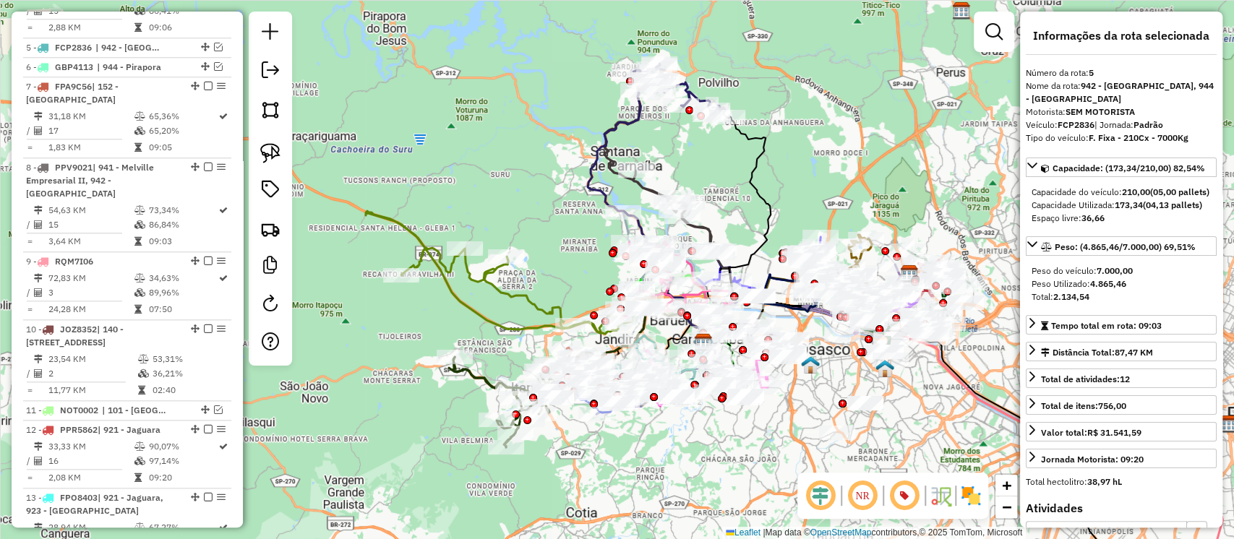
click at [692, 88] on icon at bounding box center [680, 90] width 94 height 53
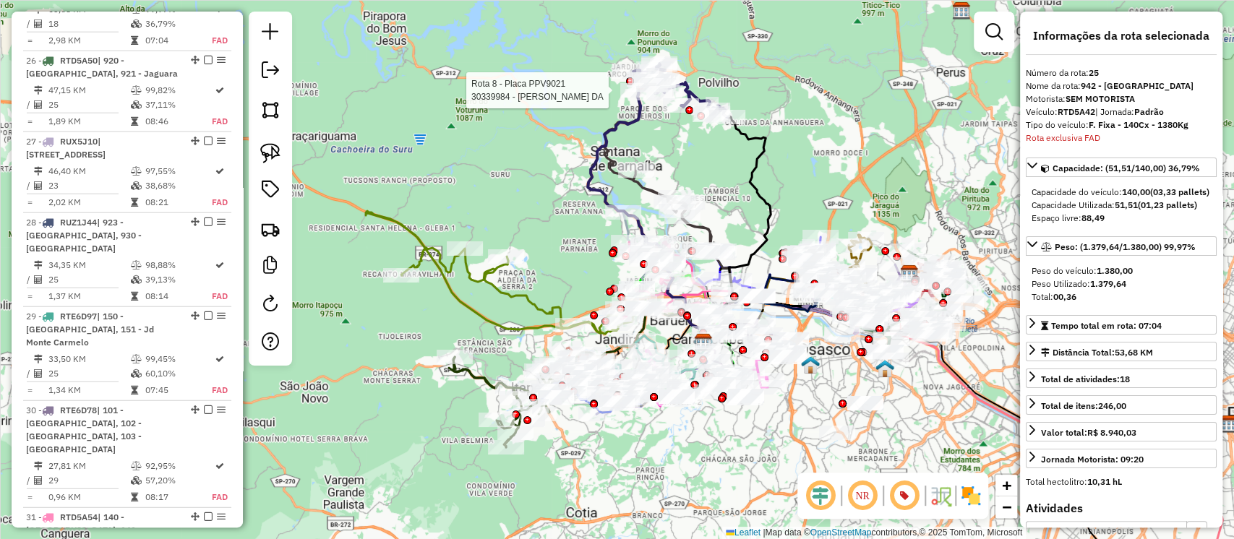
scroll to position [2388, 0]
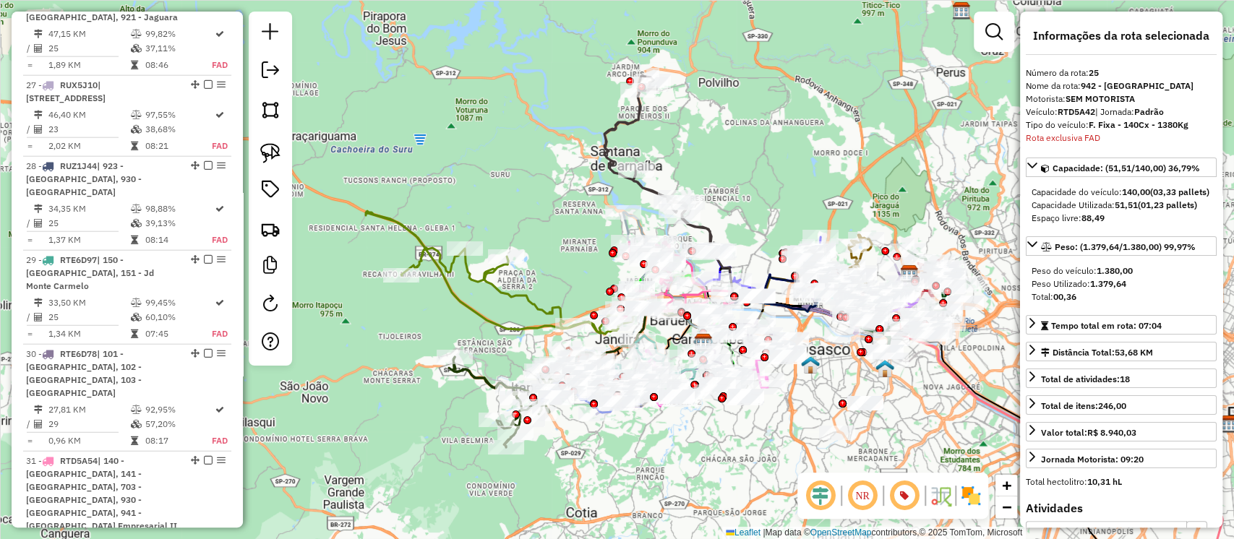
click at [616, 121] on icon at bounding box center [661, 166] width 115 height 180
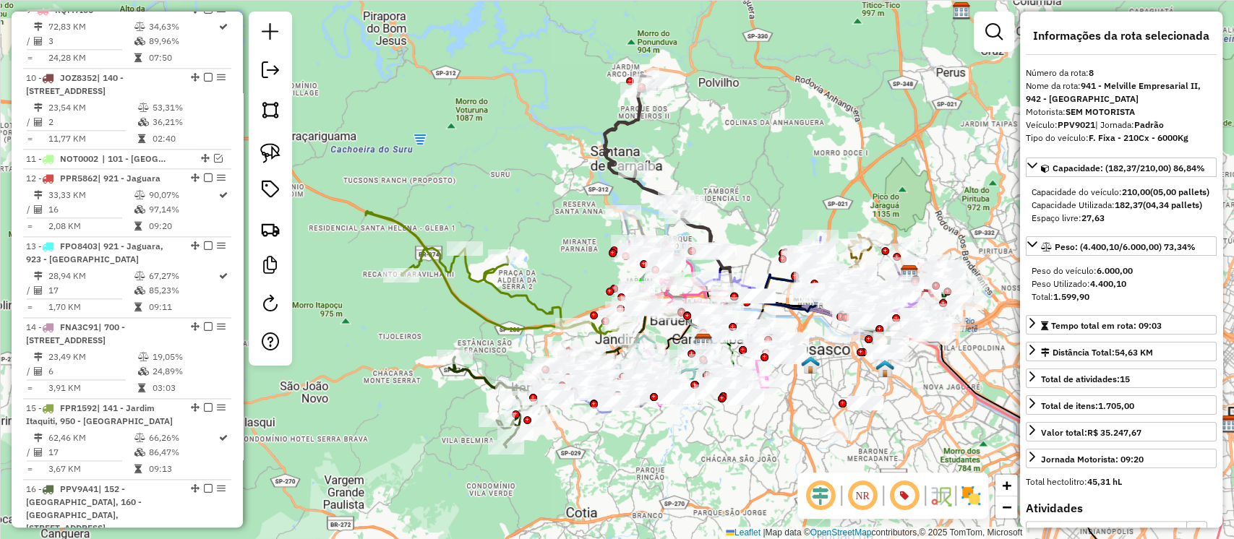
scroll to position [1072, 0]
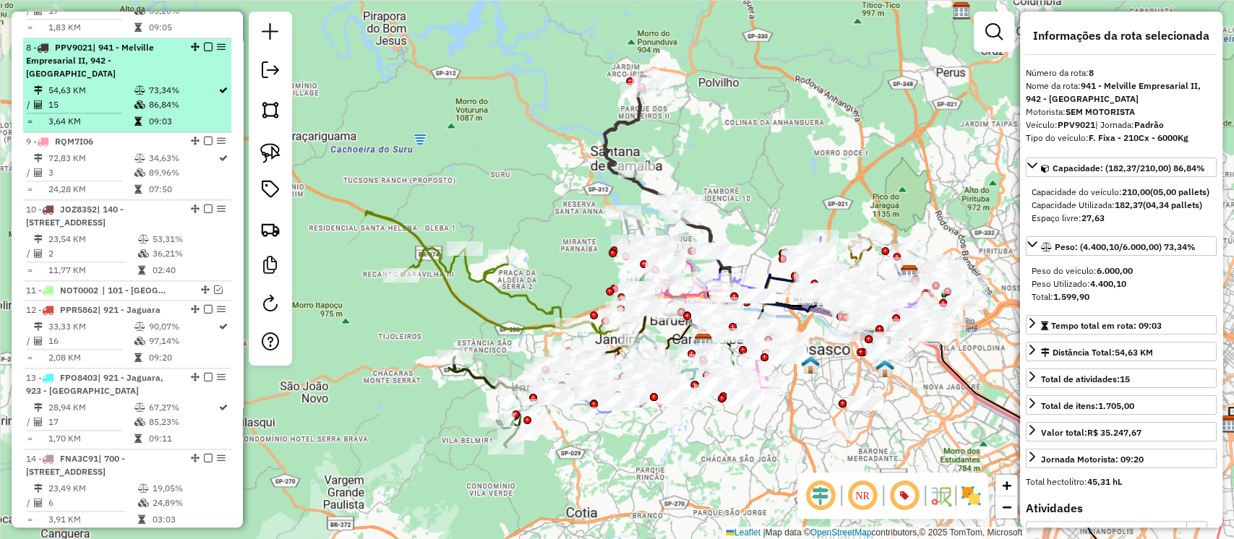
click at [205, 43] on em at bounding box center [208, 47] width 9 height 9
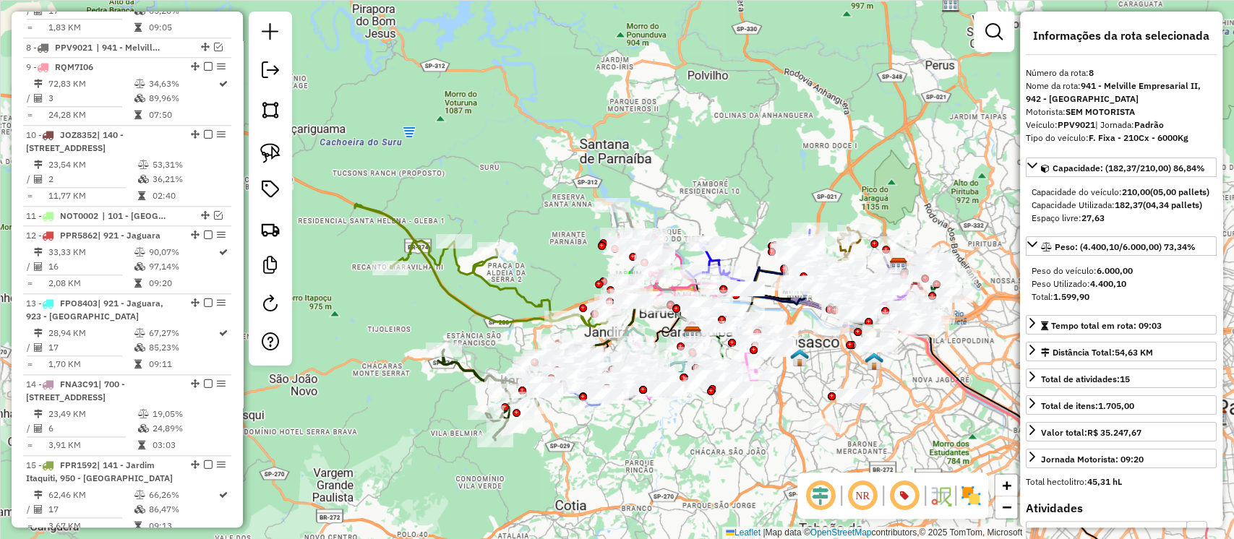
drag, startPoint x: 627, startPoint y: 172, endPoint x: 570, endPoint y: 122, distance: 75.3
click at [570, 122] on div "Janela de atendimento Grade de atendimento Capacidade Transportadoras Veículos …" at bounding box center [617, 269] width 1234 height 539
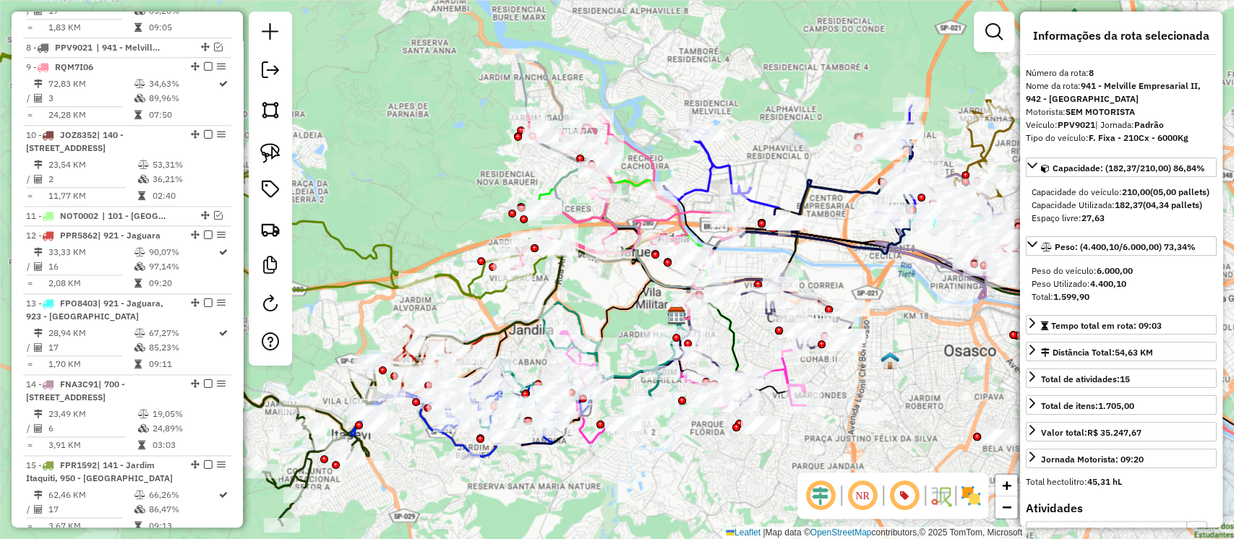
click at [549, 87] on icon at bounding box center [607, 187] width 185 height 264
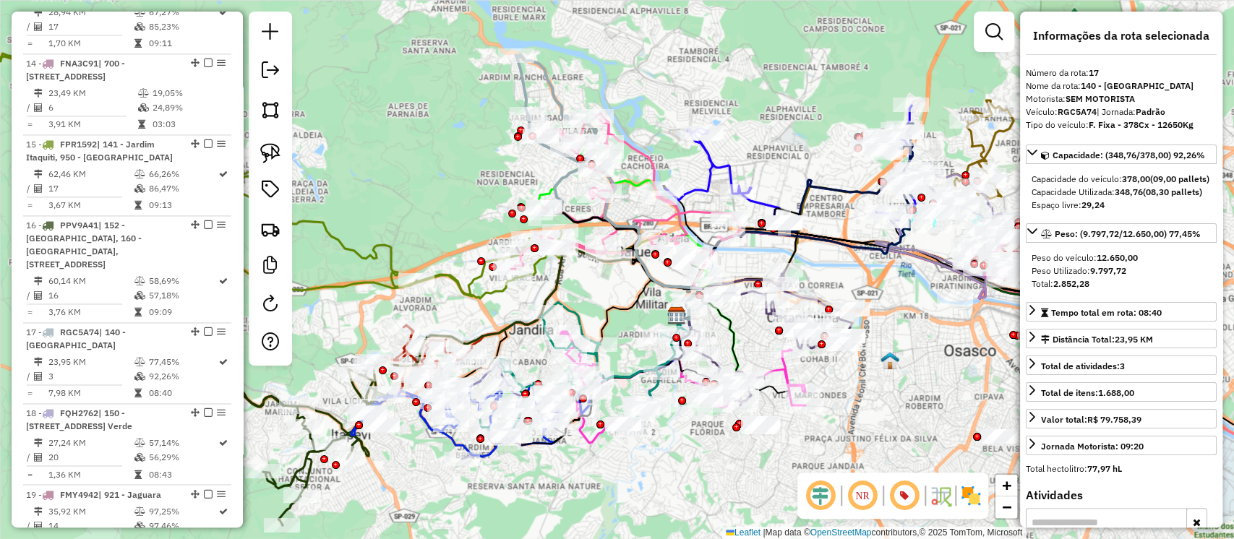
scroll to position [1716, 0]
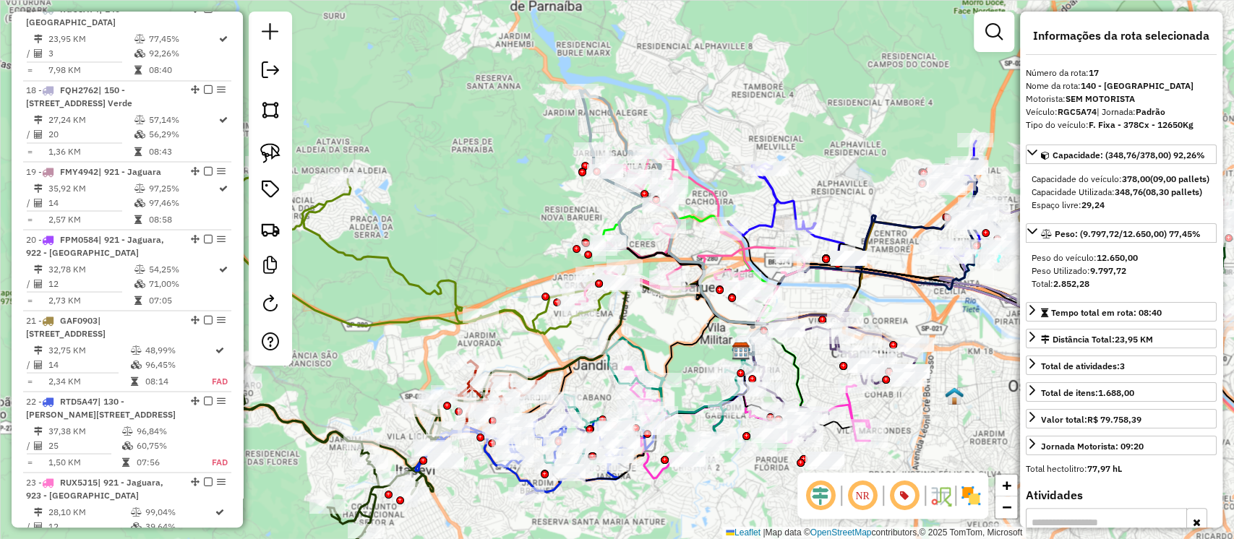
drag, startPoint x: 595, startPoint y: 95, endPoint x: 658, endPoint y: 130, distance: 72.8
click at [658, 130] on div "Janela de atendimento Grade de atendimento Capacidade Transportadoras Veículos …" at bounding box center [617, 269] width 1234 height 539
